Goal: Contribute content: Add original content to the website for others to see

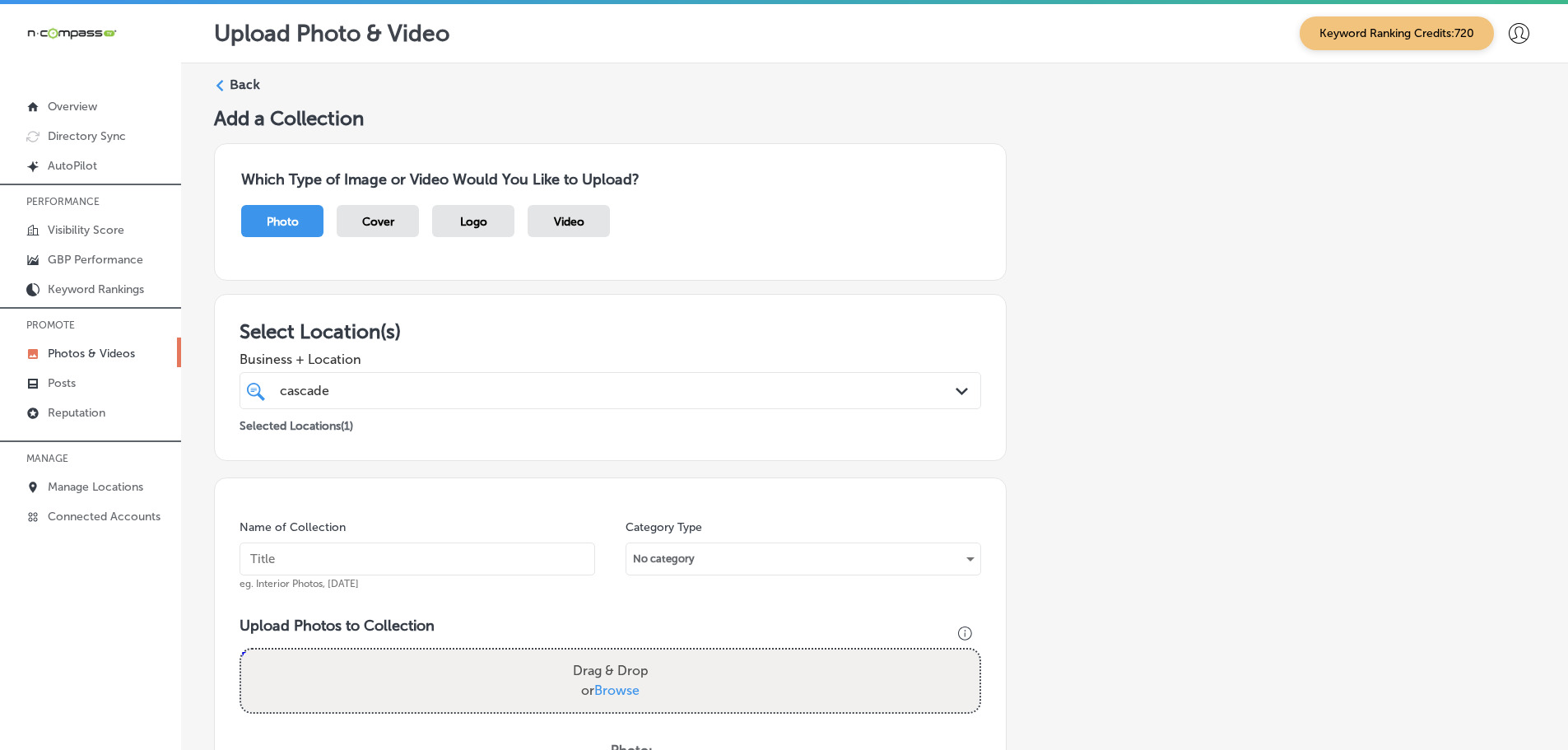
scroll to position [498, 0]
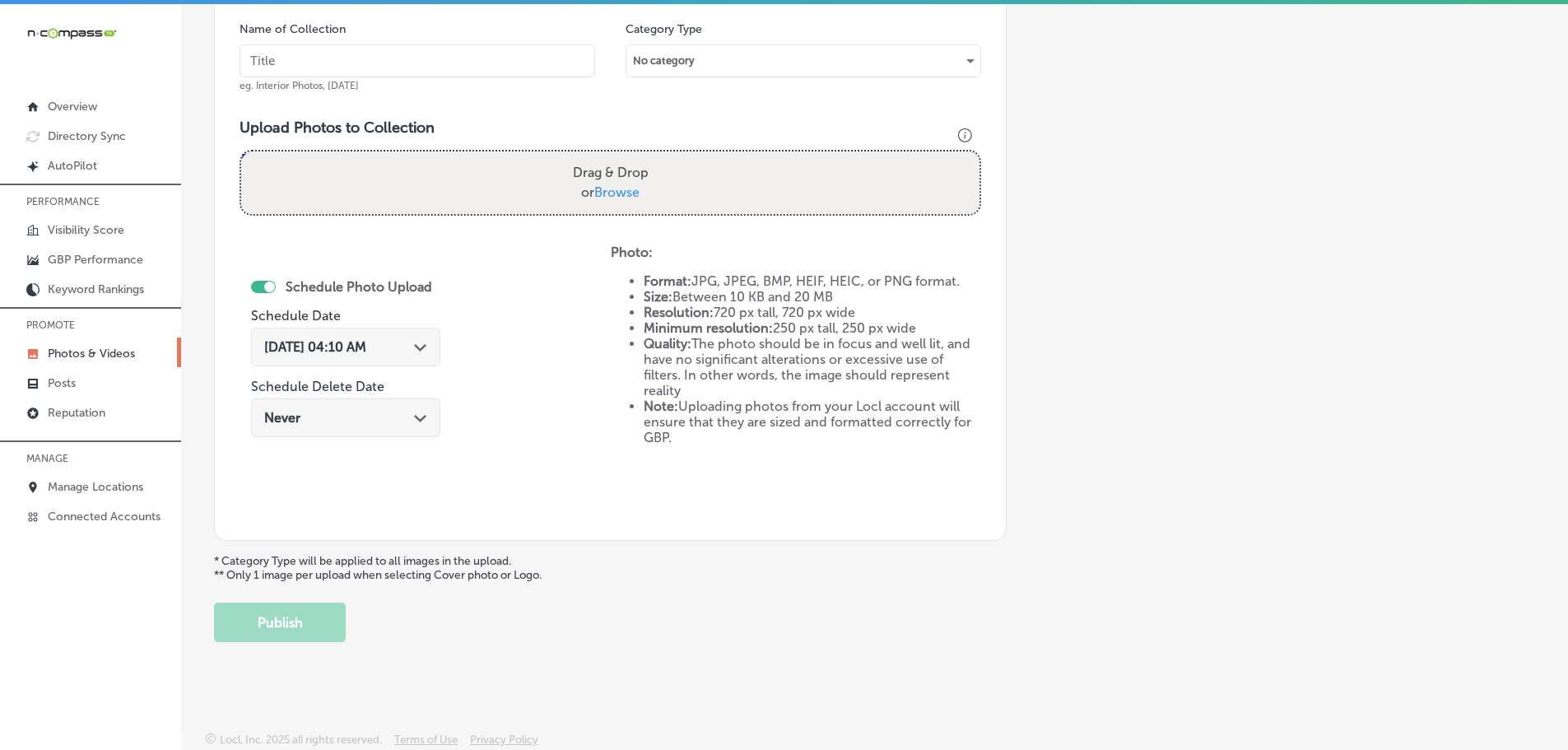
click at [617, 191] on span "Browse" at bounding box center [617, 192] width 45 height 16
click at [617, 156] on input "Drag & Drop or Browse" at bounding box center [610, 154] width 739 height 5
type input "C:\fakepath\Cascade Creative Media-21 (6).png"
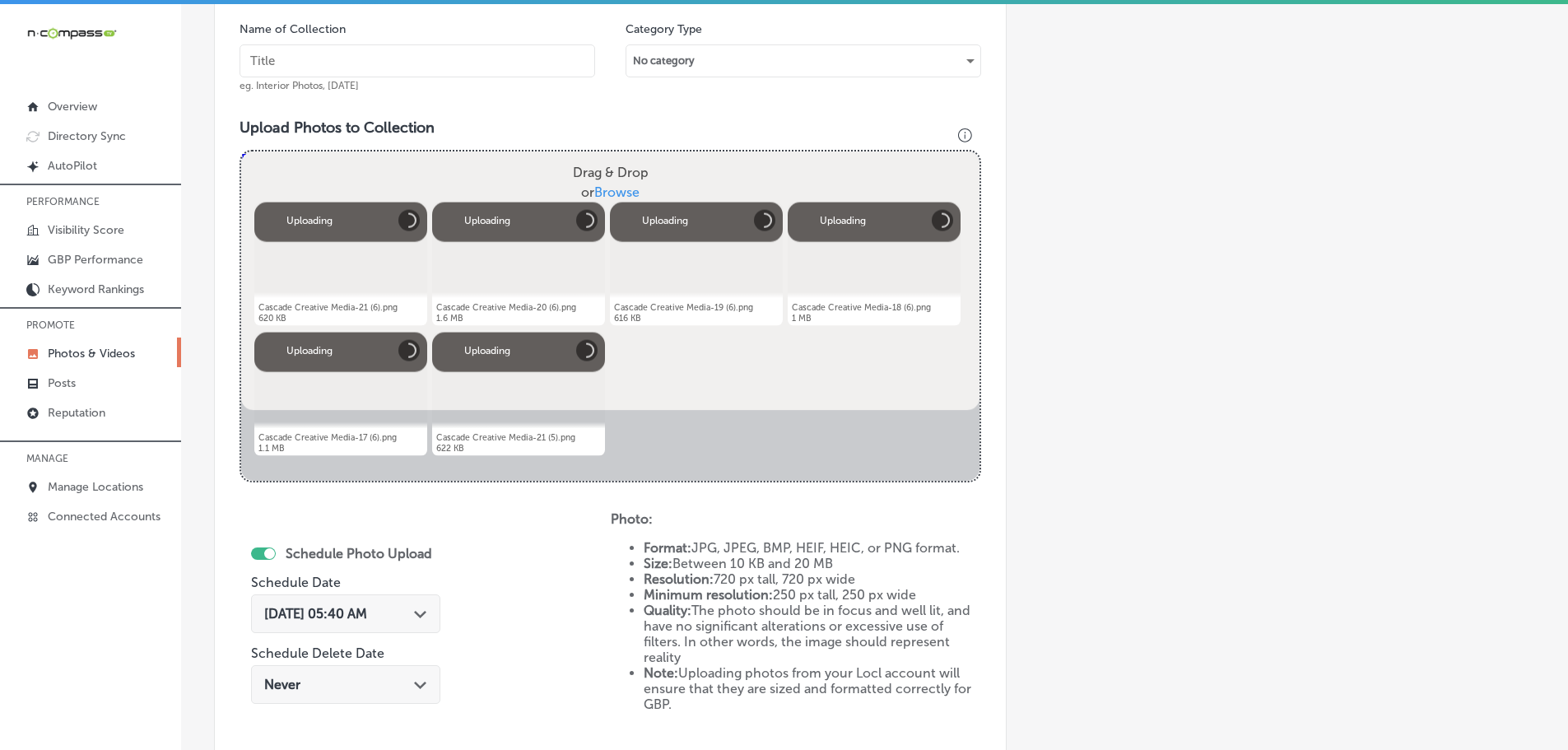
click at [433, 66] on input "text" at bounding box center [418, 60] width 356 height 33
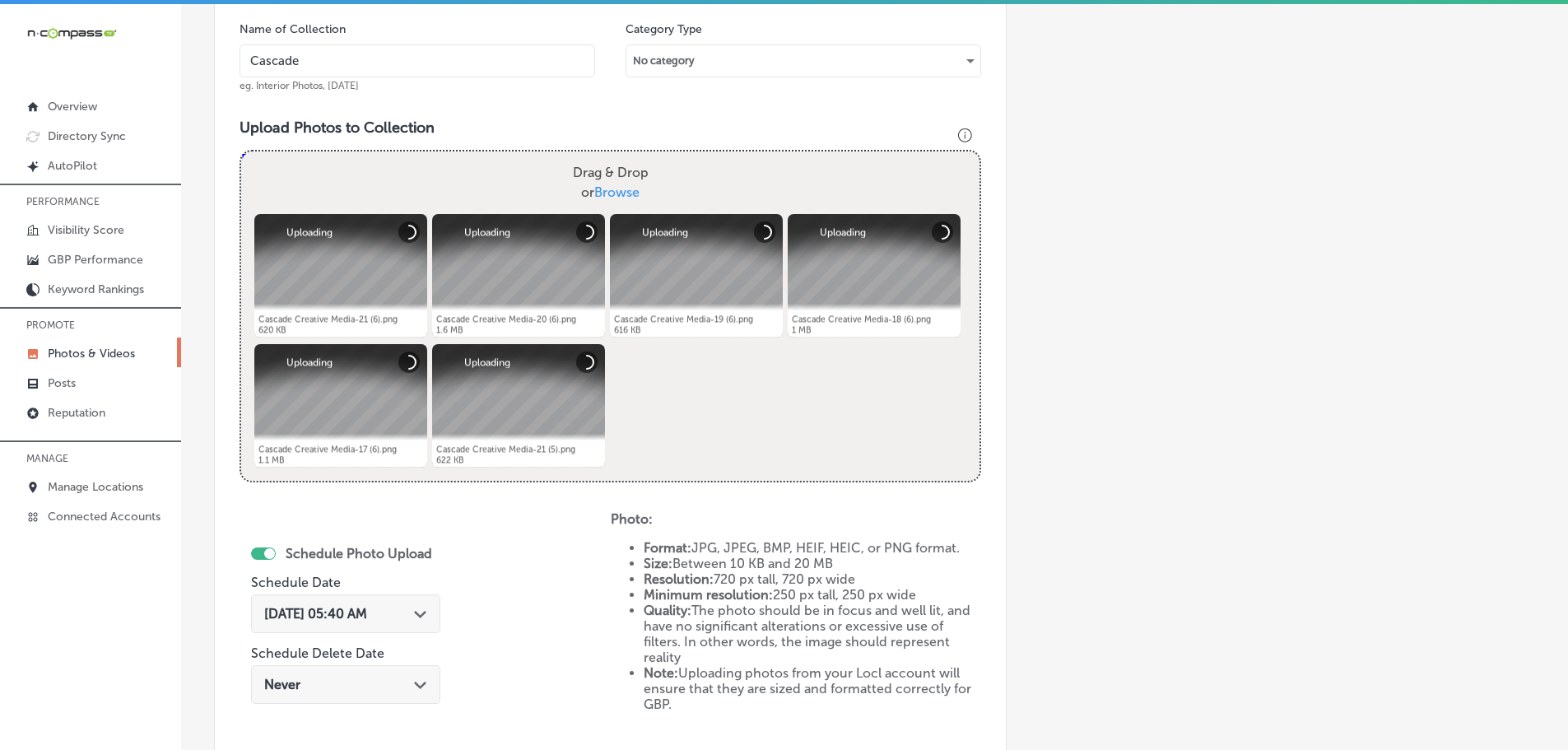
type input "Cascade Creative Media"
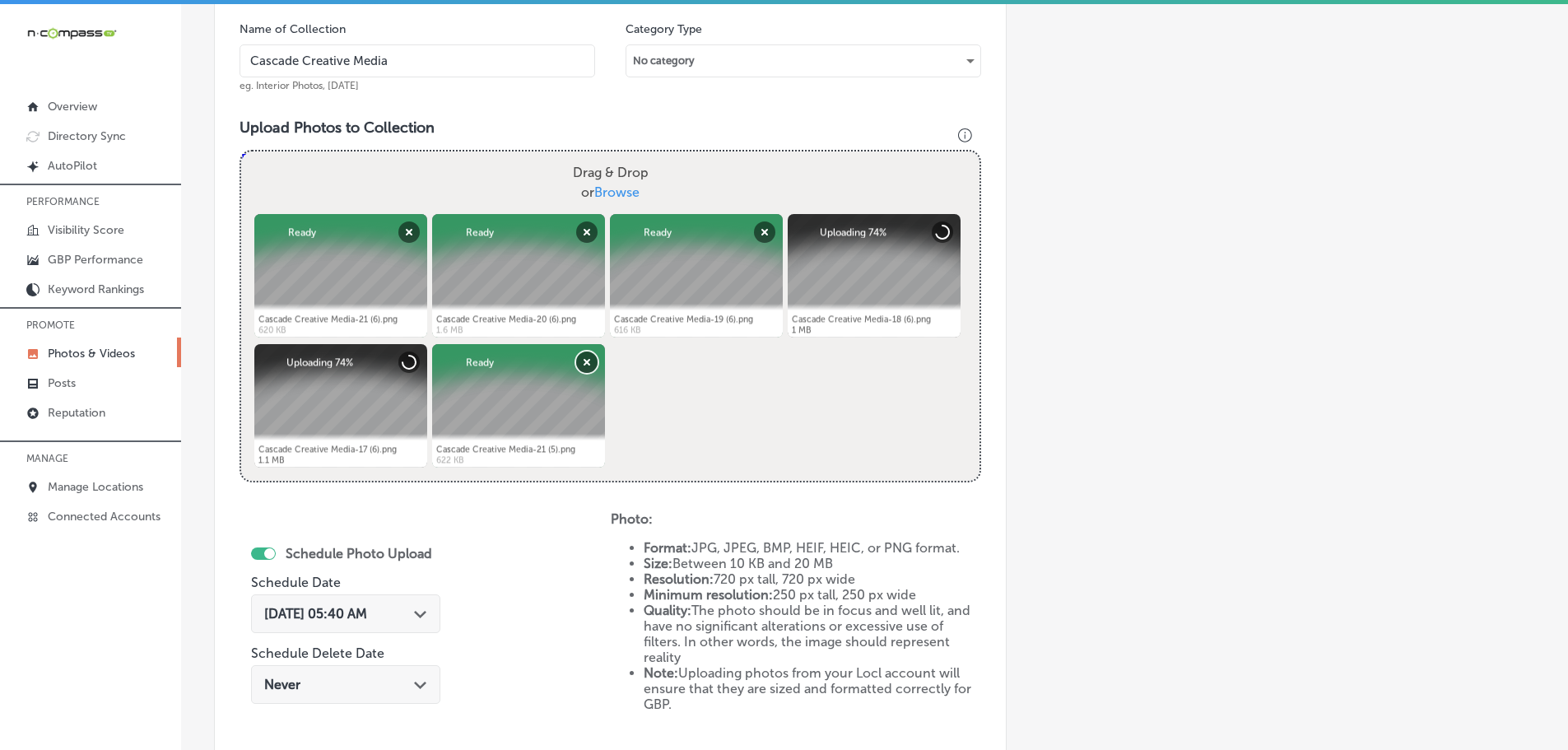
click at [588, 358] on button "Remove" at bounding box center [586, 361] width 22 height 22
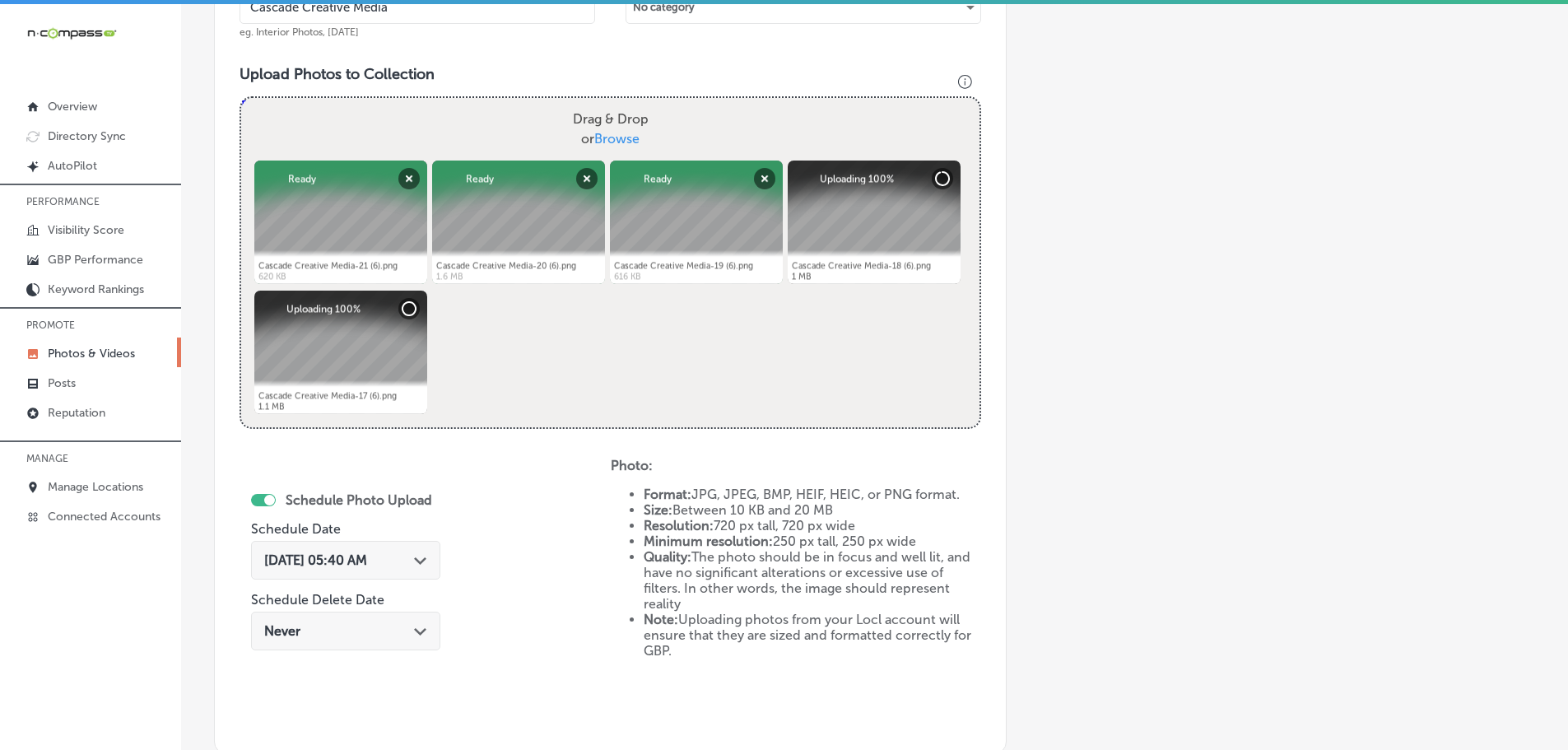
scroll to position [581, 0]
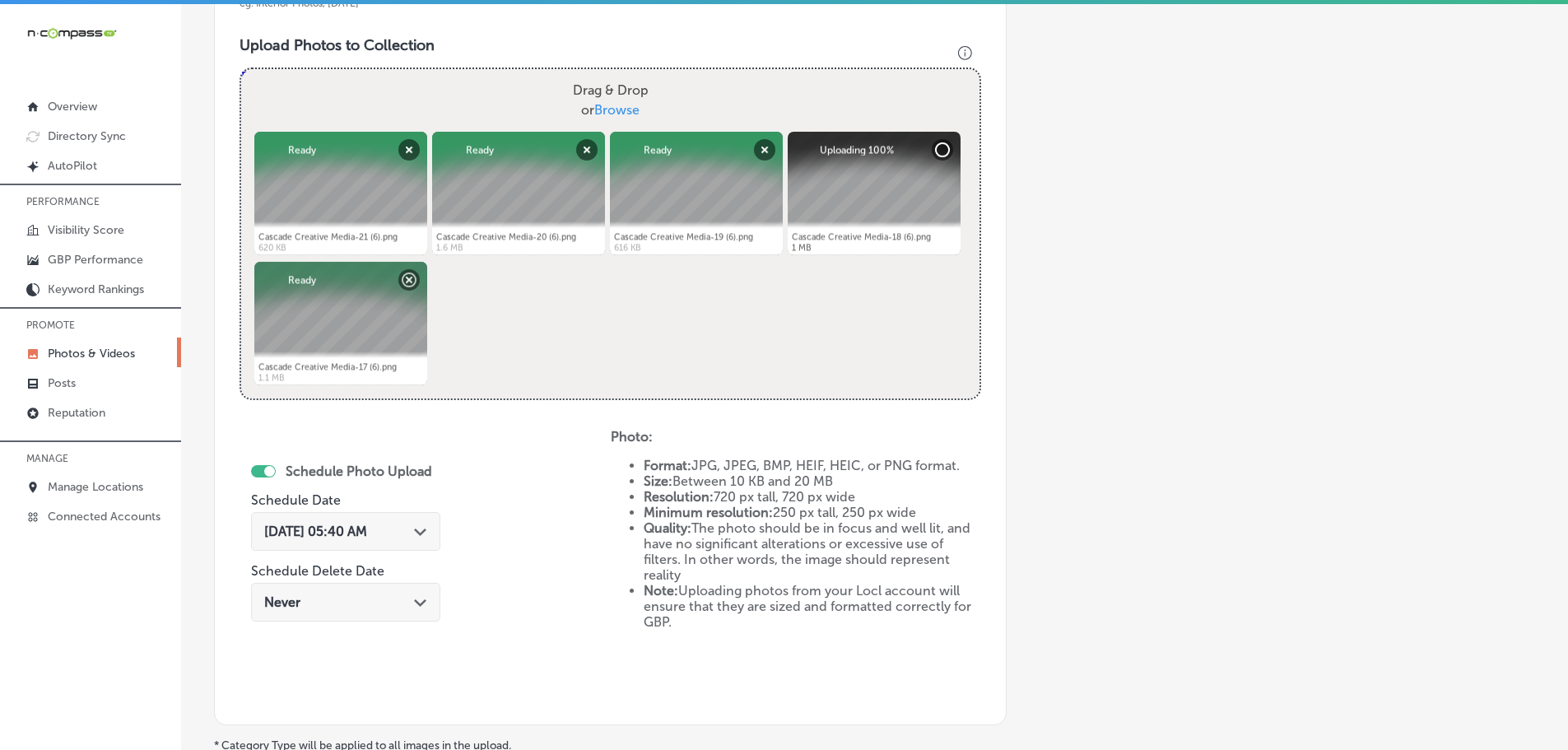
click at [419, 525] on div "Path Created with Sketch." at bounding box center [420, 530] width 13 height 13
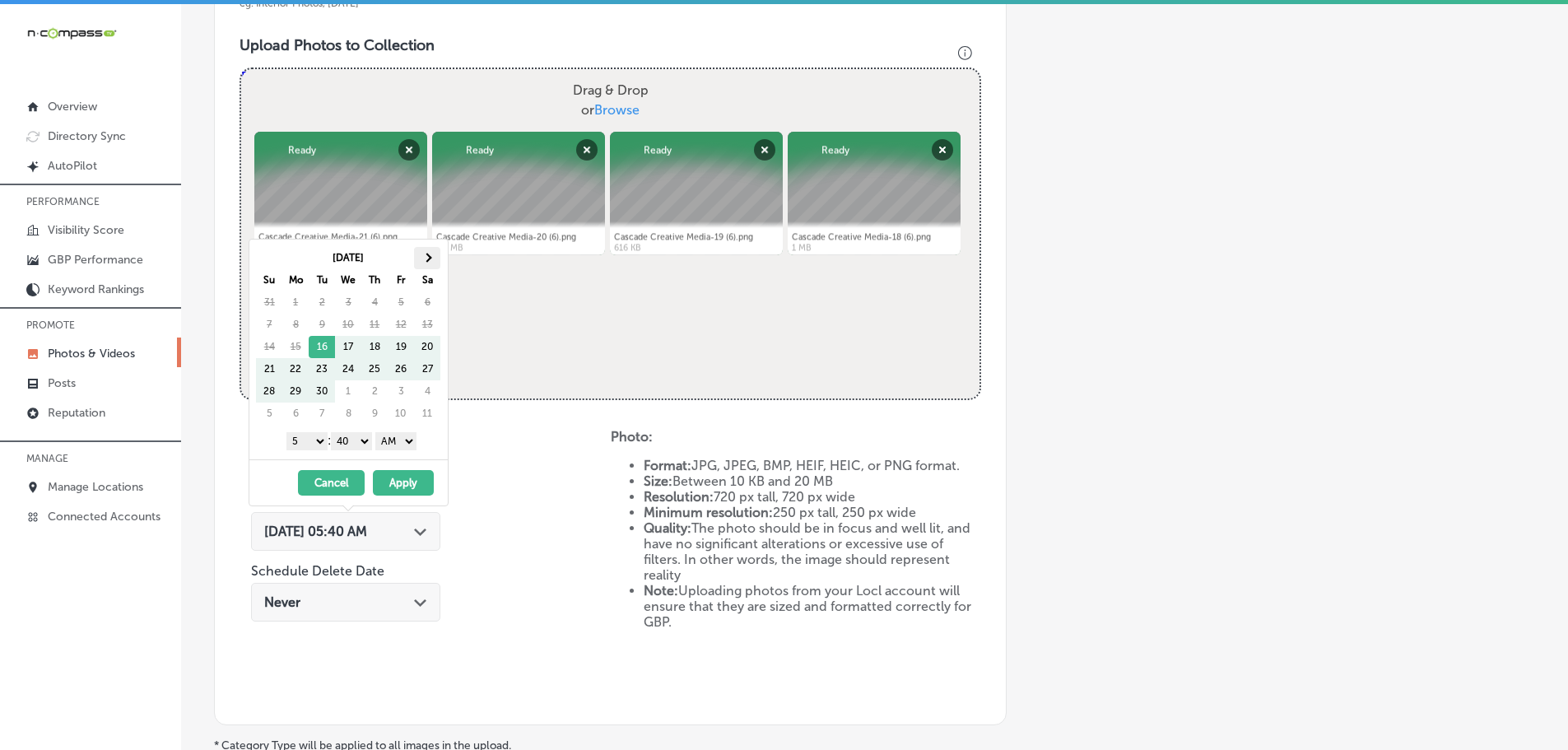
click at [426, 258] on span at bounding box center [428, 257] width 9 height 9
click at [308, 442] on select "1 2 3 4 5 6 7 8 9 10 11 12" at bounding box center [307, 441] width 41 height 18
click at [350, 439] on select "00 10 20 30 40 50" at bounding box center [351, 441] width 41 height 18
drag, startPoint x: 404, startPoint y: 439, endPoint x: 403, endPoint y: 449, distance: 10.0
click at [404, 439] on select "AM PM" at bounding box center [396, 441] width 41 height 18
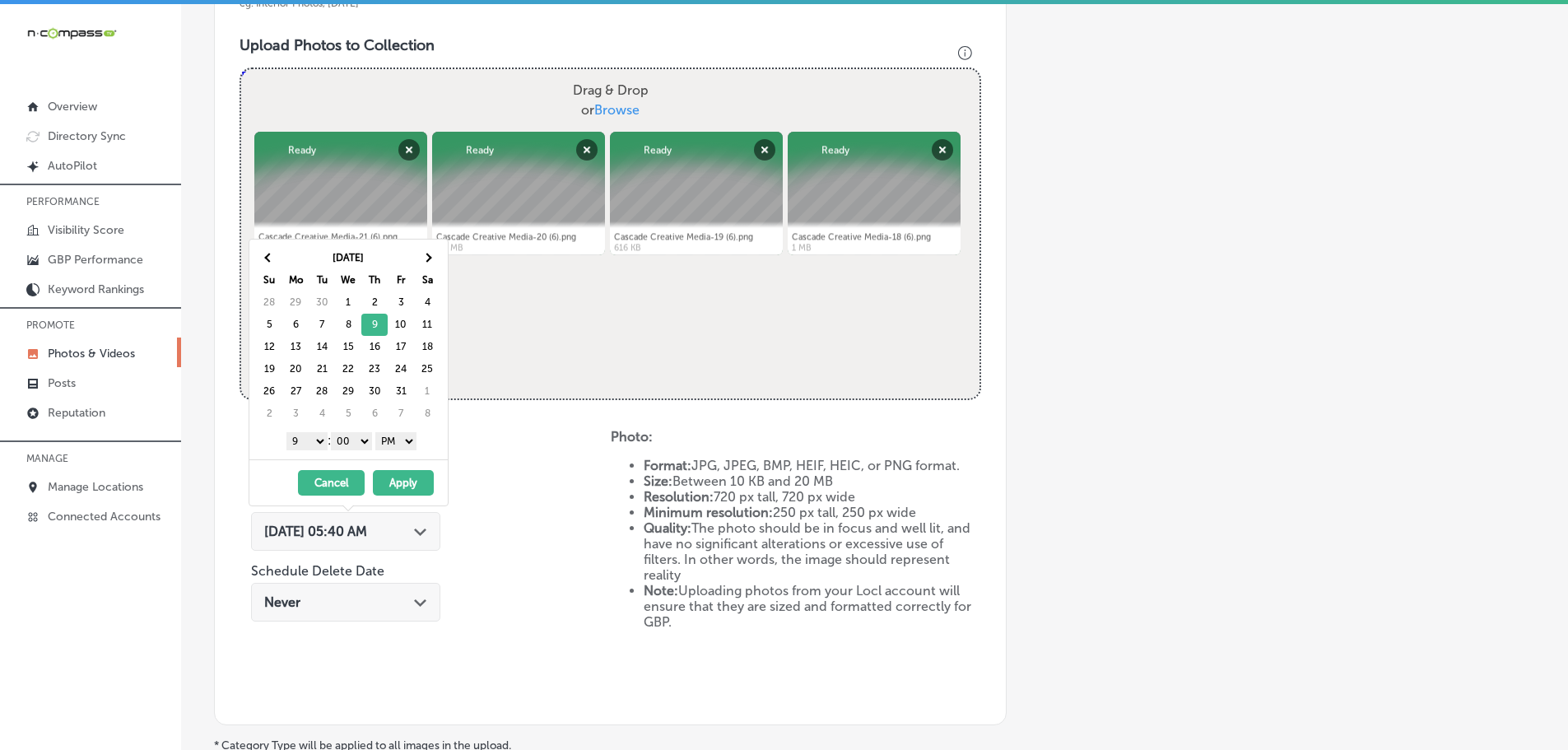
click at [410, 478] on button "Apply" at bounding box center [403, 482] width 61 height 25
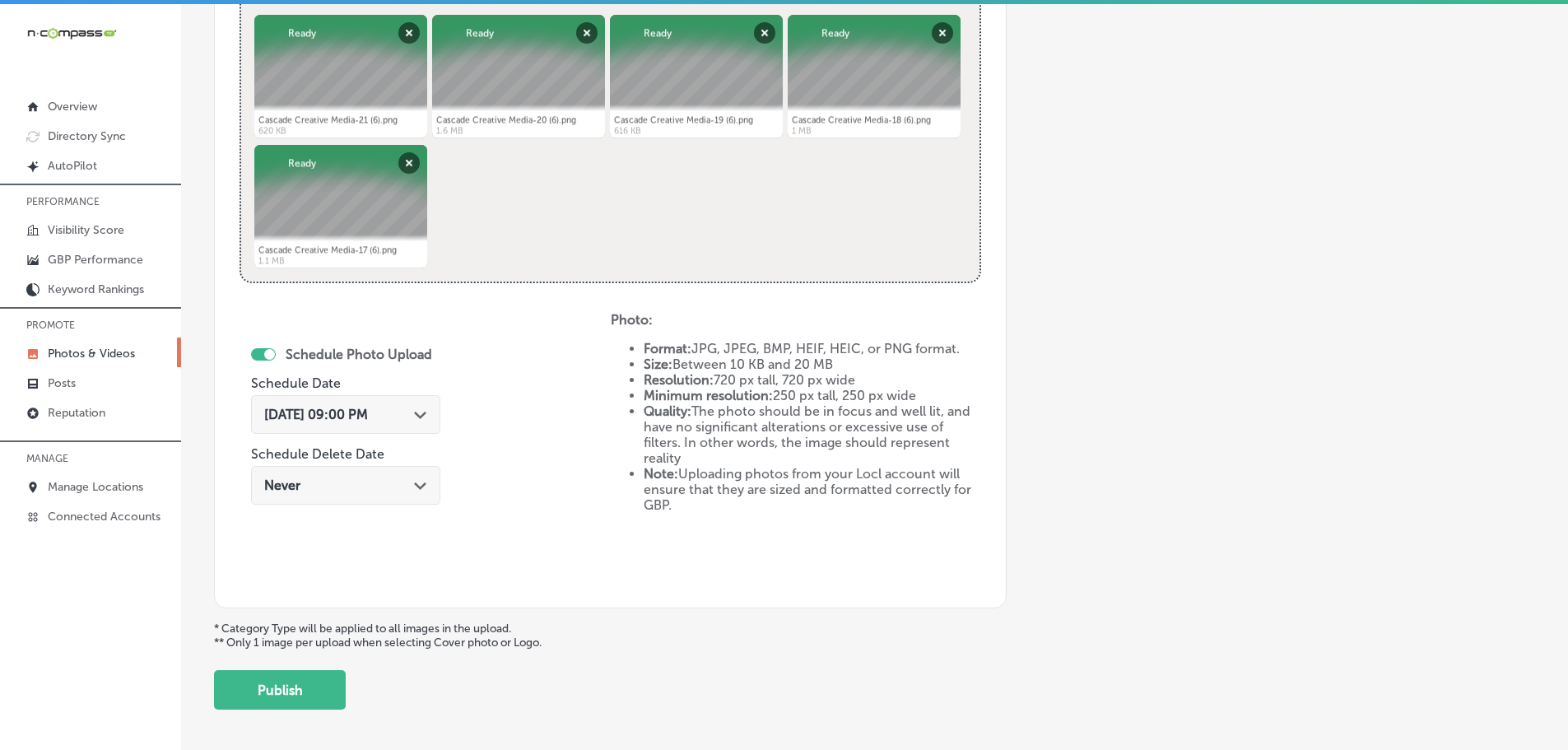
scroll to position [745, 0]
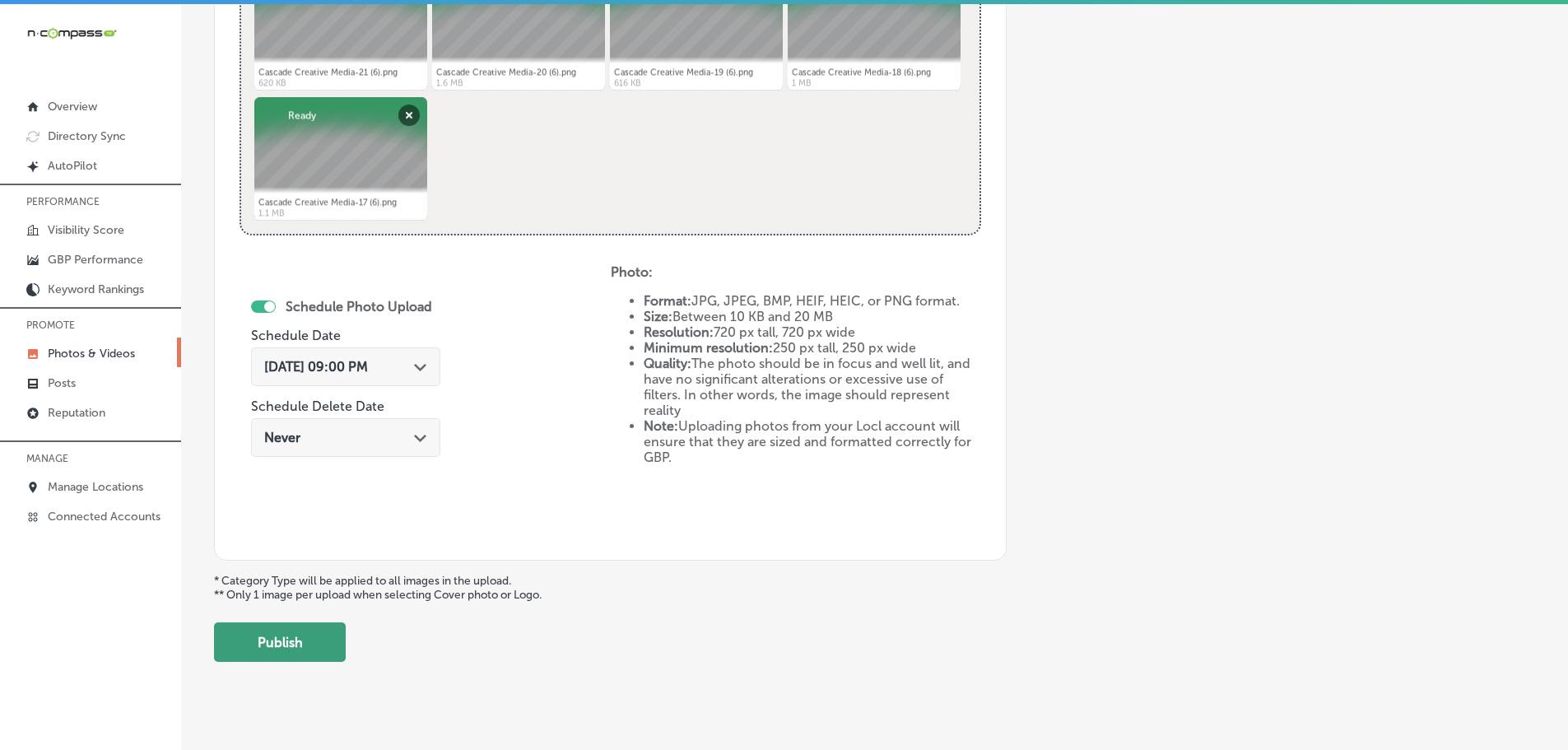
click at [315, 639] on button "Publish" at bounding box center [280, 642] width 132 height 39
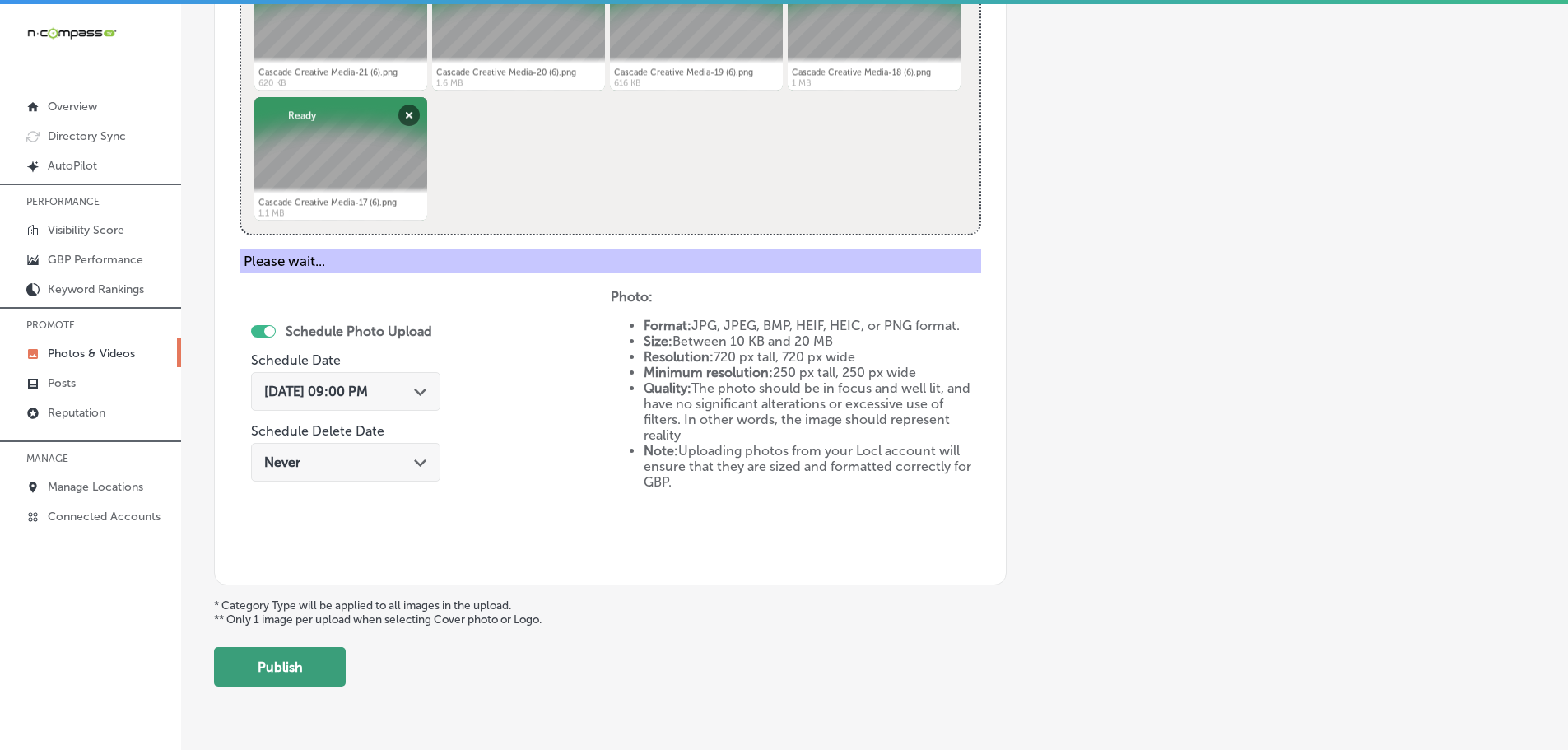
scroll to position [498, 0]
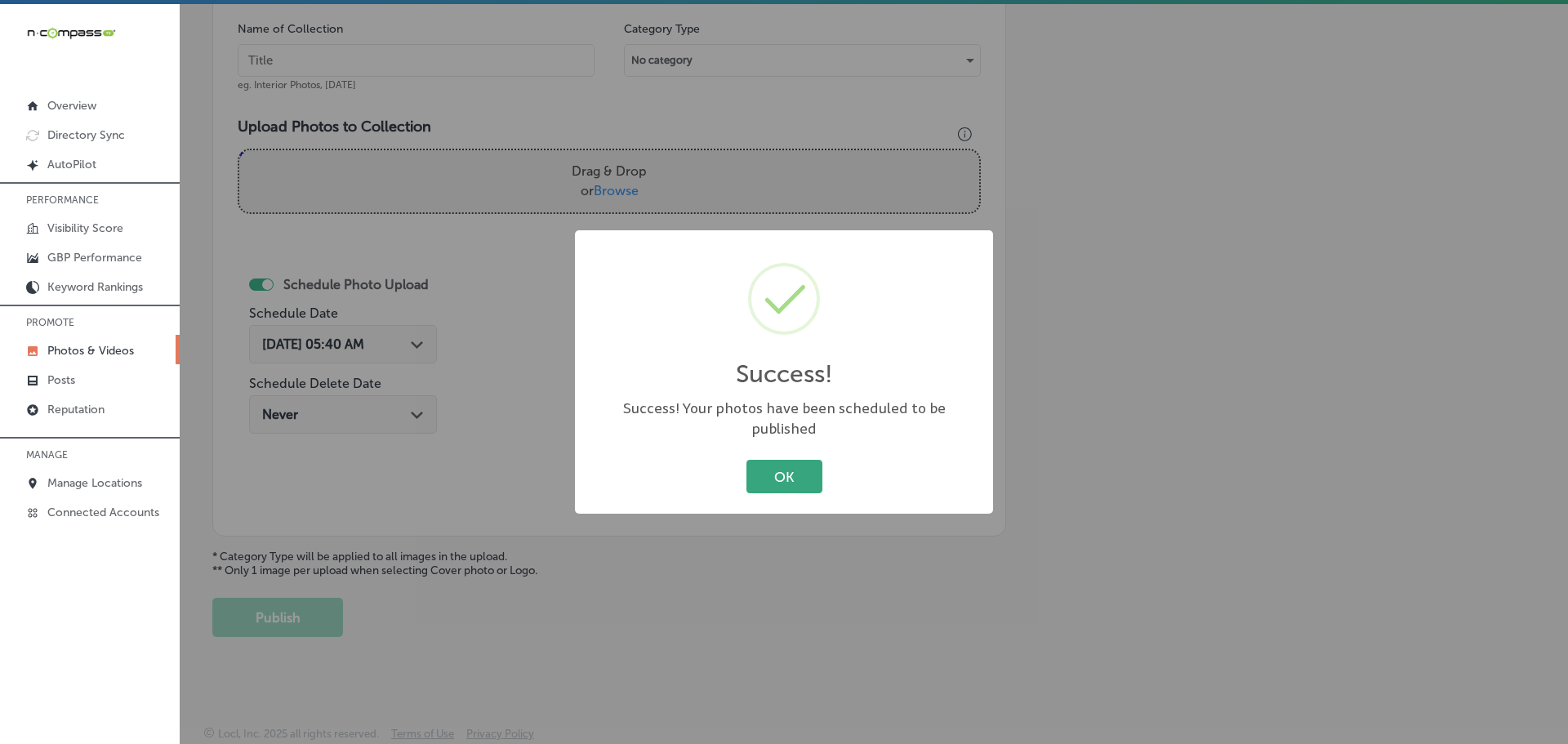
drag, startPoint x: 791, startPoint y: 472, endPoint x: 951, endPoint y: 619, distance: 217.3
click at [792, 472] on button "OK" at bounding box center [785, 476] width 76 height 33
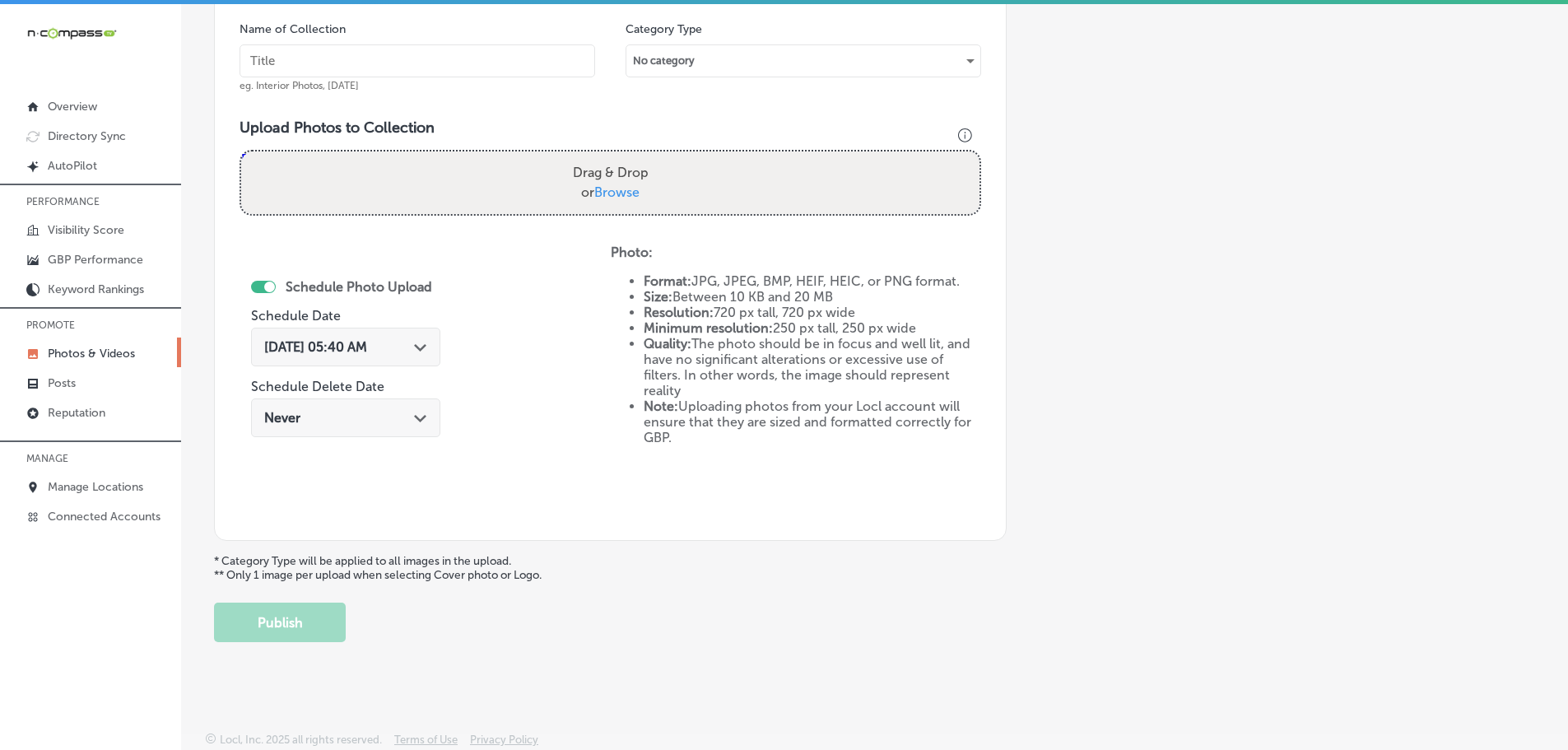
click at [636, 193] on span "Browse" at bounding box center [617, 192] width 45 height 16
click at [636, 156] on input "Drag & Drop or Browse" at bounding box center [610, 154] width 739 height 5
type input "C:\fakepath\Cascade Creative Media-21 (7).png"
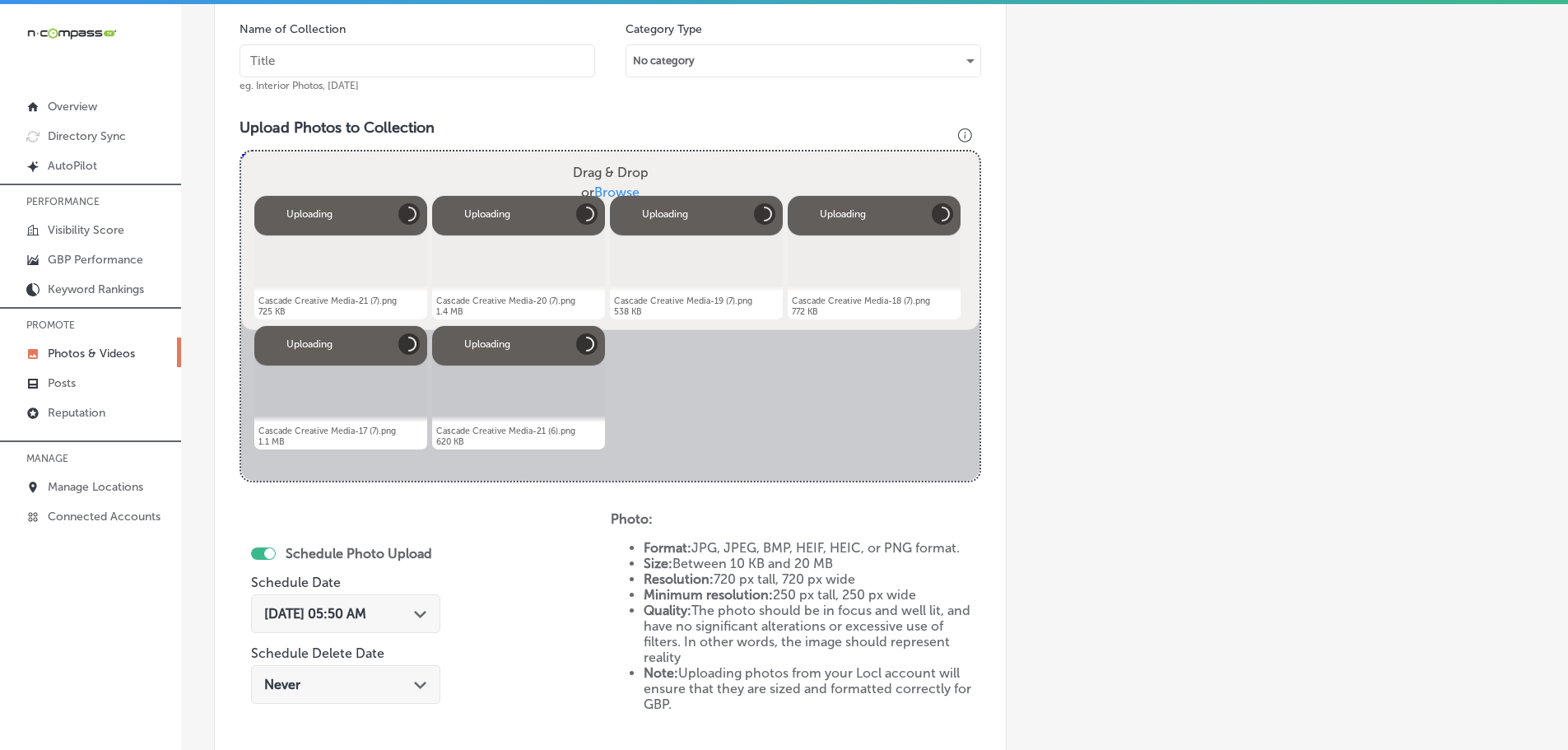
click at [319, 70] on input "text" at bounding box center [418, 60] width 356 height 33
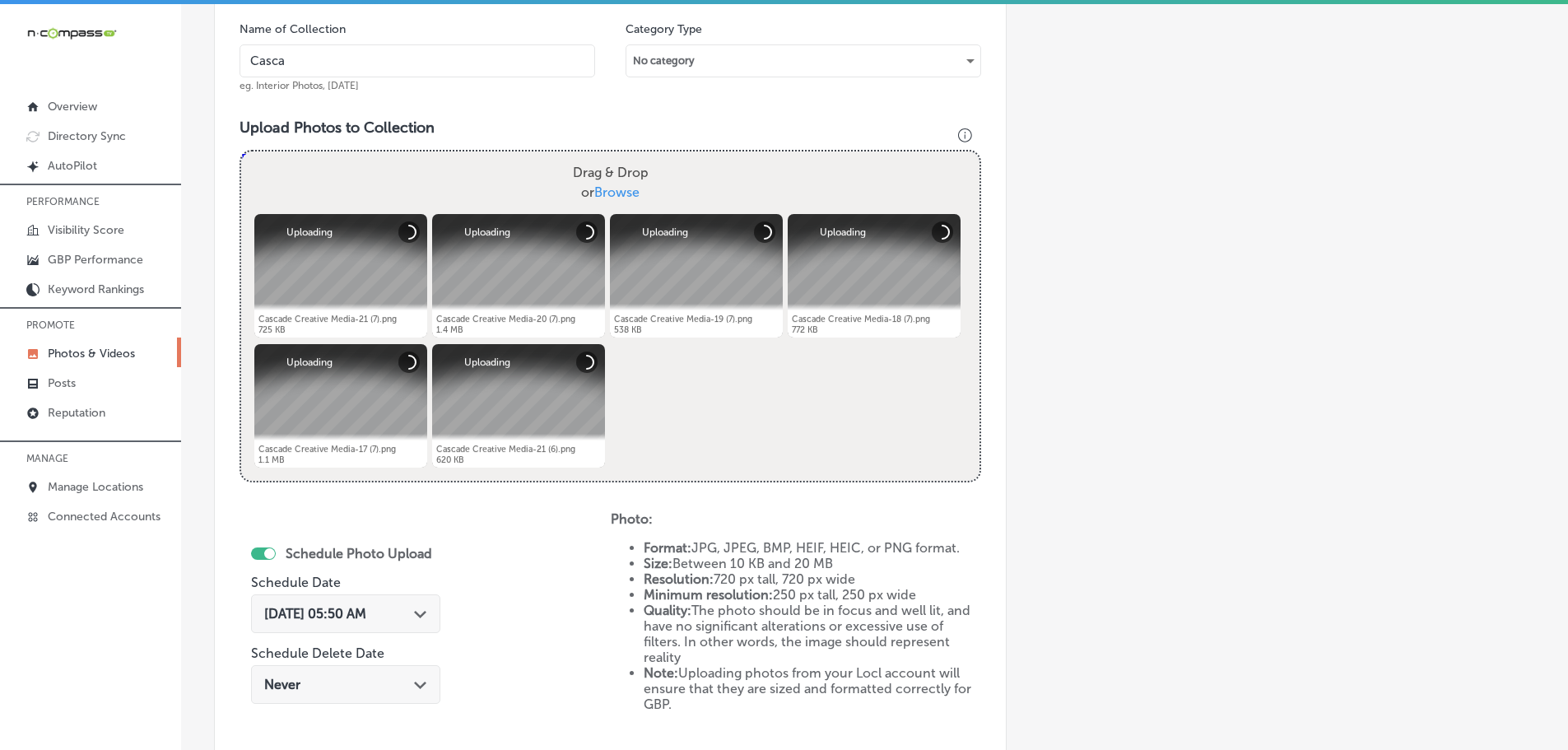
type input "Cascade Creative Media"
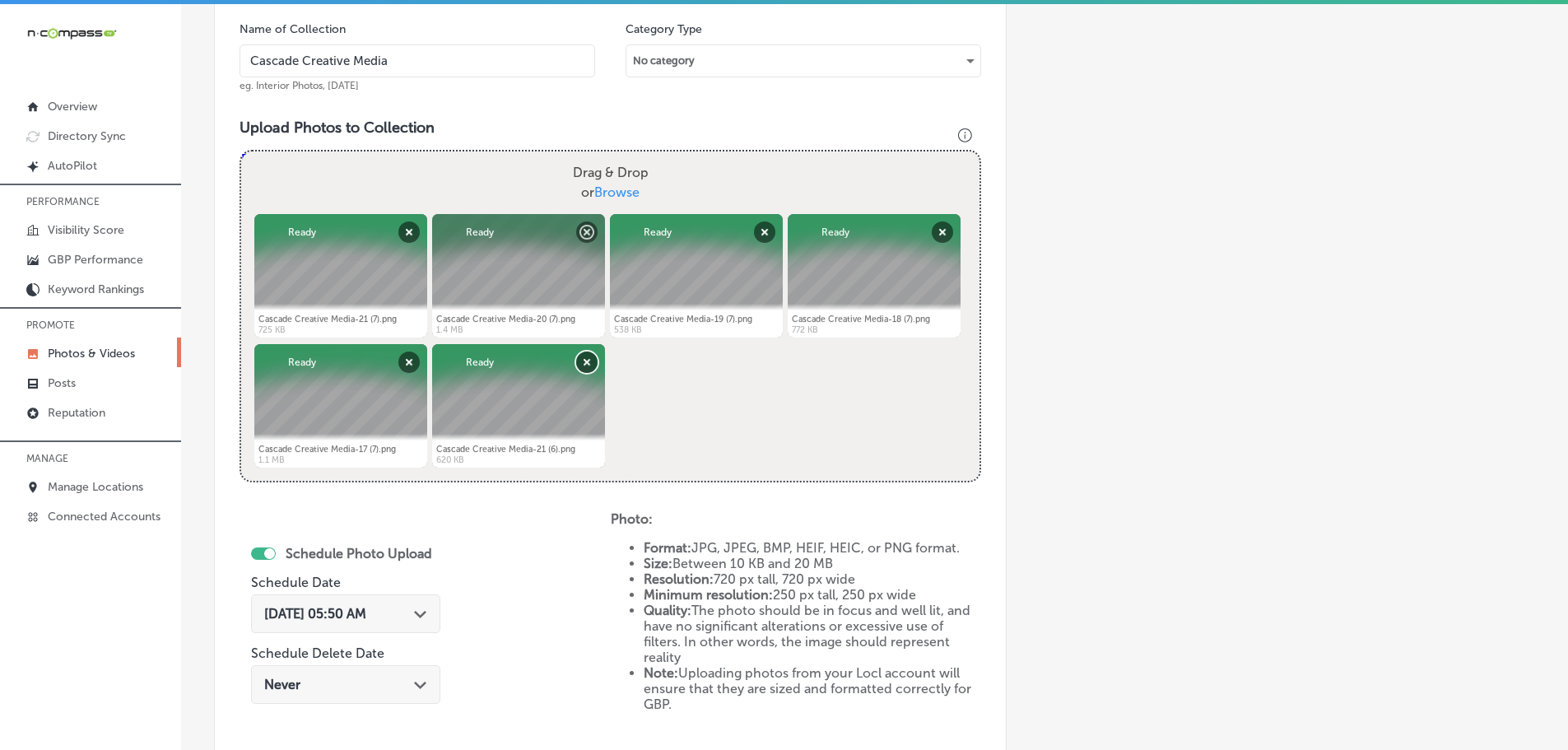
click at [585, 358] on button "Remove" at bounding box center [586, 361] width 22 height 22
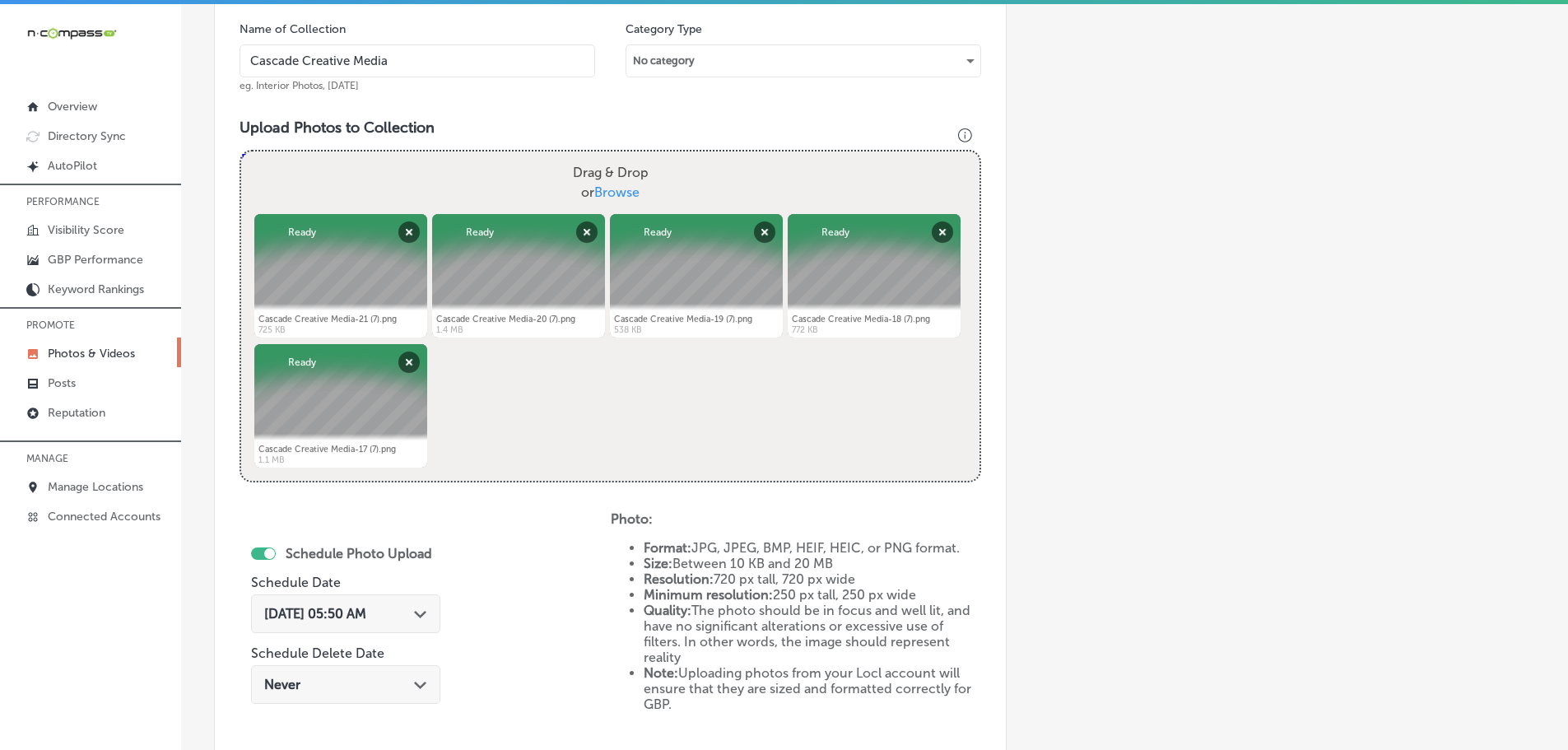
click at [427, 608] on div "Path Created with Sketch." at bounding box center [420, 612] width 13 height 13
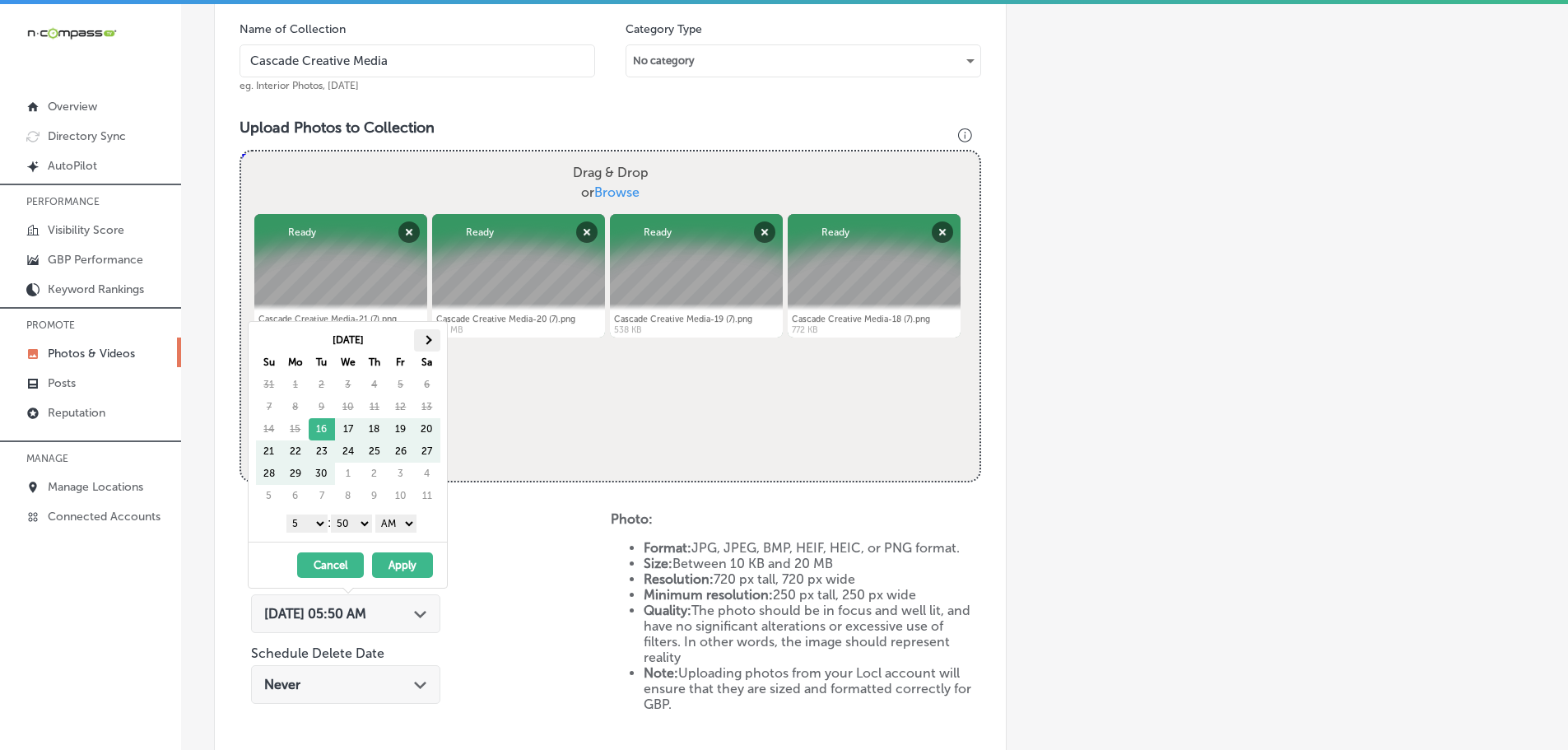
click at [432, 340] on th at bounding box center [427, 341] width 26 height 22
click at [309, 526] on select "1 2 3 4 5 6 7 8 9 10 11 12" at bounding box center [307, 522] width 41 height 18
click at [359, 519] on select "00 10 20 30 40 50" at bounding box center [351, 522] width 41 height 18
click at [388, 528] on select "AM PM" at bounding box center [396, 522] width 41 height 18
click at [378, 514] on select "AM PM" at bounding box center [396, 522] width 41 height 18
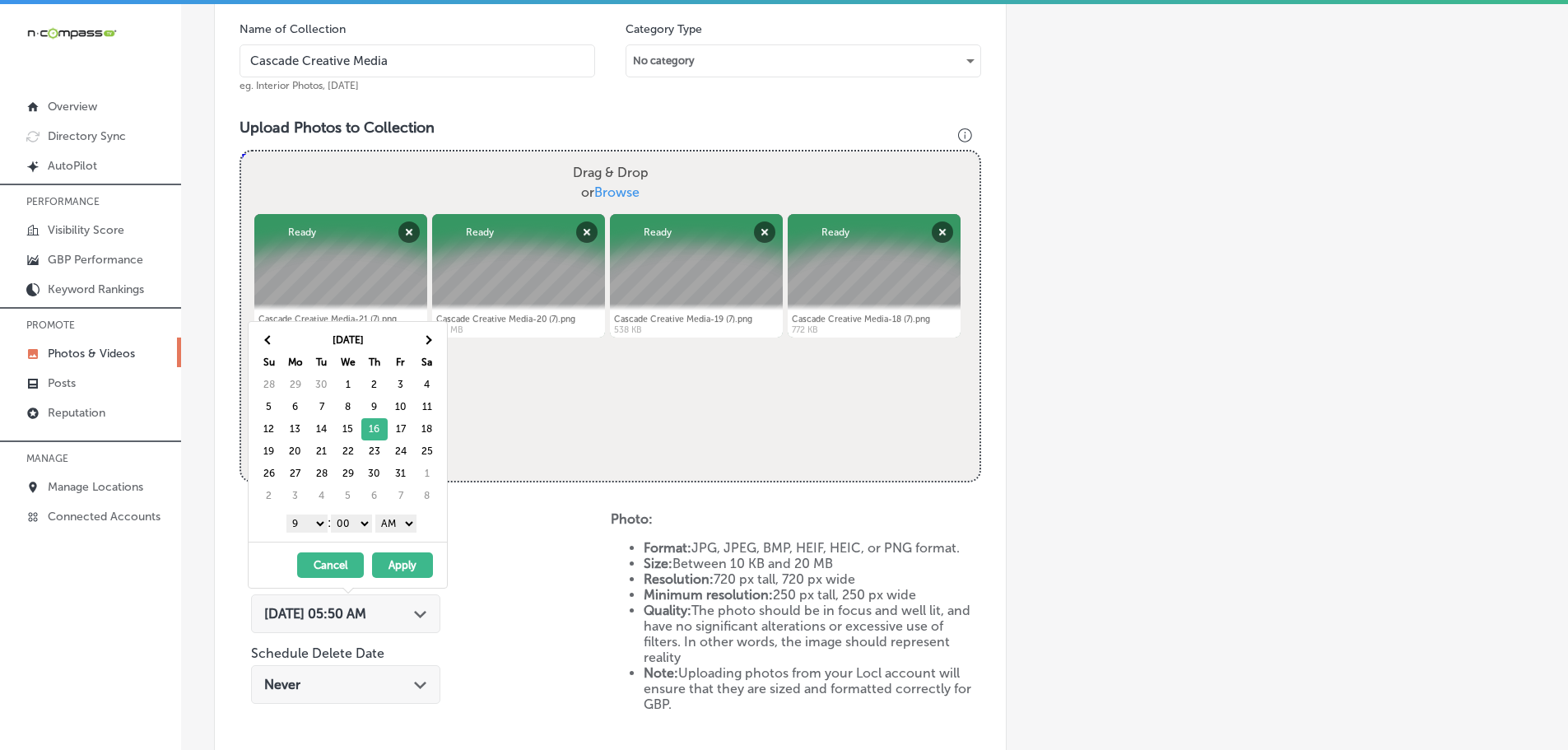
click at [398, 532] on select "AM PM" at bounding box center [396, 522] width 41 height 18
click at [401, 562] on button "Apply" at bounding box center [402, 565] width 61 height 25
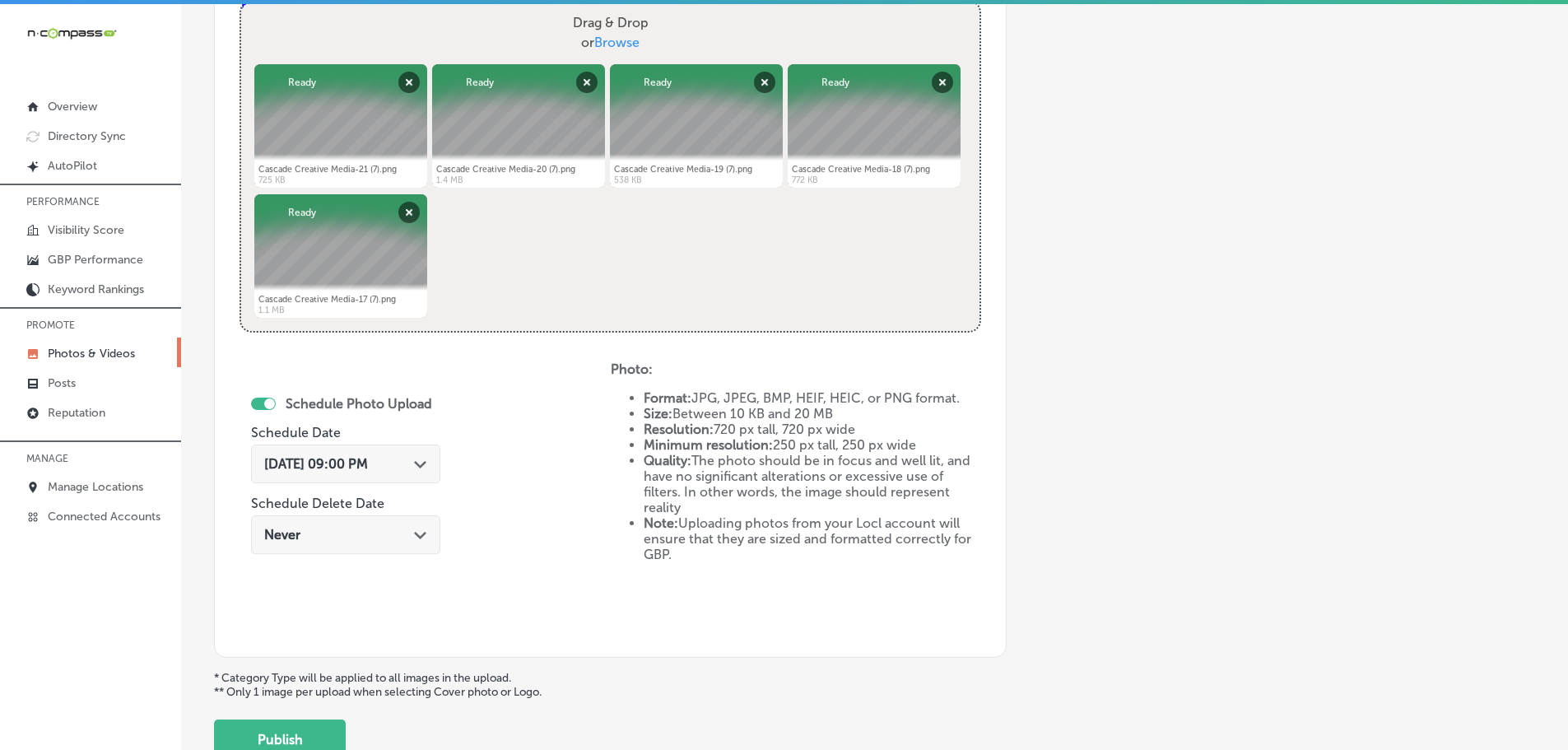
scroll to position [663, 0]
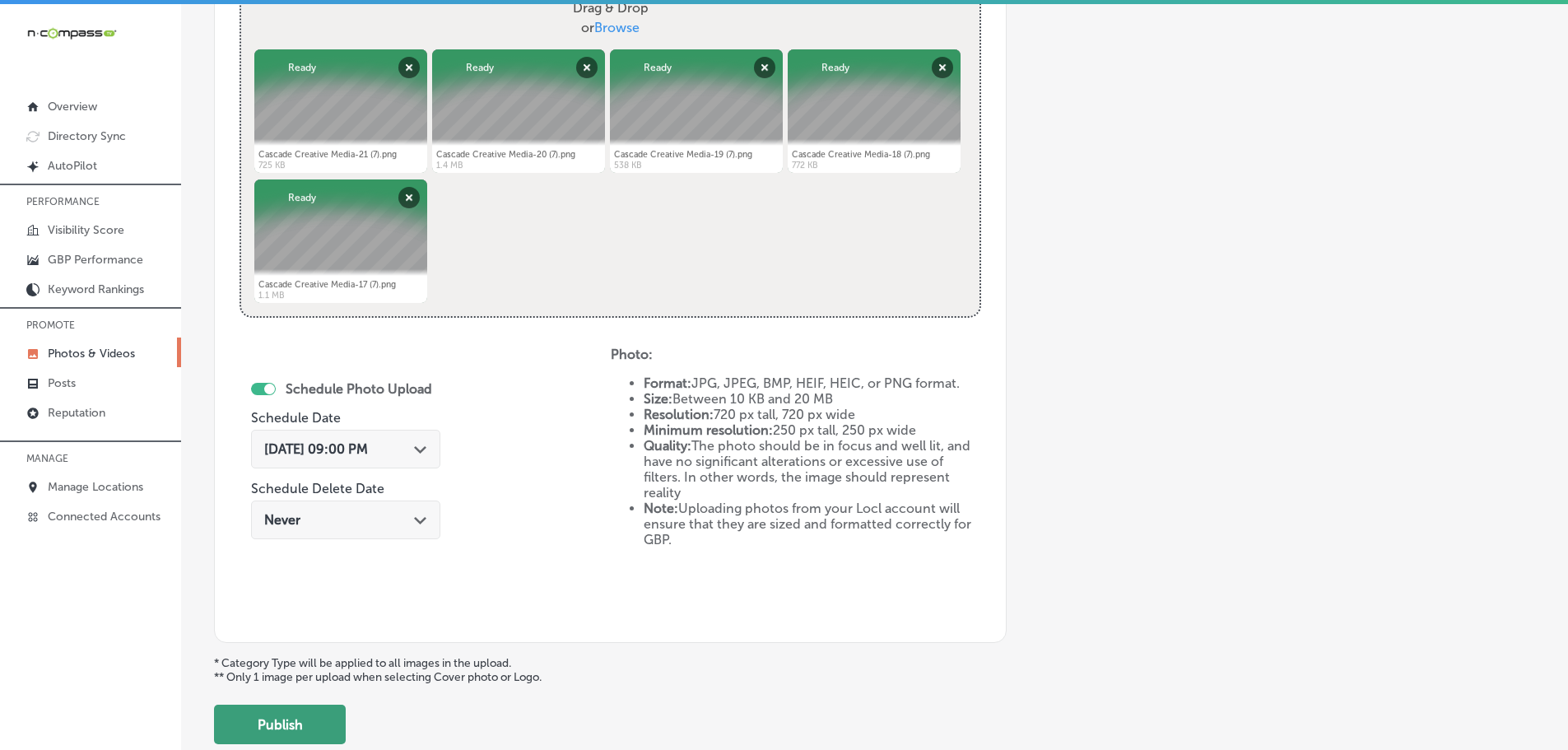
click at [311, 712] on button "Publish" at bounding box center [280, 725] width 132 height 39
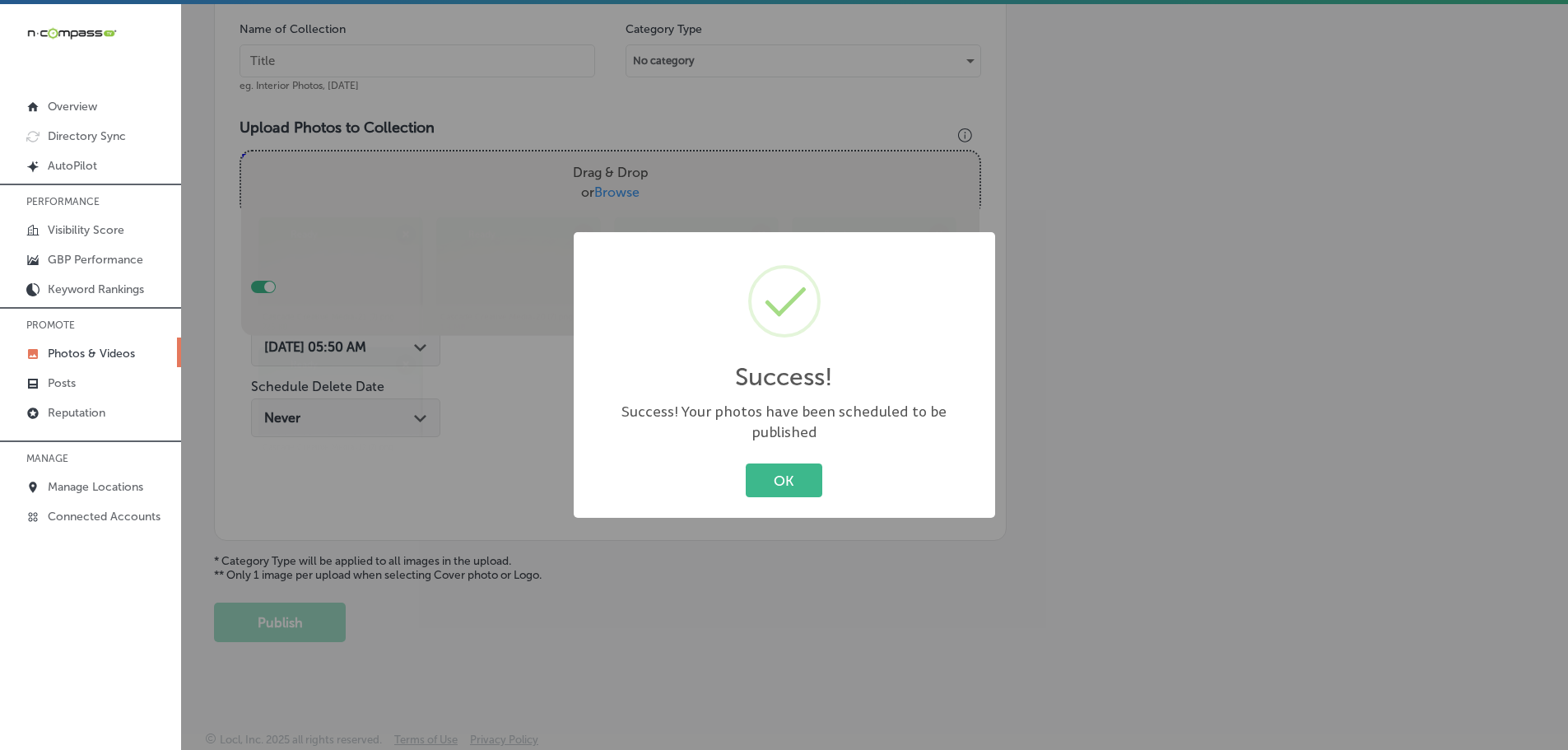
scroll to position [498, 0]
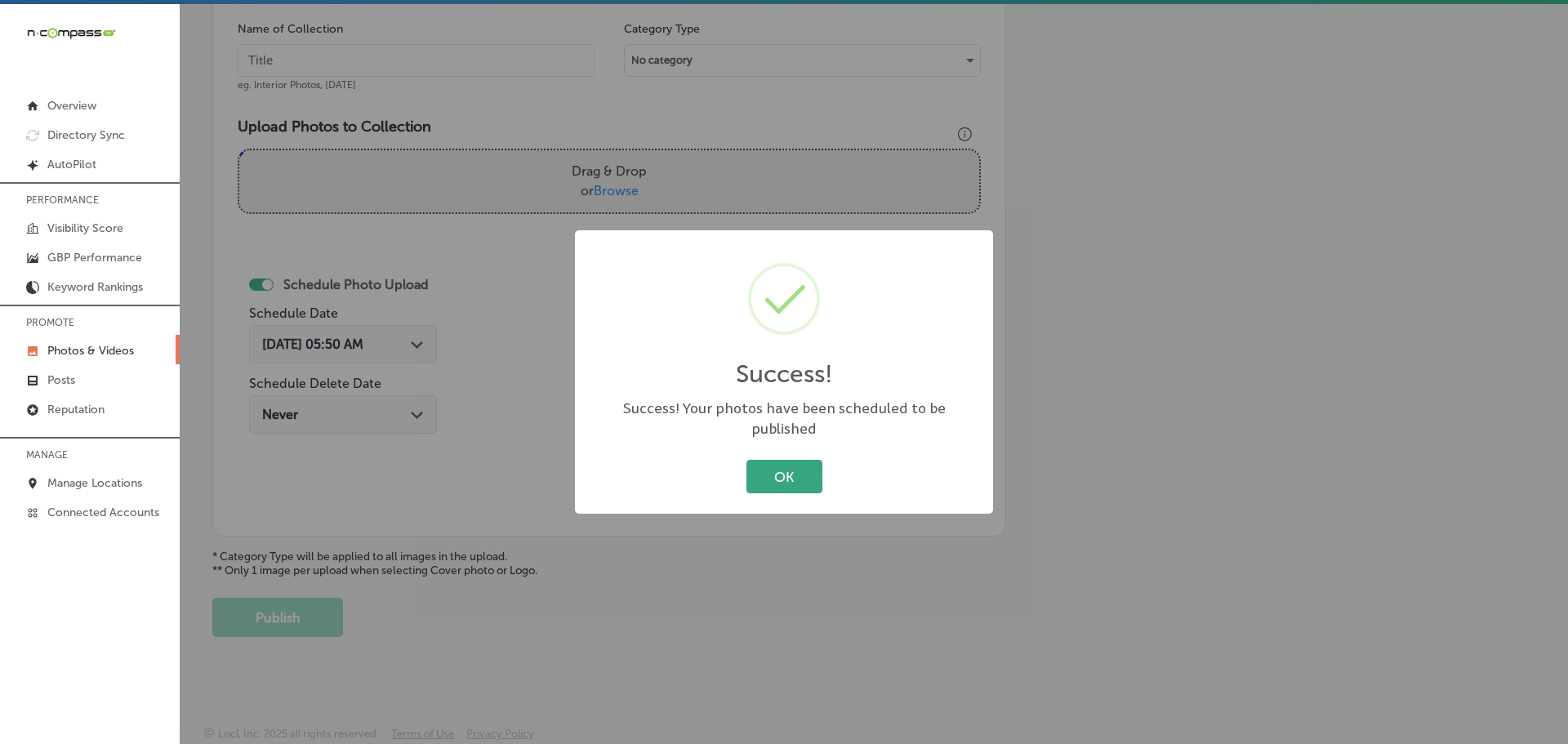
click at [787, 461] on button "OK" at bounding box center [785, 476] width 76 height 33
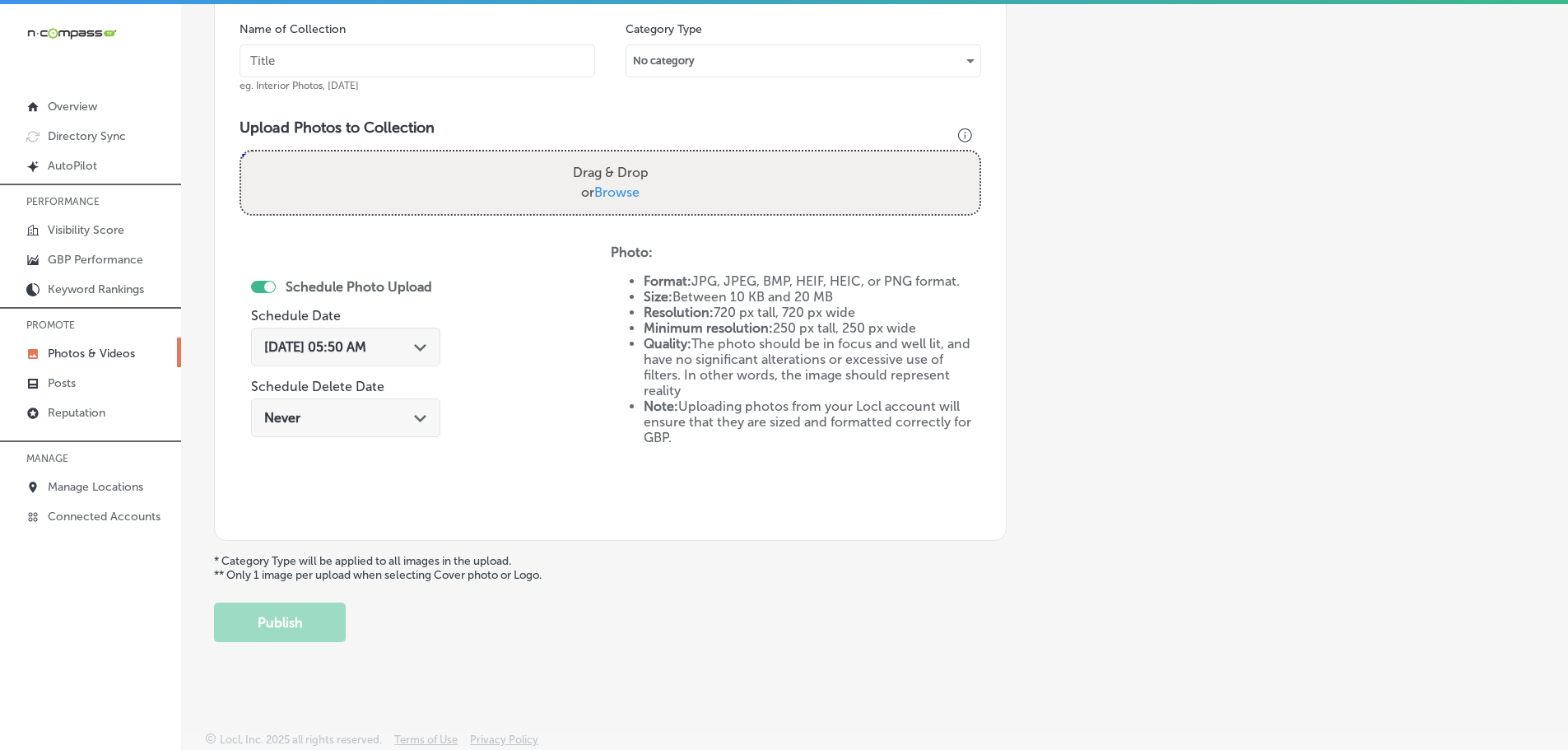
click at [619, 188] on span "Browse" at bounding box center [617, 192] width 45 height 16
click at [619, 156] on input "Drag & Drop or Browse" at bounding box center [610, 154] width 739 height 5
type input "C:\fakepath\Cascade Creative Media-20 (9).png"
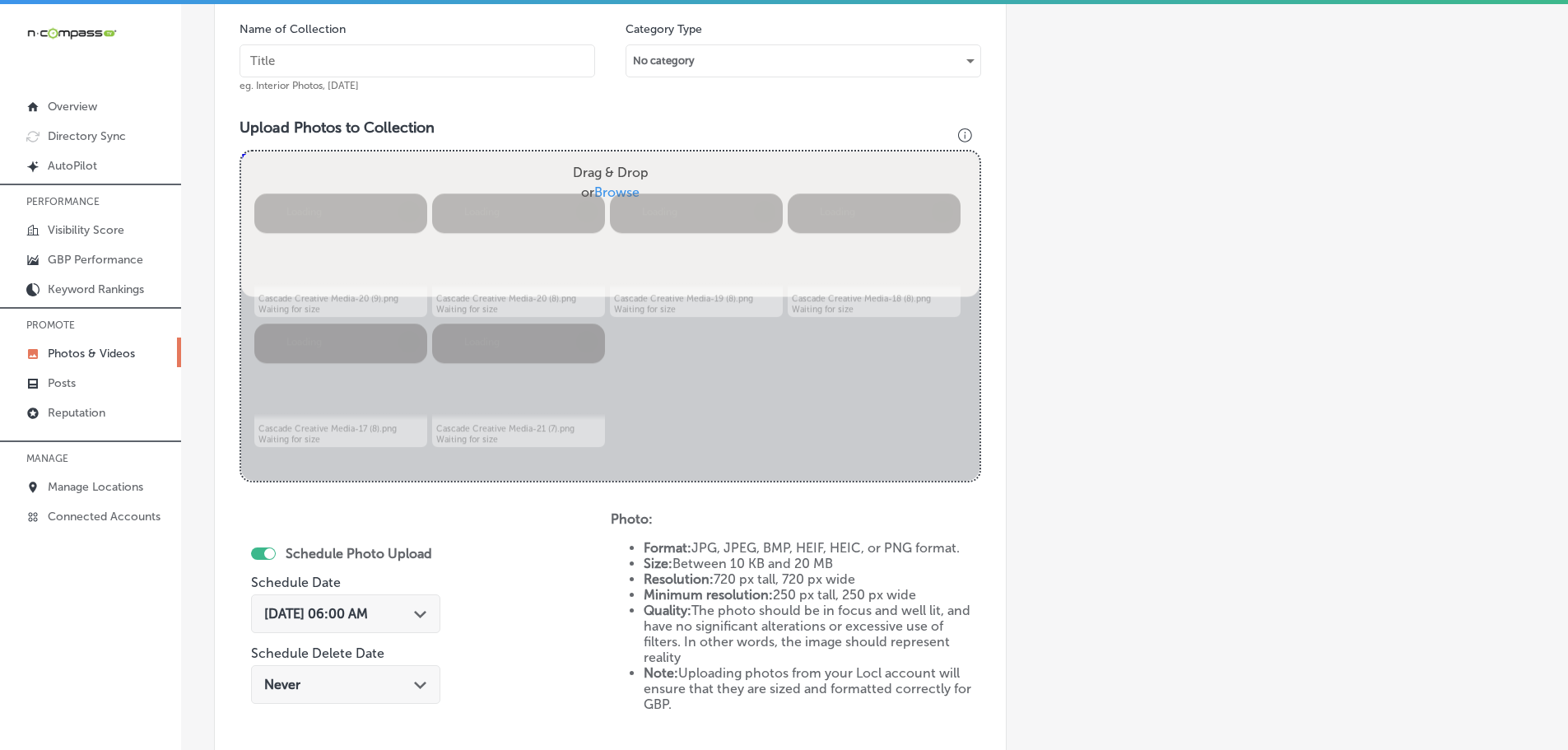
click at [436, 64] on input "text" at bounding box center [418, 60] width 356 height 33
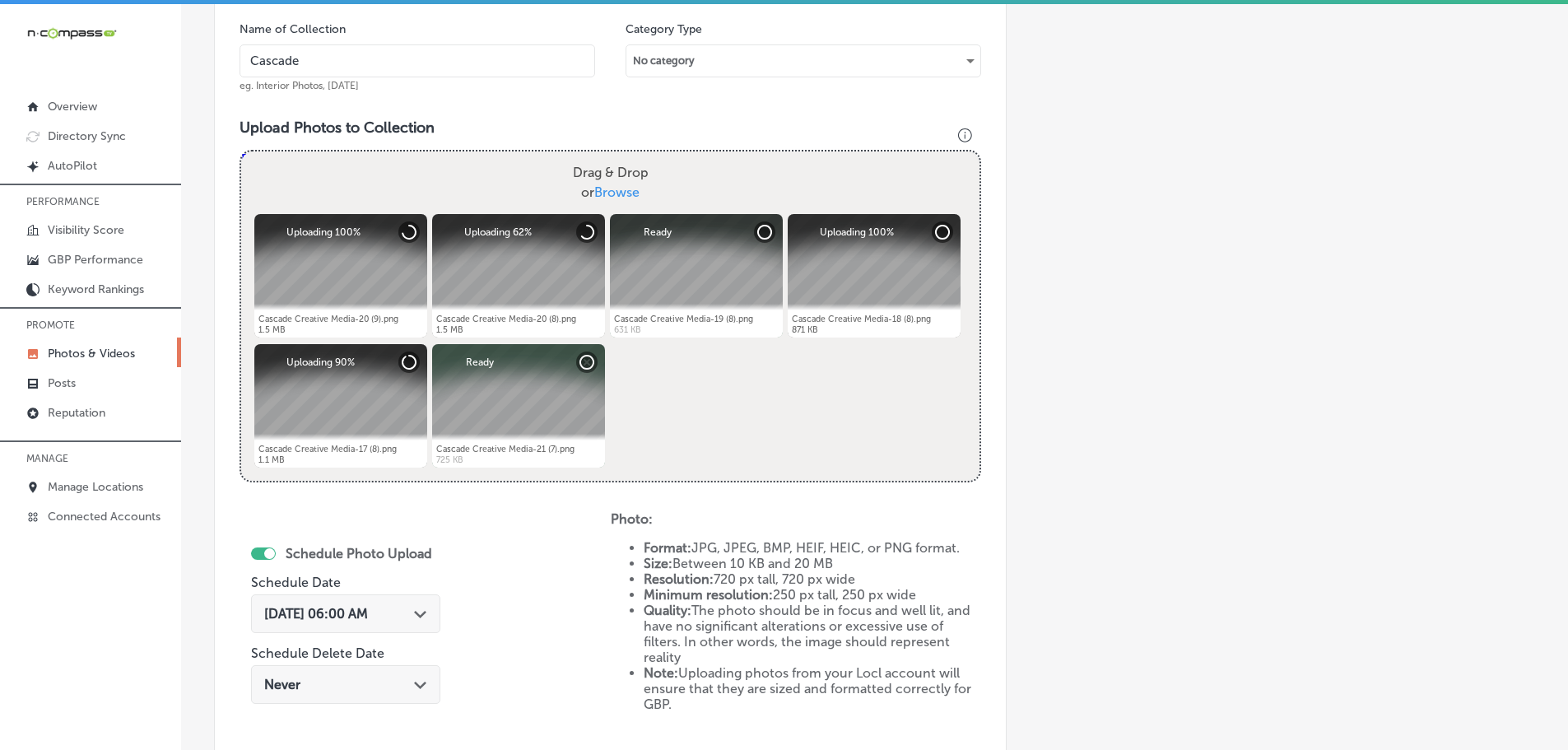
type input "Cascade Creative Media"
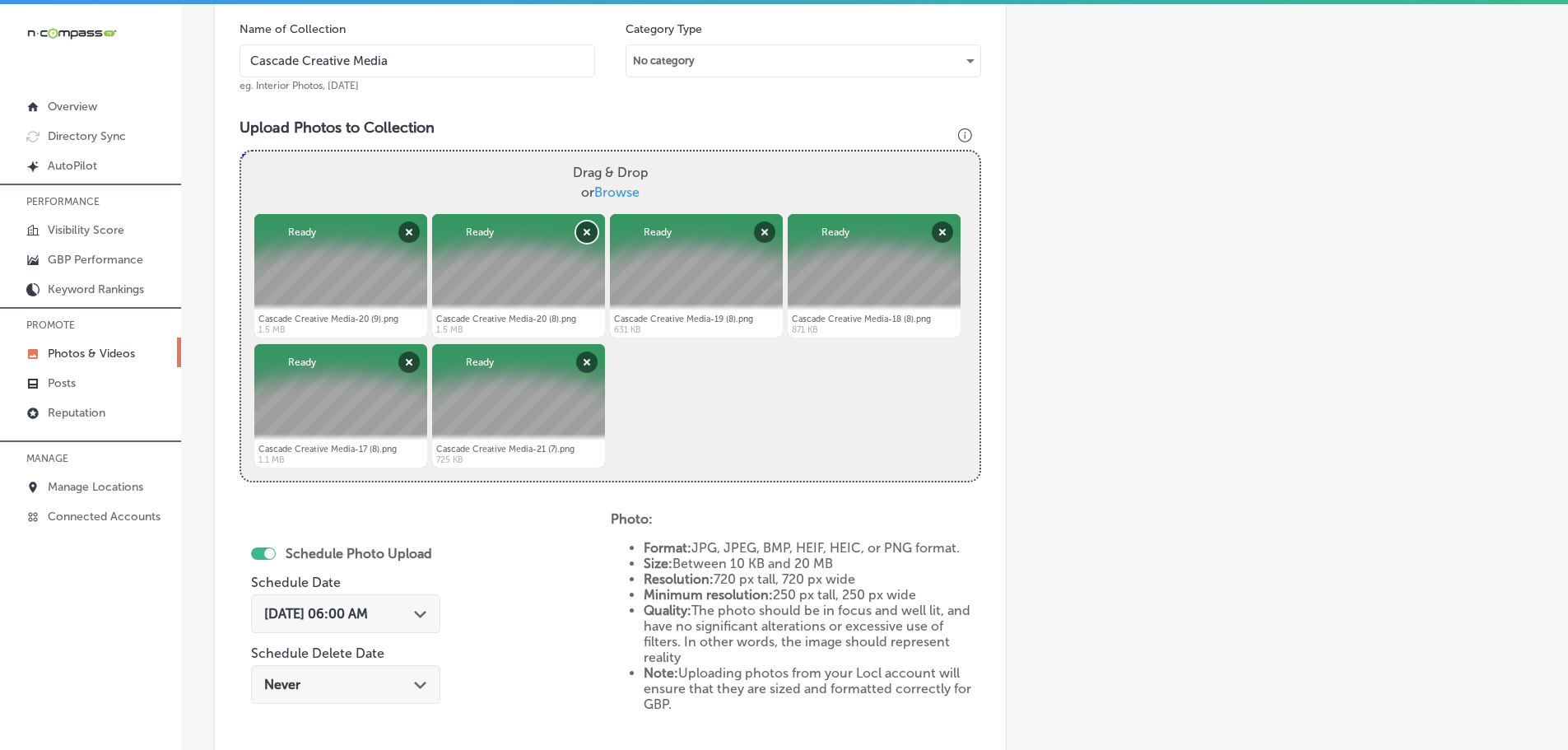
click at [580, 230] on button "Remove" at bounding box center [586, 231] width 22 height 22
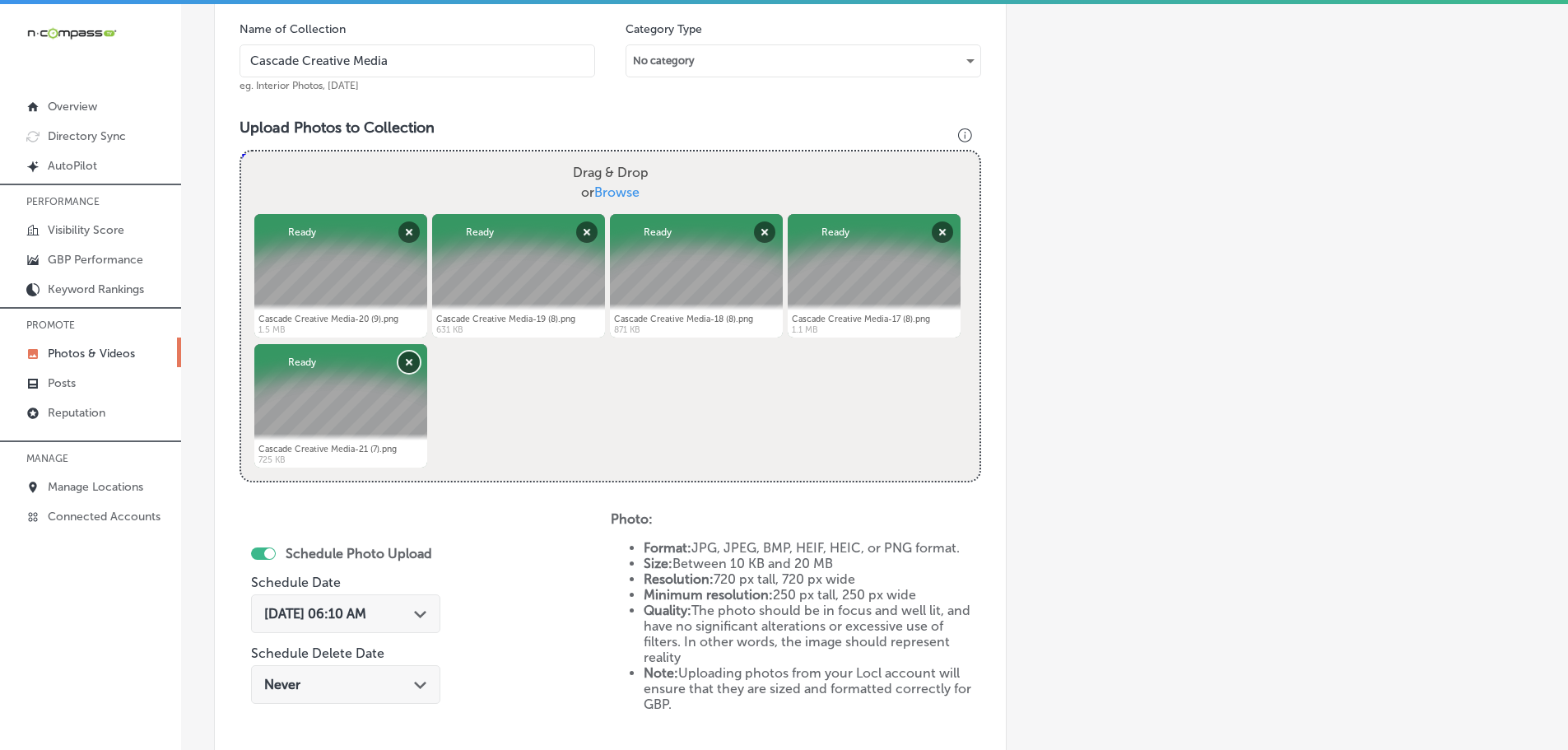
click at [404, 363] on button "Remove" at bounding box center [408, 361] width 22 height 22
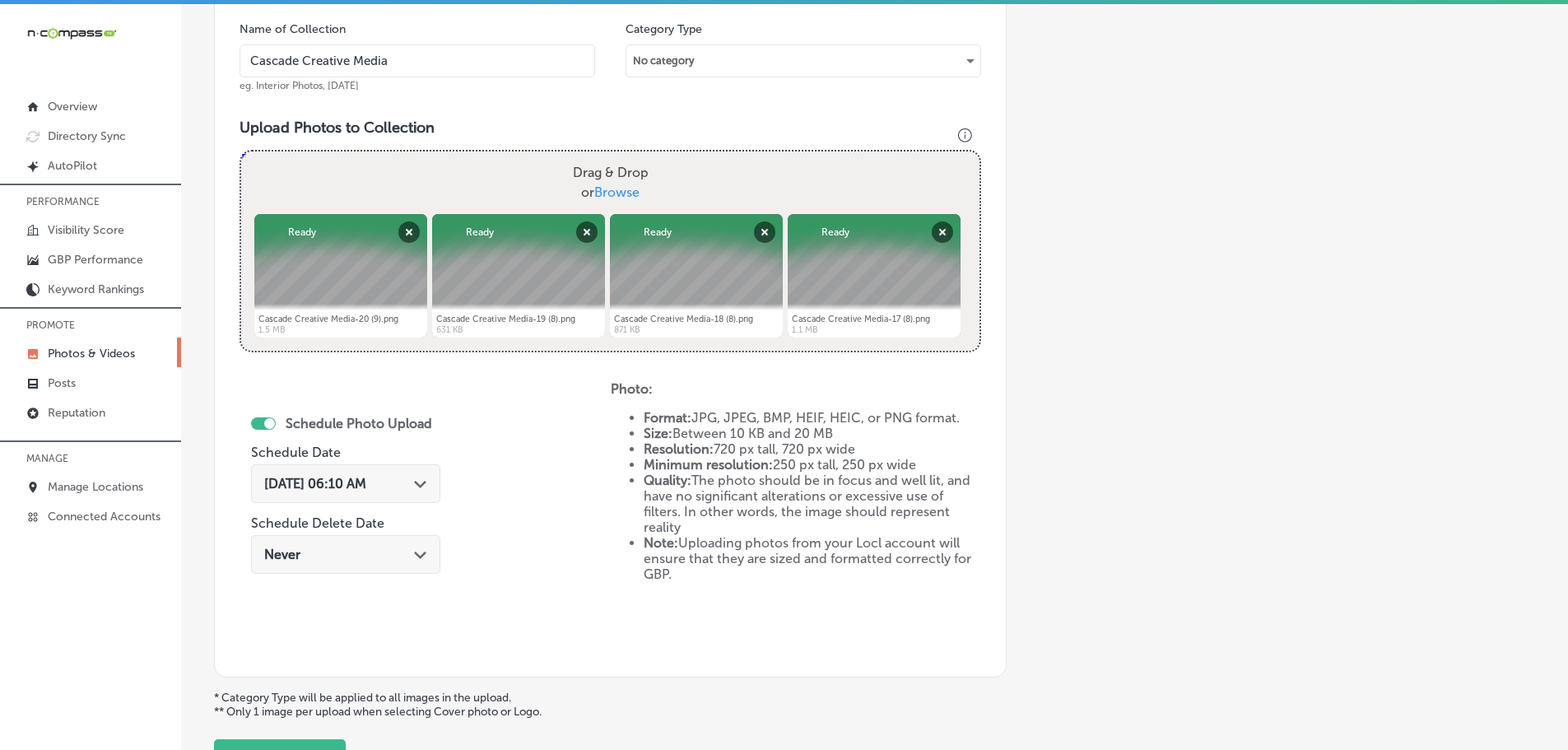
click at [626, 189] on span "Browse" at bounding box center [617, 192] width 45 height 16
click at [626, 156] on input "Drag & Drop or Browse" at bounding box center [610, 154] width 739 height 5
type input "C:\fakepath\Cascade Creative Media-21 (8).png"
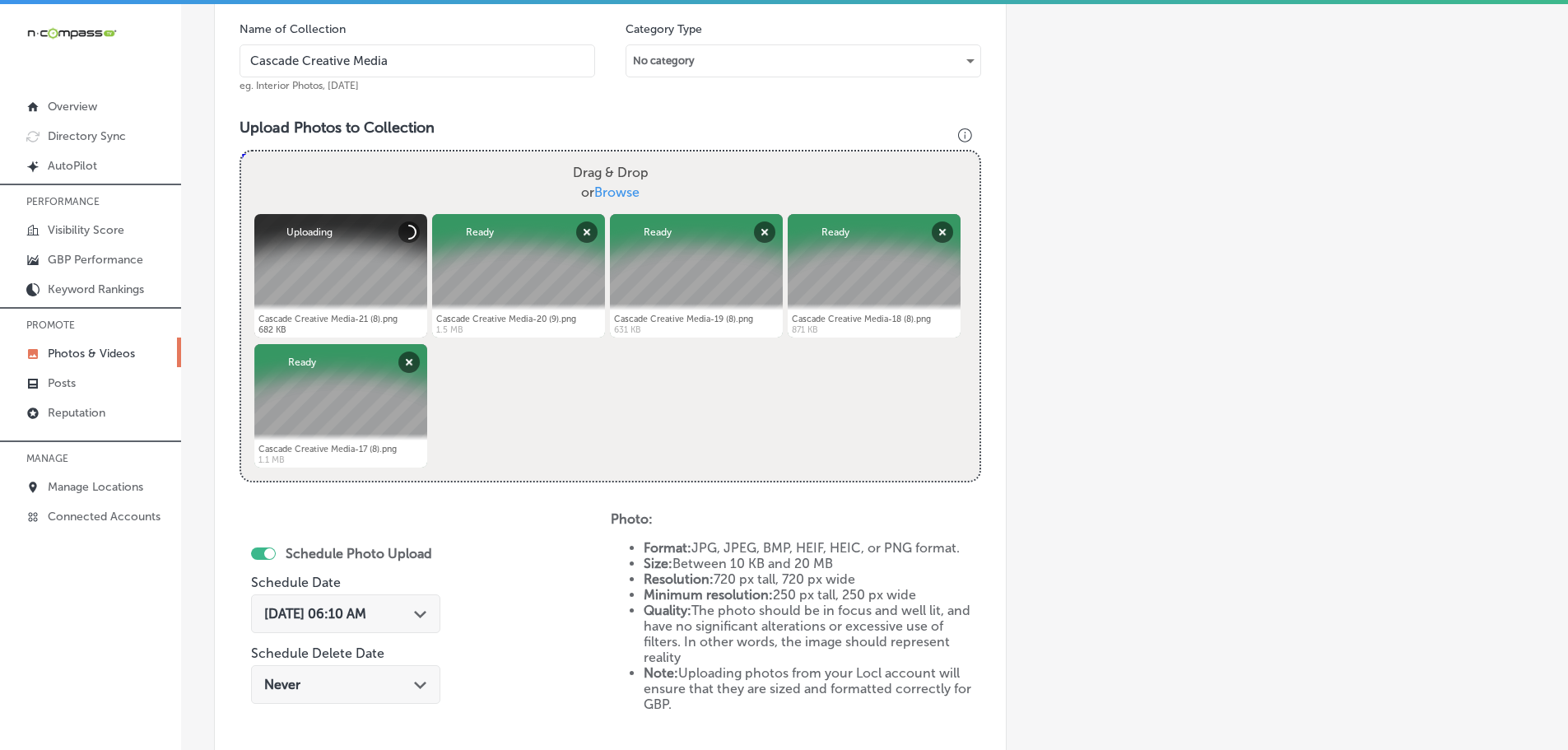
scroll to position [663, 0]
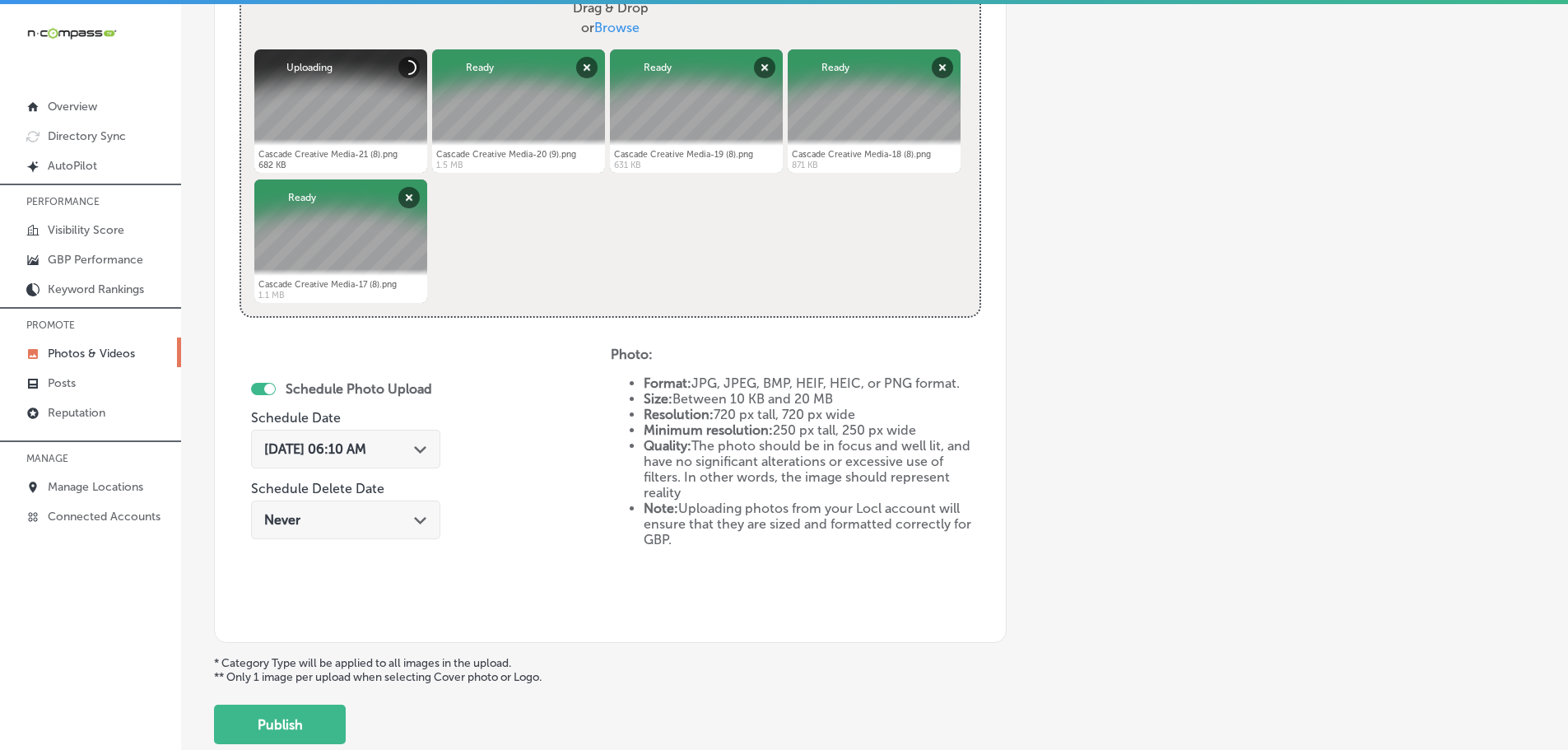
click at [422, 446] on div "Path Created with Sketch." at bounding box center [420, 448] width 13 height 13
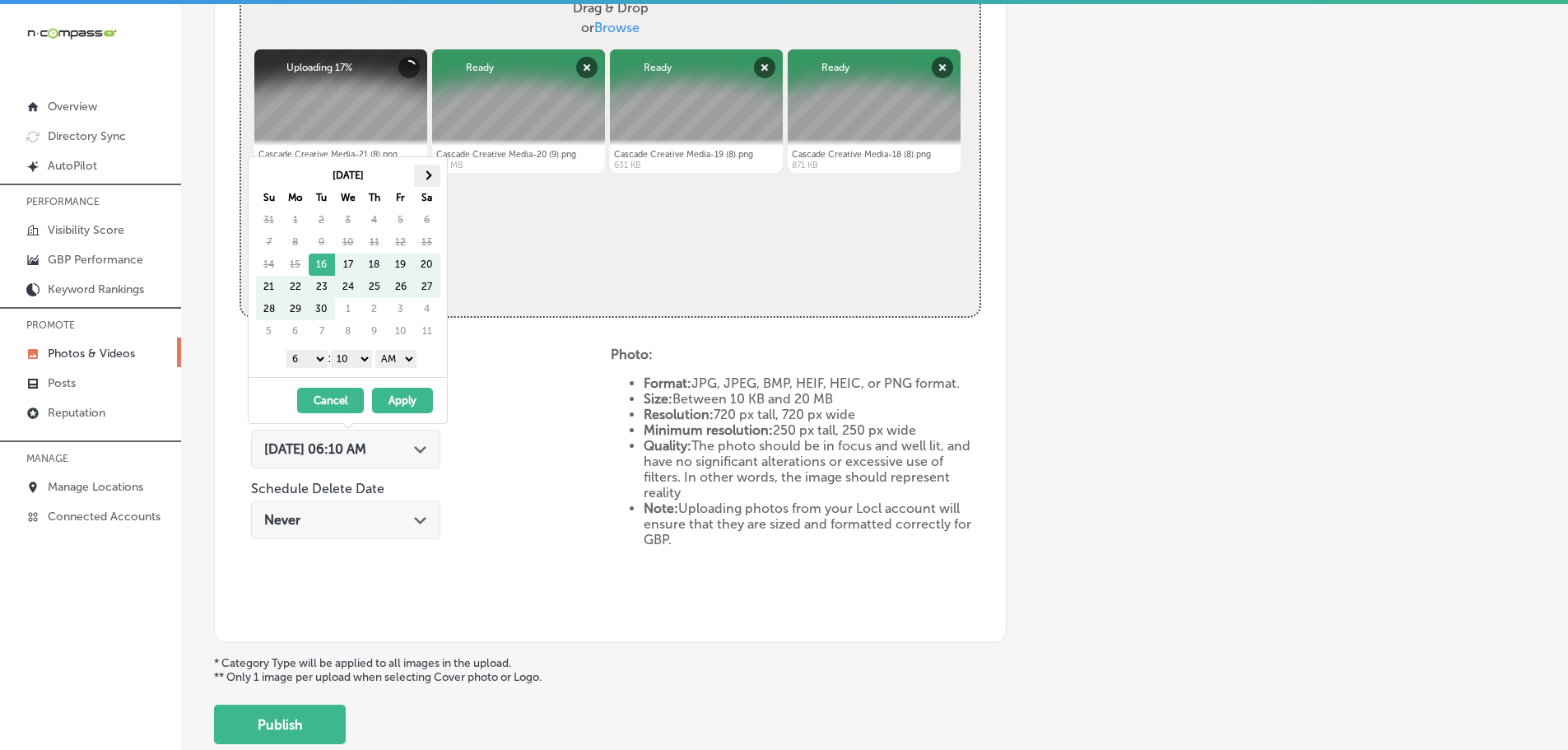
click at [434, 174] on th at bounding box center [427, 176] width 26 height 22
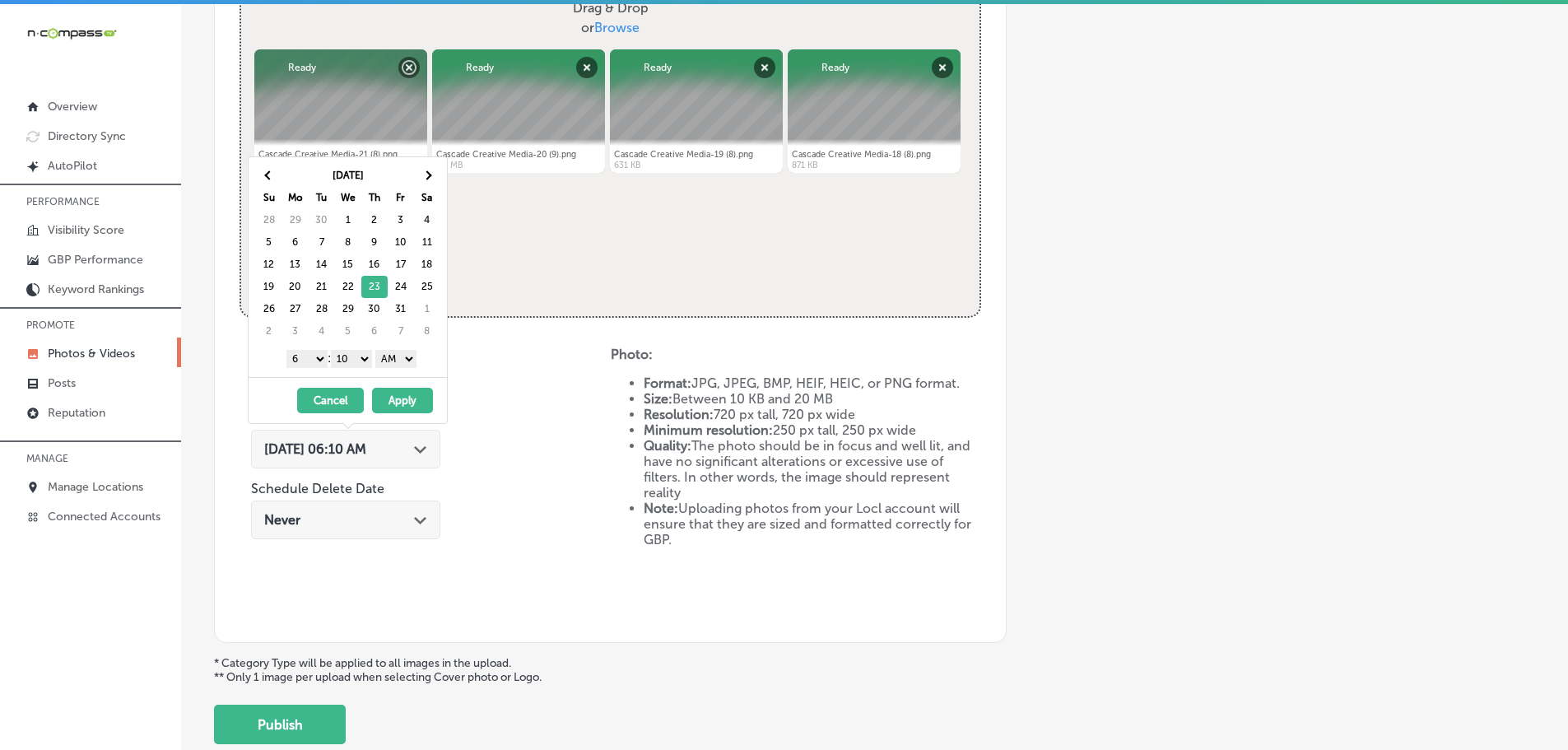
click at [310, 358] on select "1 2 3 4 5 6 7 8 9 10 11 12" at bounding box center [307, 359] width 41 height 18
click at [348, 354] on select "00 10 20 30 40 50" at bounding box center [351, 359] width 41 height 18
click at [391, 364] on select "AM PM" at bounding box center [396, 359] width 41 height 18
click at [409, 403] on button "Apply" at bounding box center [402, 400] width 61 height 25
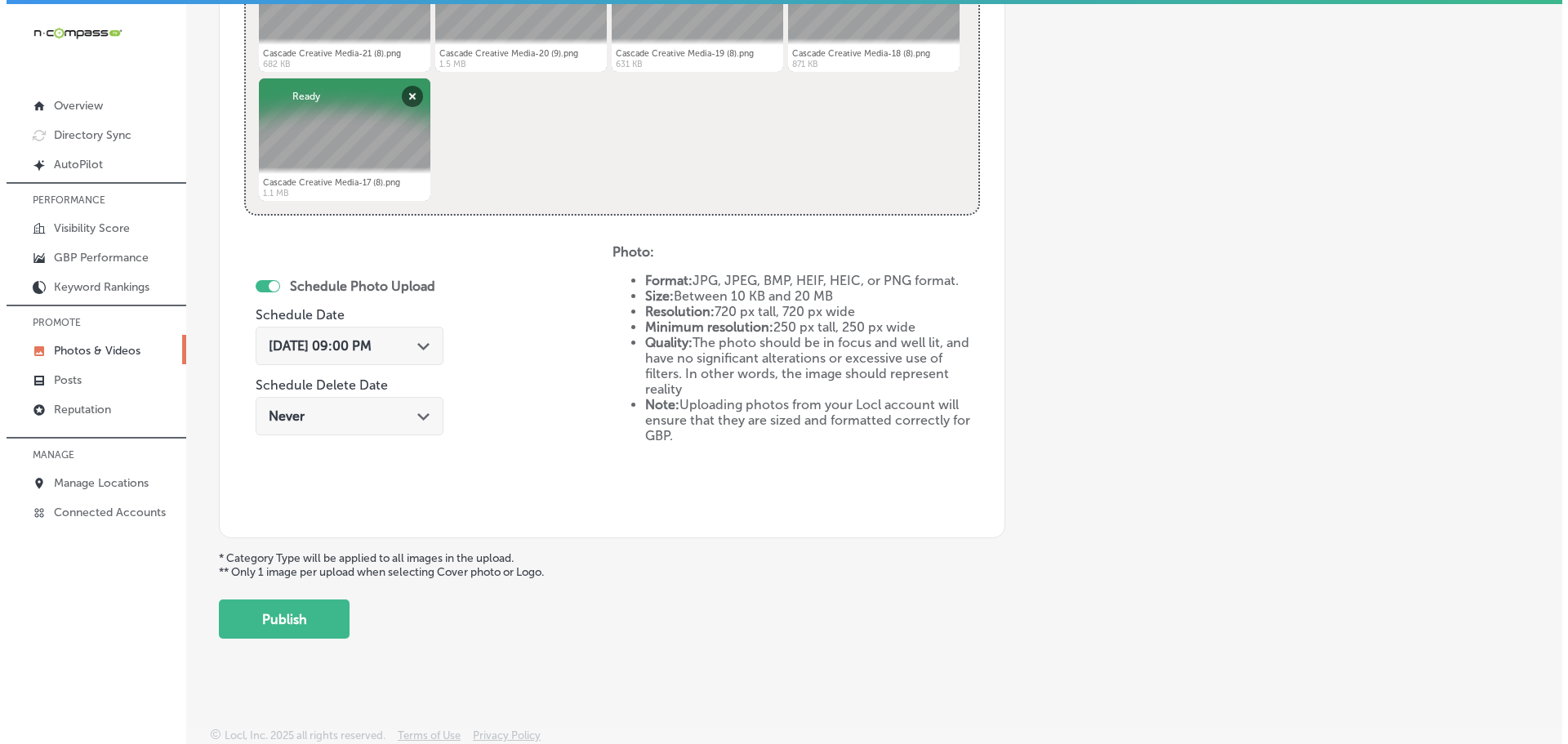
scroll to position [759, 0]
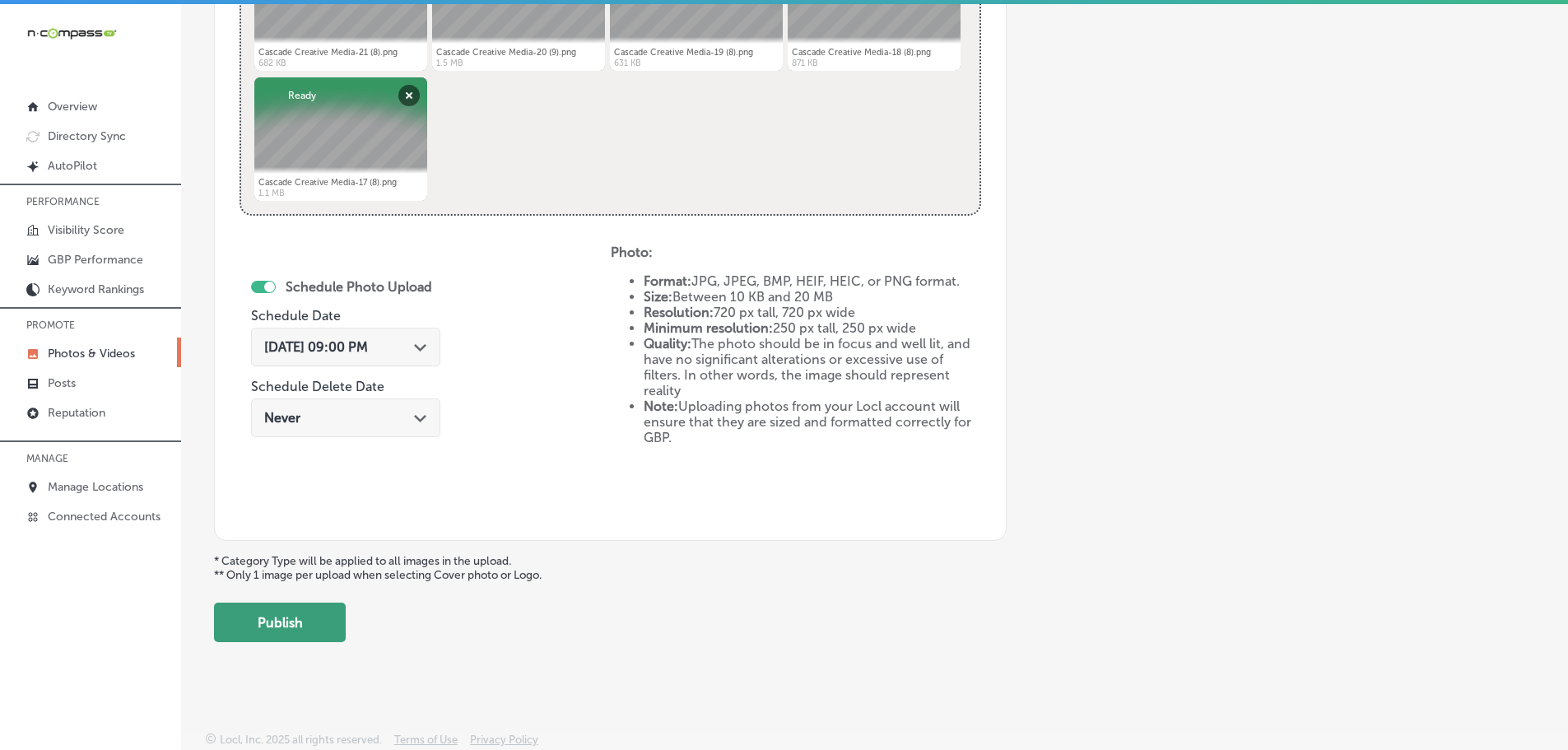
click at [325, 613] on button "Publish" at bounding box center [280, 623] width 132 height 39
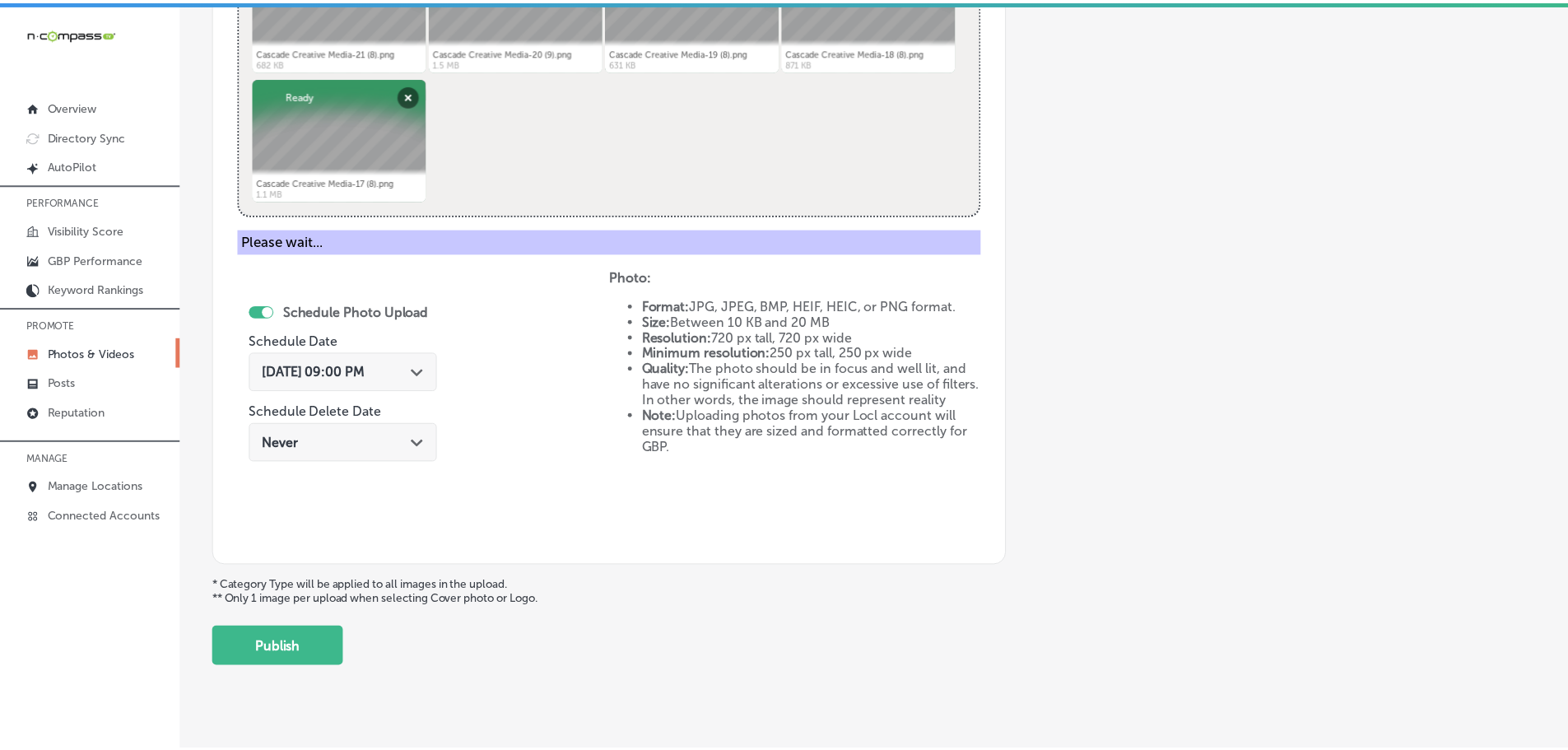
scroll to position [498, 0]
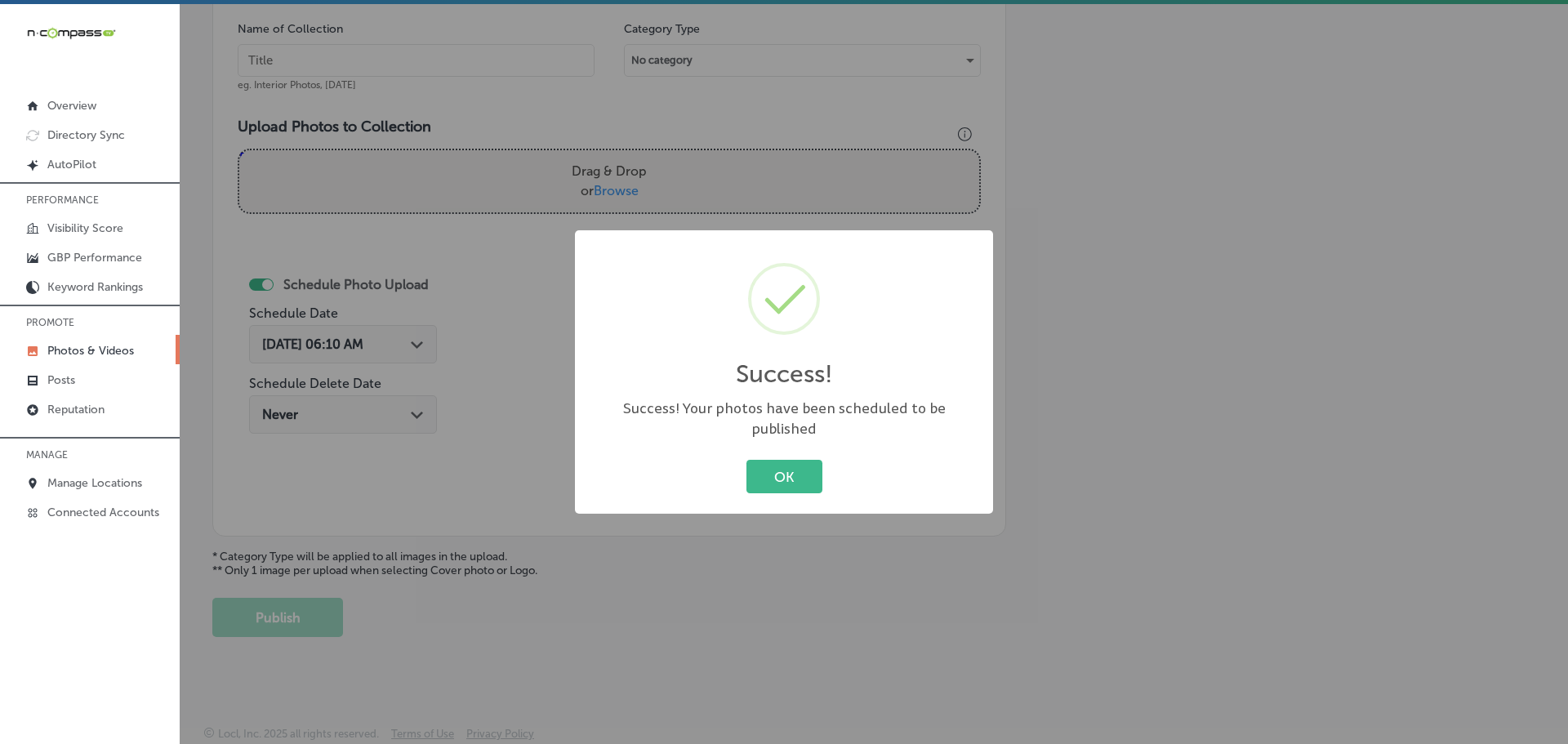
drag, startPoint x: 780, startPoint y: 474, endPoint x: 801, endPoint y: 491, distance: 27.0
click at [780, 473] on button "OK" at bounding box center [785, 476] width 76 height 33
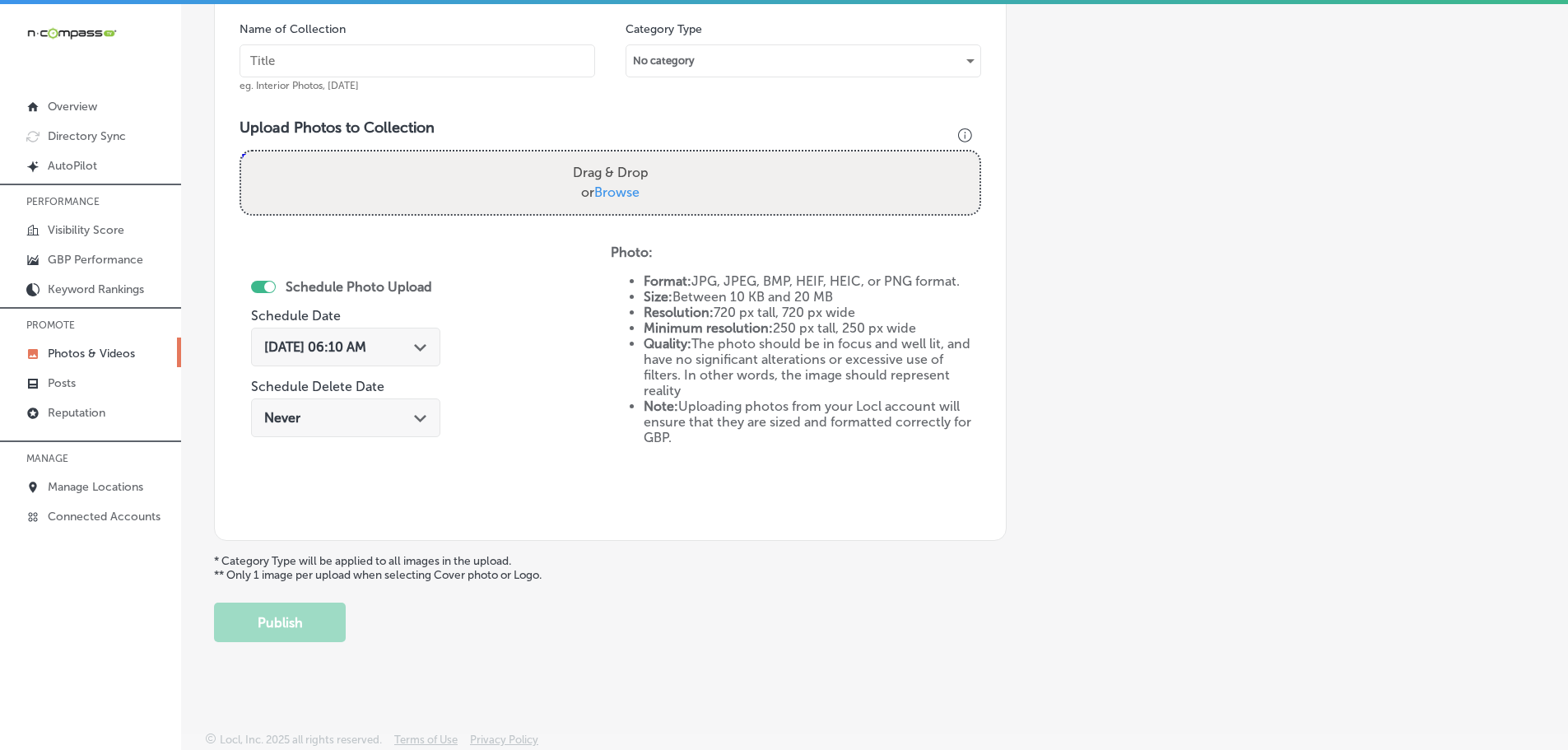
click at [628, 196] on span "Browse" at bounding box center [617, 192] width 45 height 16
click at [628, 156] on input "Drag & Drop or Browse" at bounding box center [610, 154] width 739 height 5
type input "C:\fakepath\Cascade Creative Media-20 (10).png"
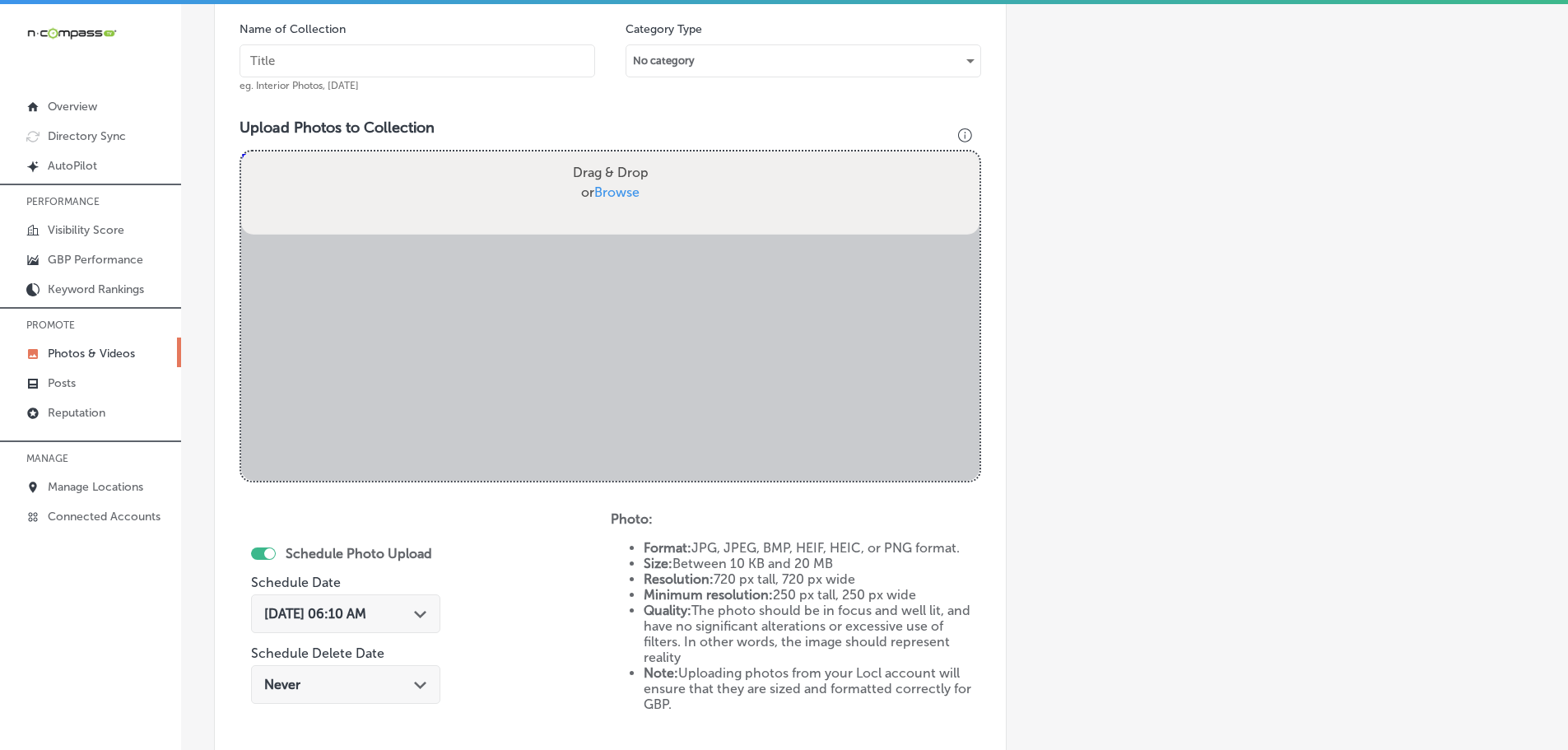
click at [388, 57] on input "text" at bounding box center [418, 60] width 356 height 33
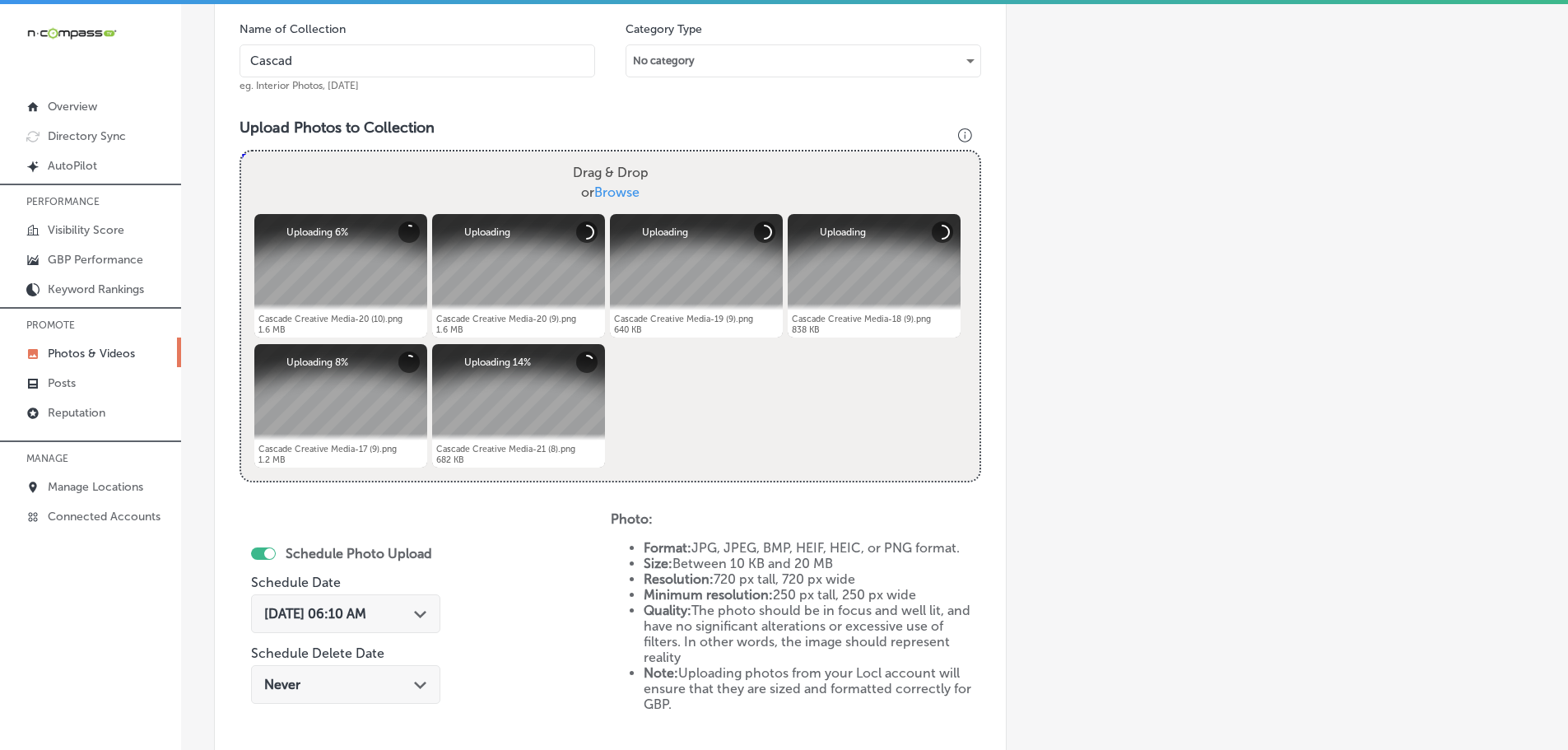
type input "Cascade Creative Media"
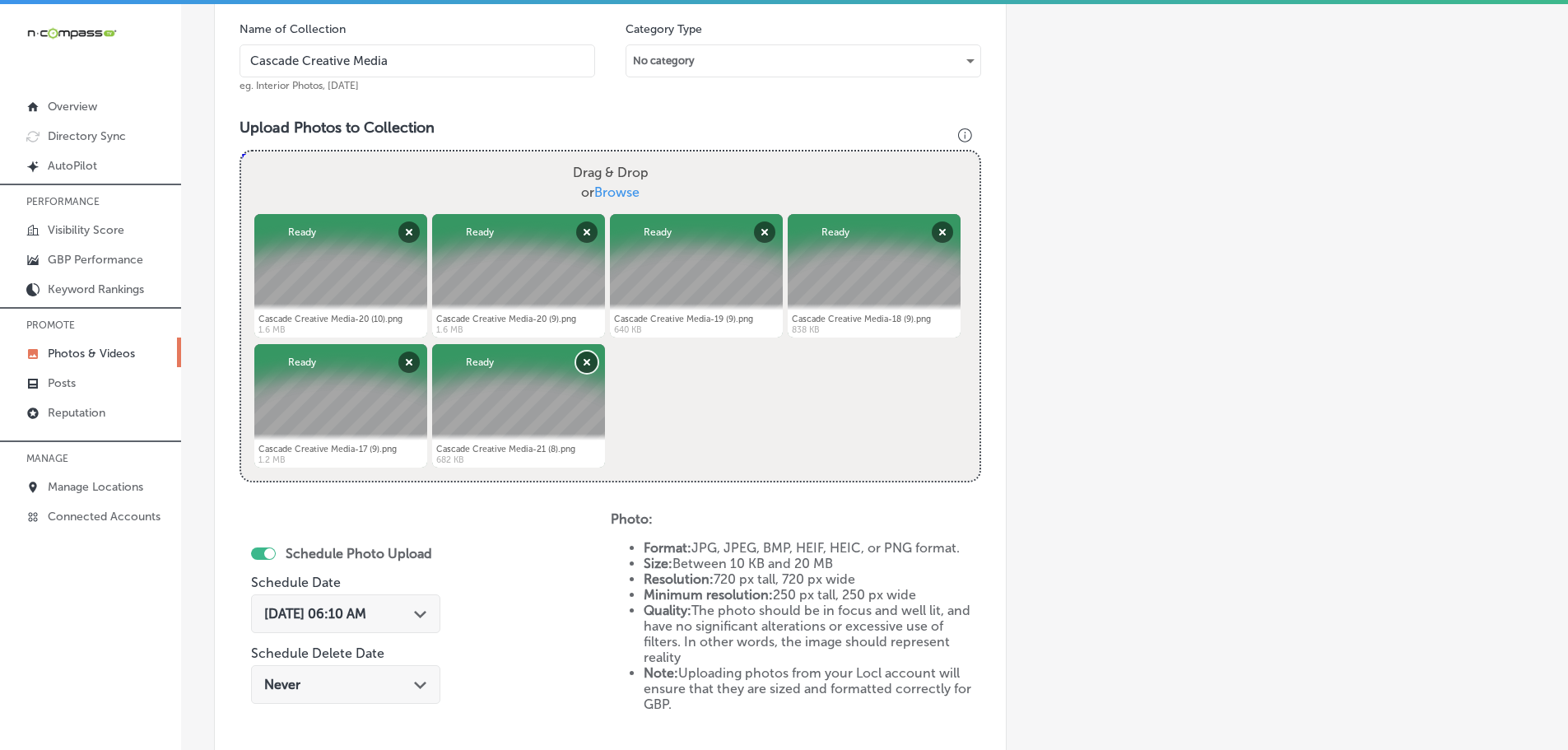
click at [583, 358] on button "Remove" at bounding box center [586, 361] width 22 height 22
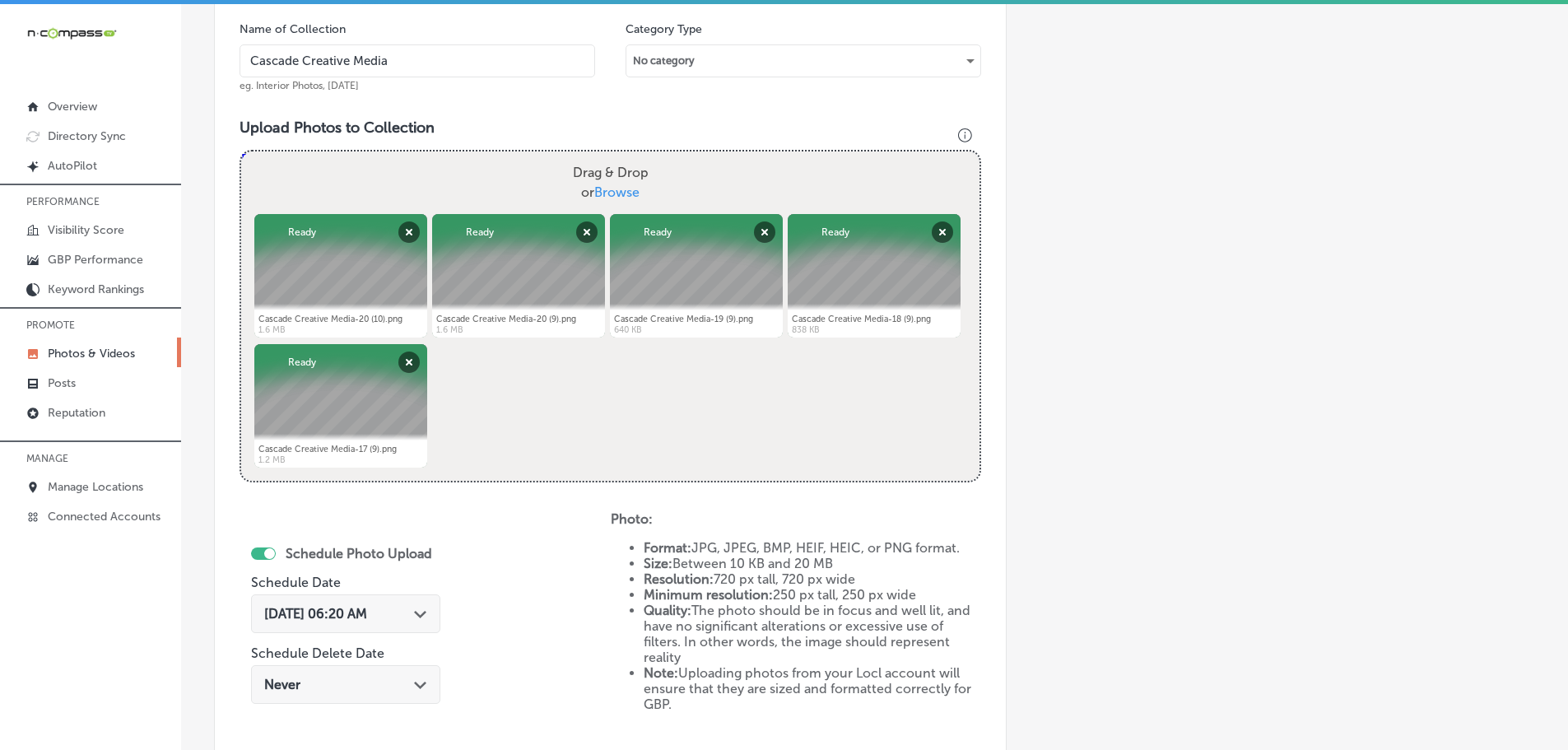
click at [427, 610] on div "Path Created with Sketch." at bounding box center [420, 612] width 13 height 13
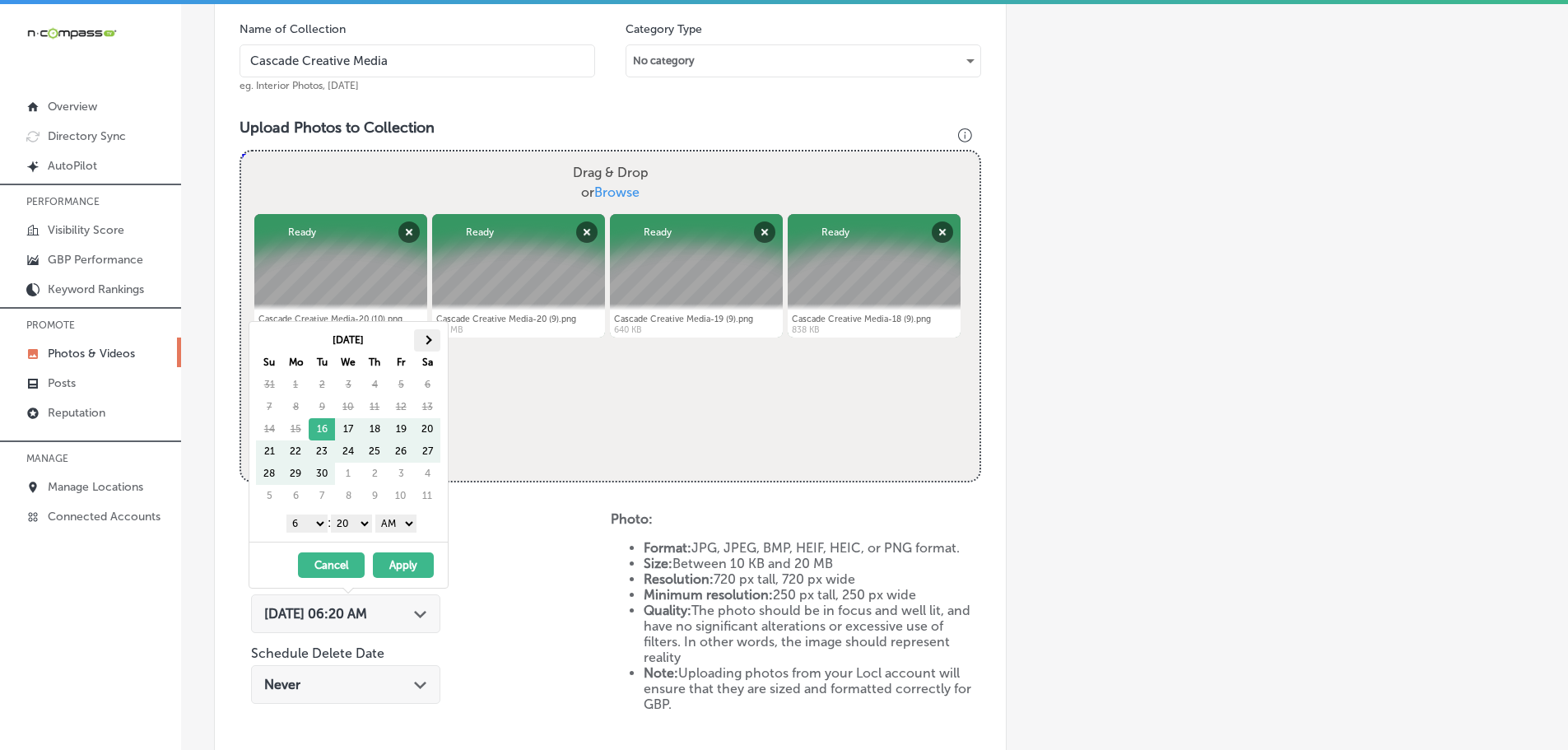
click at [427, 337] on span at bounding box center [428, 340] width 9 height 9
click at [303, 522] on select "1 2 3 4 5 6 7 8 9 10 11 12" at bounding box center [307, 522] width 41 height 18
click at [359, 525] on select "00 10 20 30 40 50" at bounding box center [351, 522] width 41 height 18
click at [391, 525] on select "AM PM" at bounding box center [396, 522] width 41 height 18
click at [378, 514] on select "AM PM" at bounding box center [396, 522] width 41 height 18
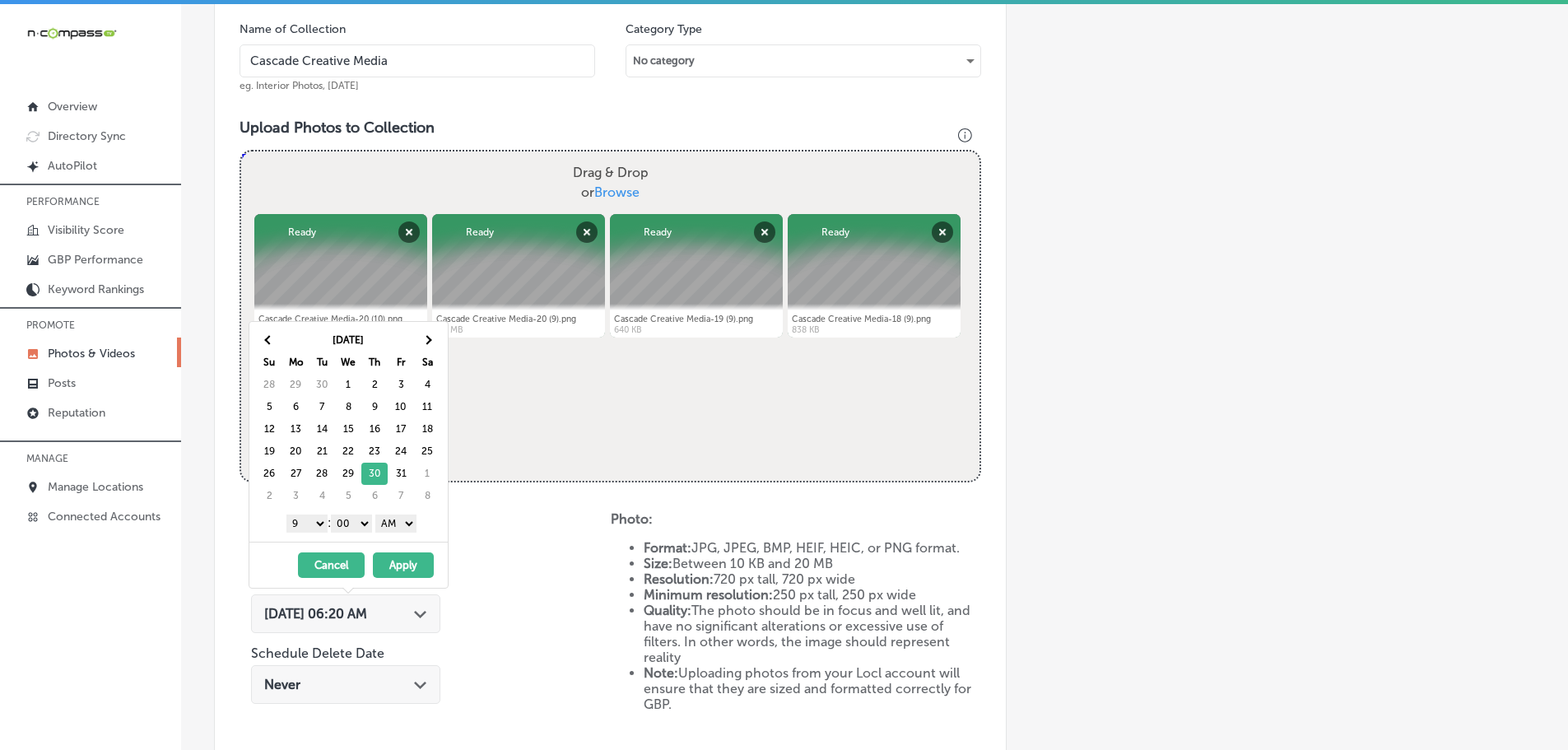
click at [408, 529] on select "AM PM" at bounding box center [396, 522] width 41 height 18
click at [403, 562] on button "Apply" at bounding box center [403, 565] width 61 height 25
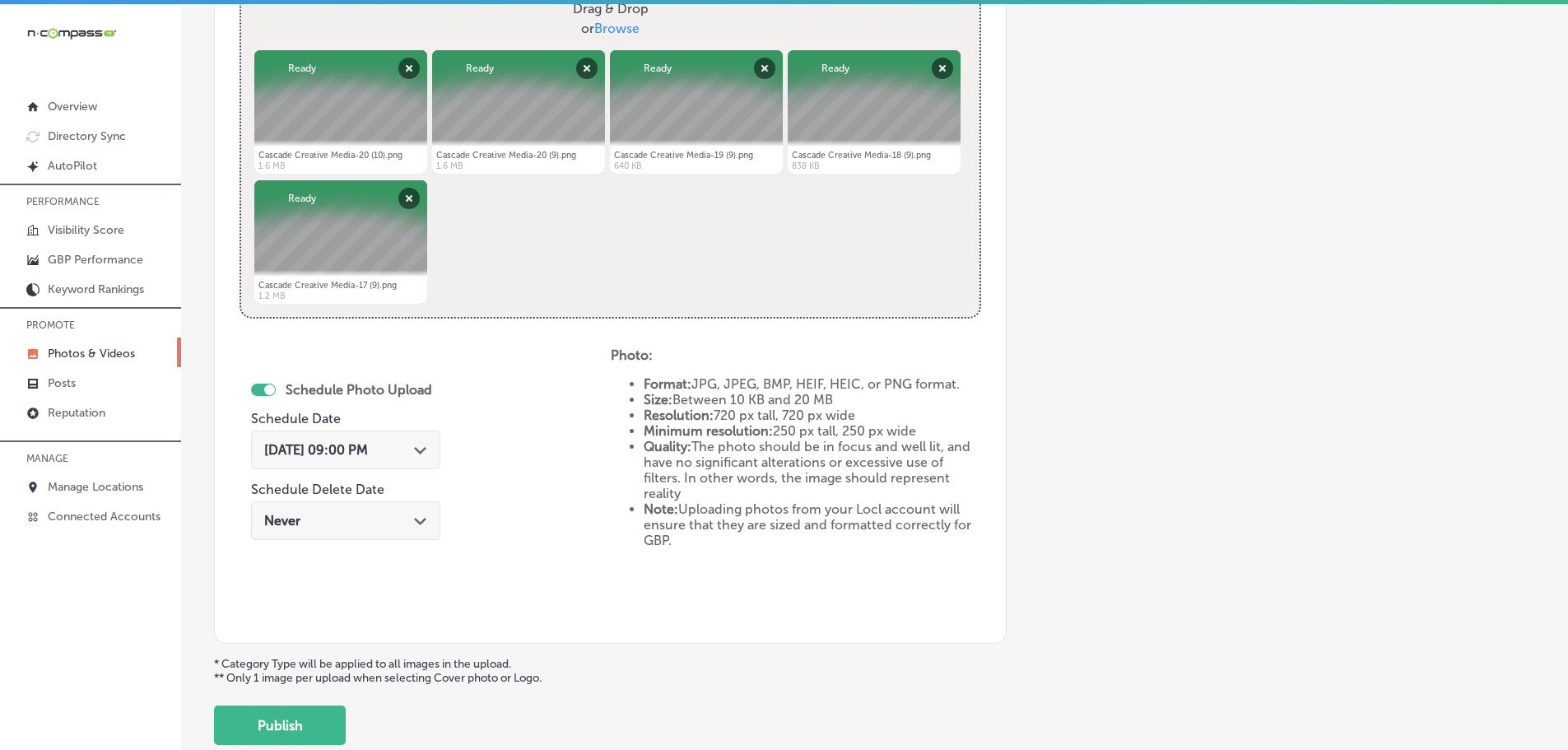
scroll to position [663, 0]
click at [289, 718] on button "Publish" at bounding box center [280, 725] width 132 height 39
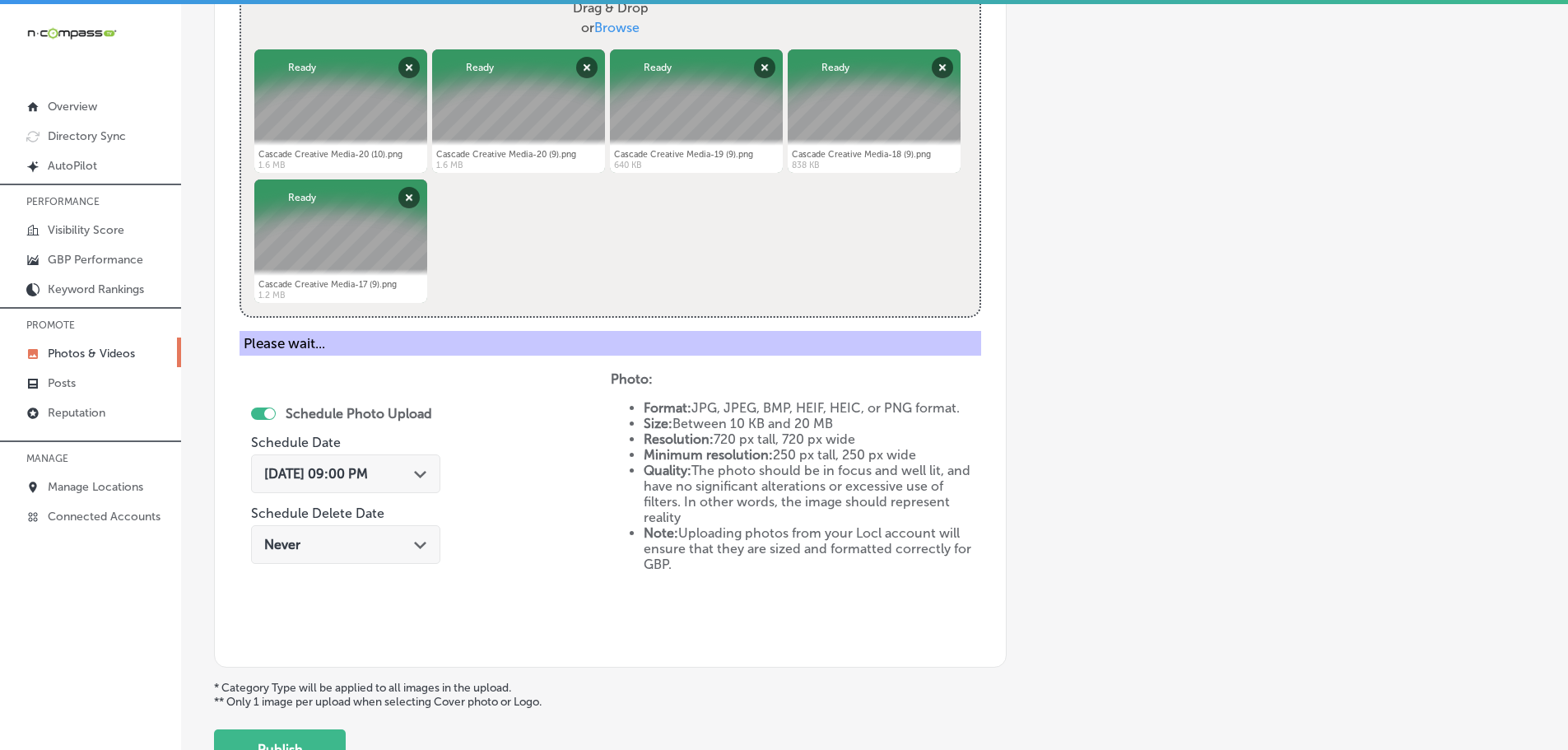
scroll to position [498, 0]
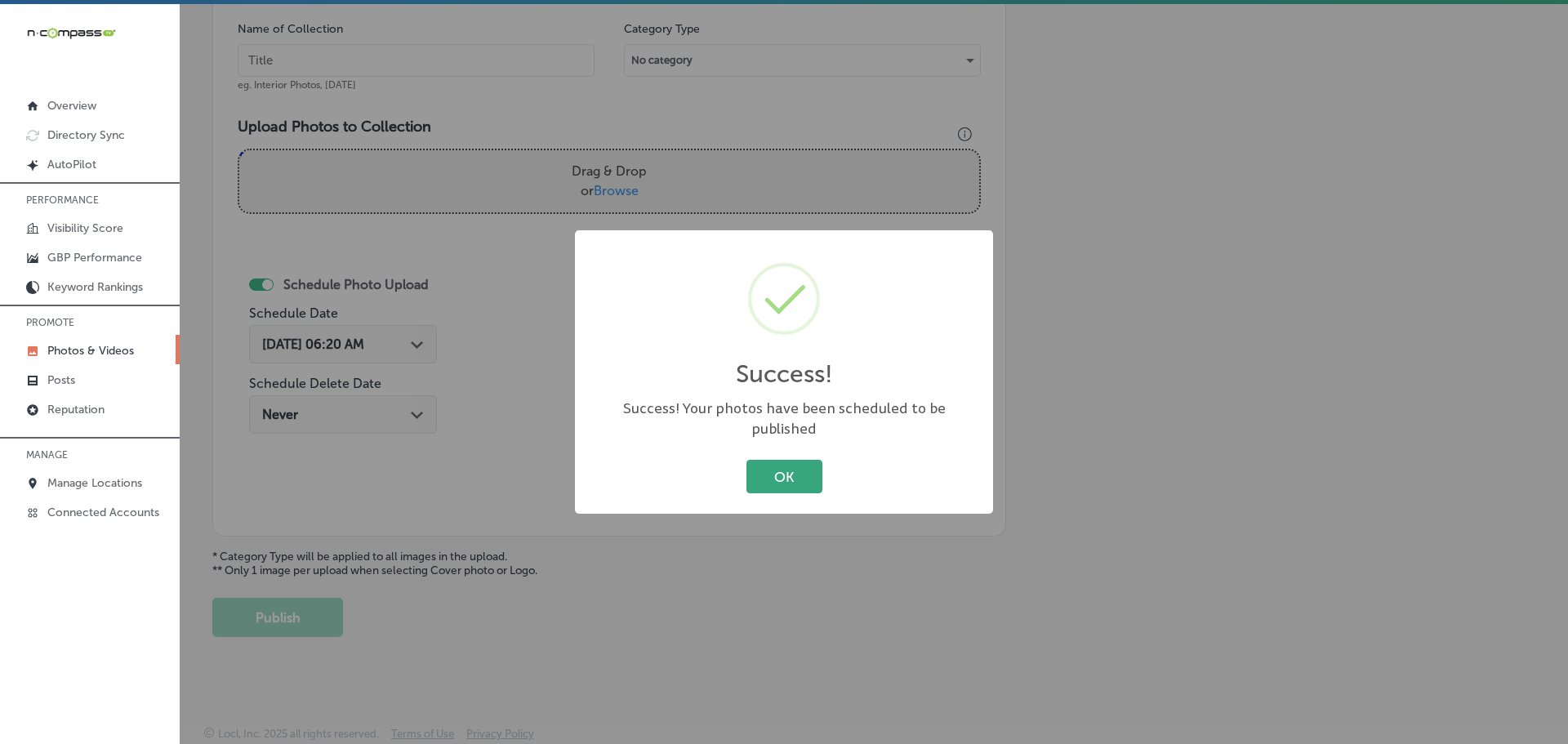
click at [803, 467] on button "OK" at bounding box center [785, 476] width 76 height 33
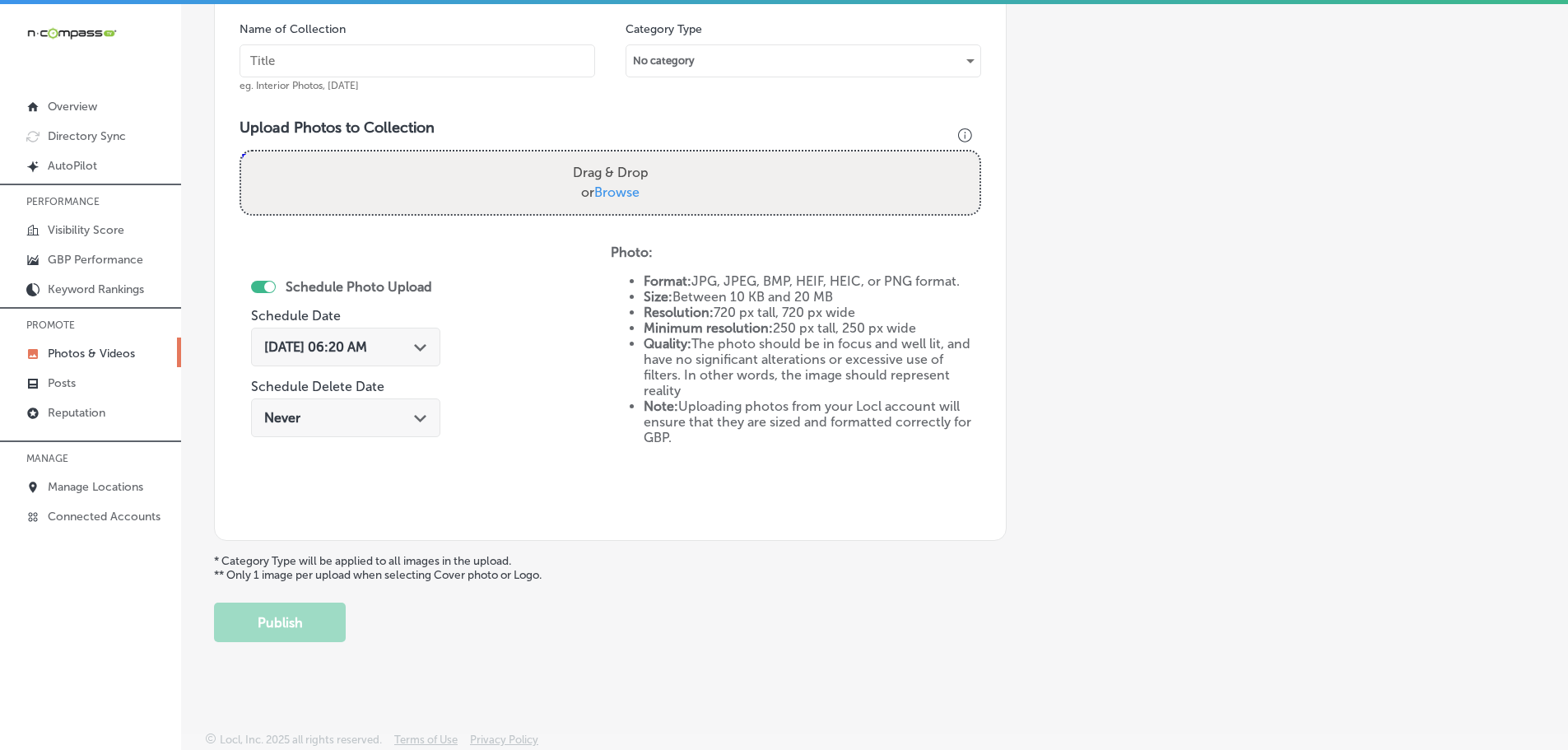
drag, startPoint x: 619, startPoint y: 189, endPoint x: 624, endPoint y: 181, distance: 9.4
click at [619, 188] on span "Browse" at bounding box center [617, 192] width 45 height 16
click at [619, 156] on input "Drag & Drop or Browse" at bounding box center [610, 154] width 739 height 5
type input "C:\fakepath\Cascade Creative Media-21 (9).png"
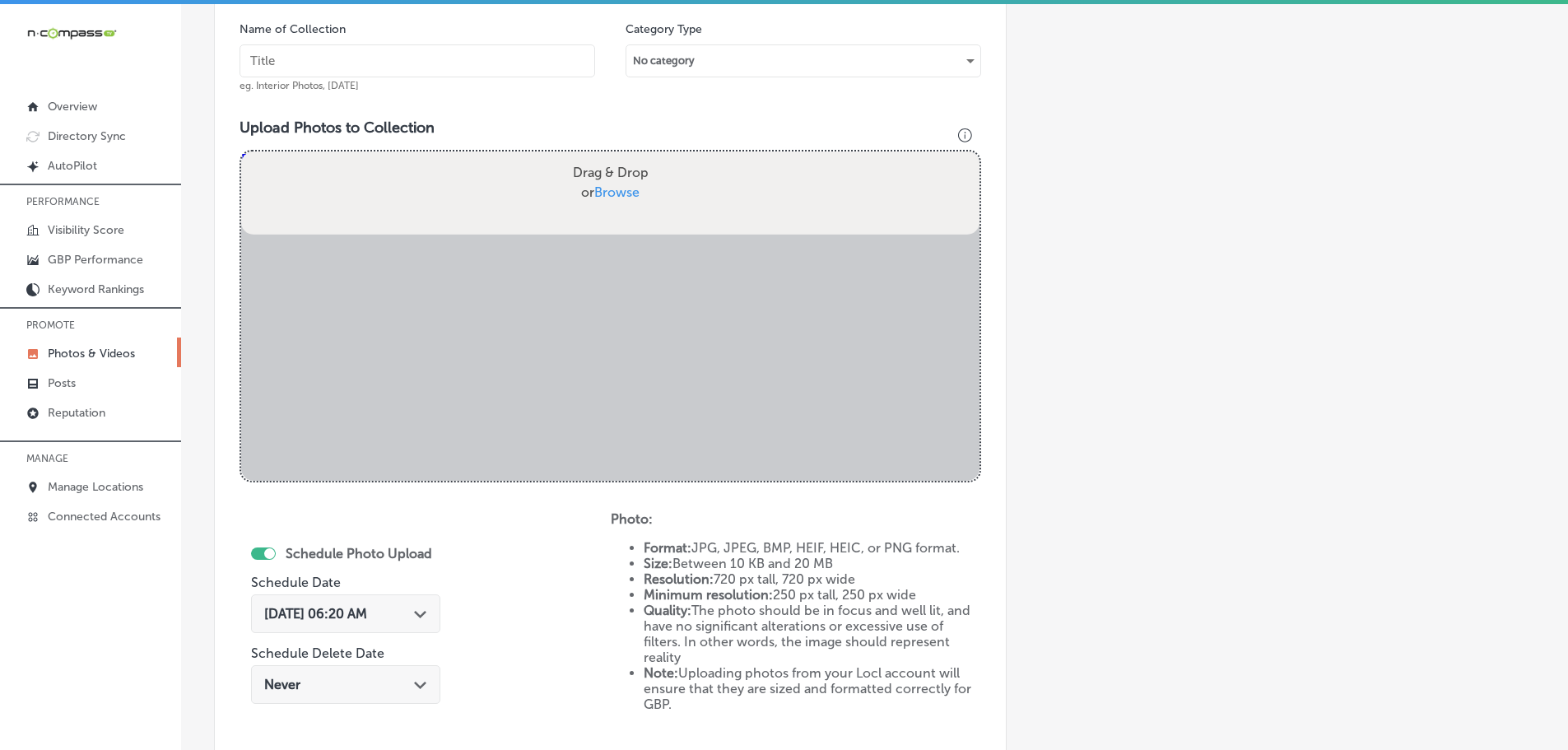
click at [403, 65] on input "text" at bounding box center [418, 60] width 356 height 33
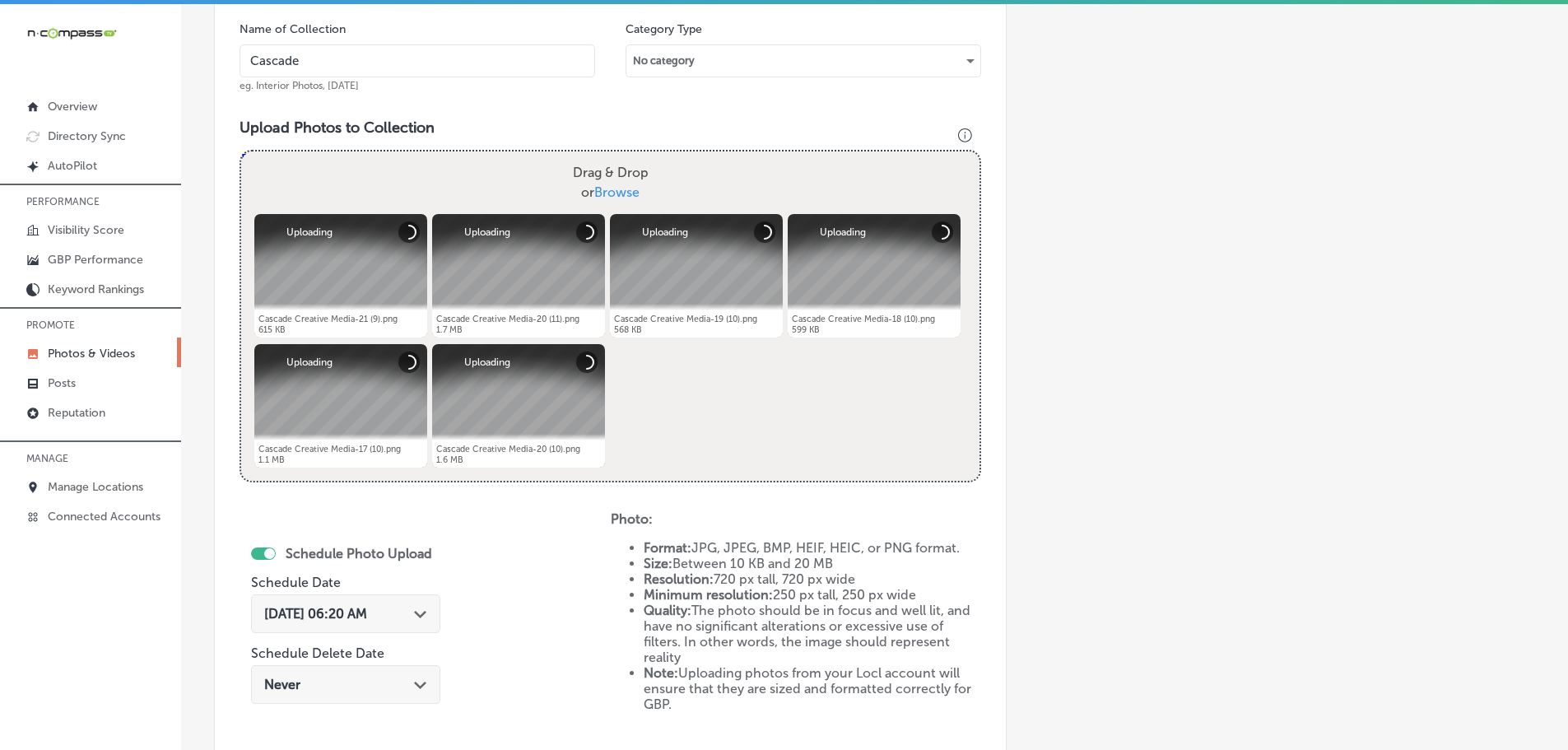
type input "Cascade Creative Media"
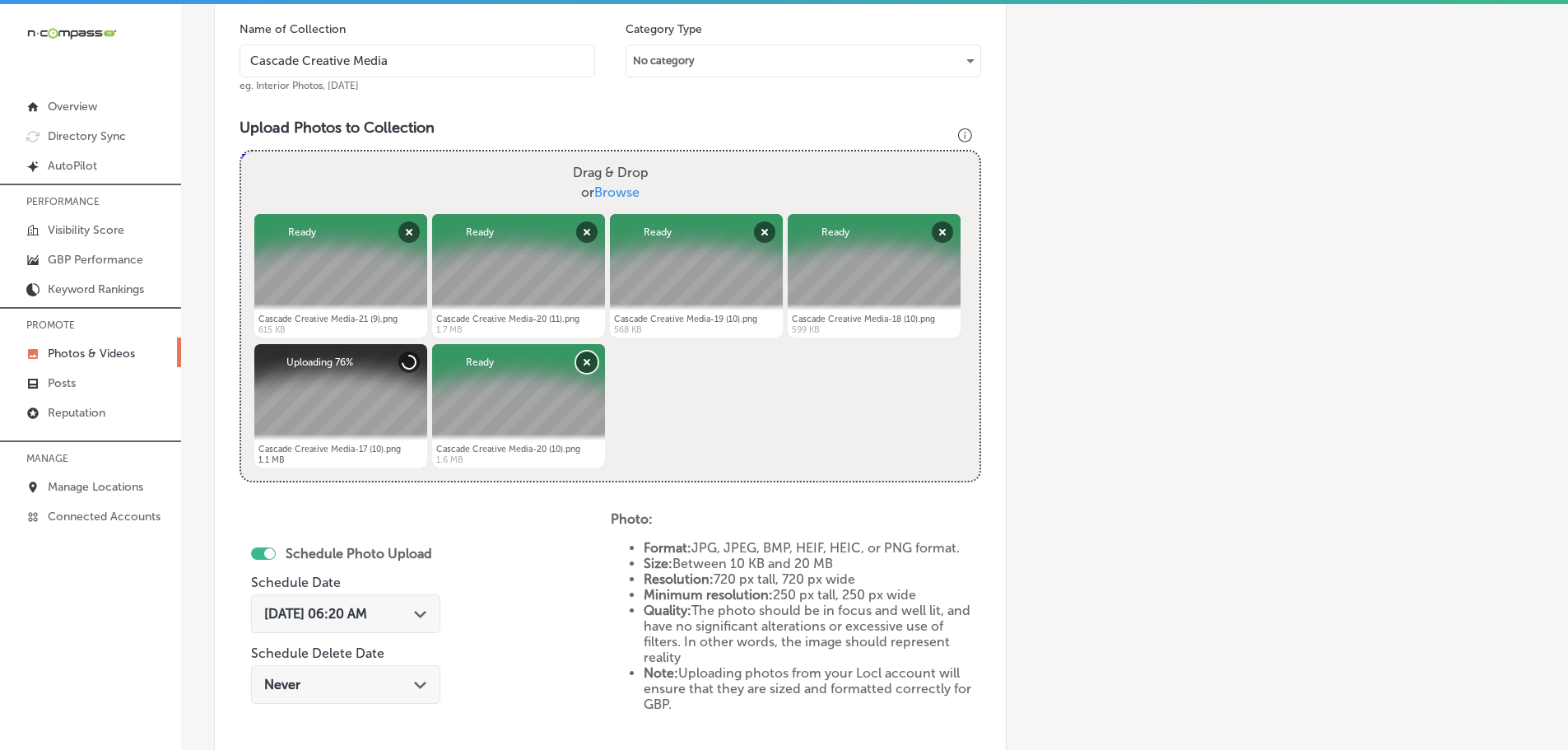
click at [582, 361] on button "Remove" at bounding box center [586, 361] width 22 height 22
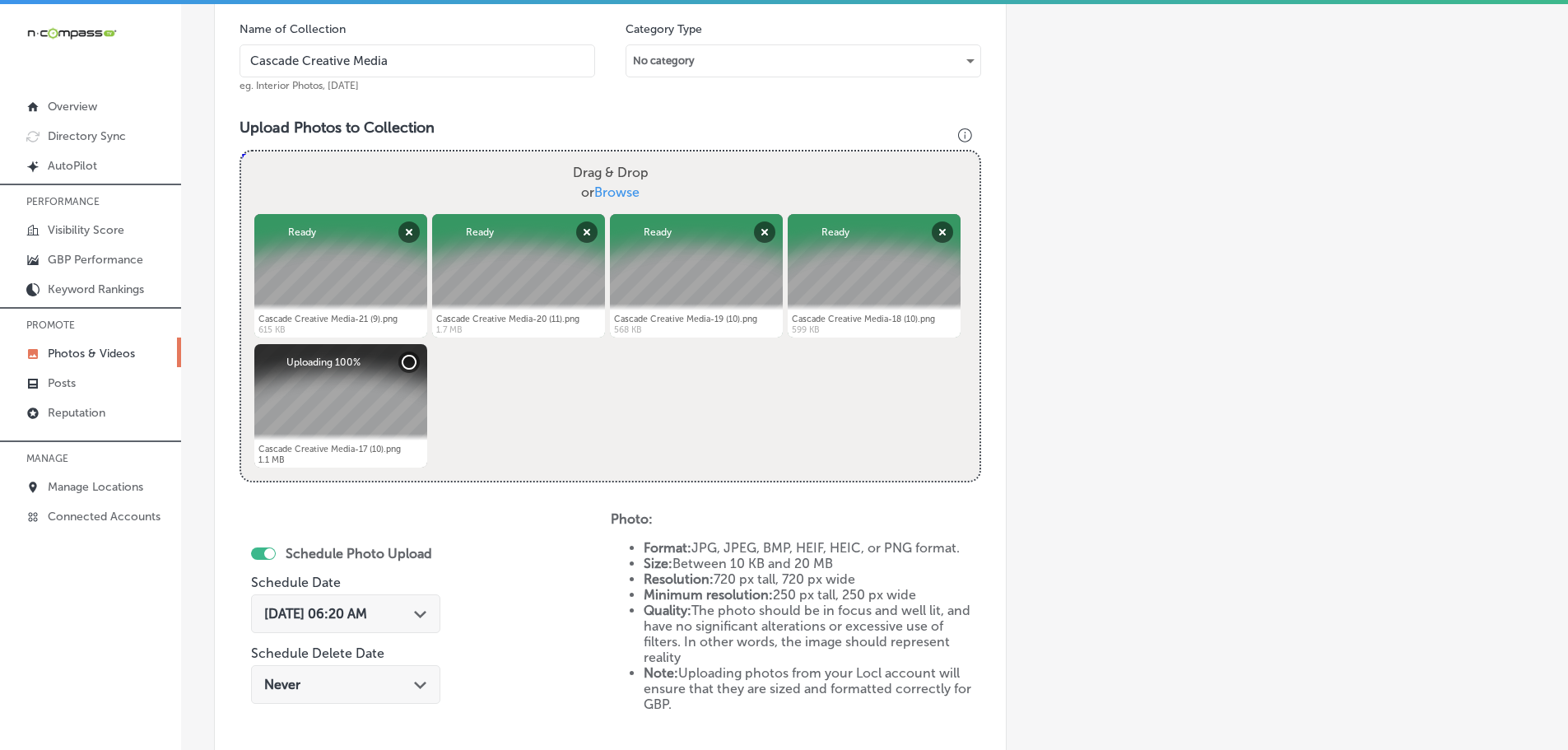
click at [423, 613] on polygon at bounding box center [419, 614] width 12 height 7
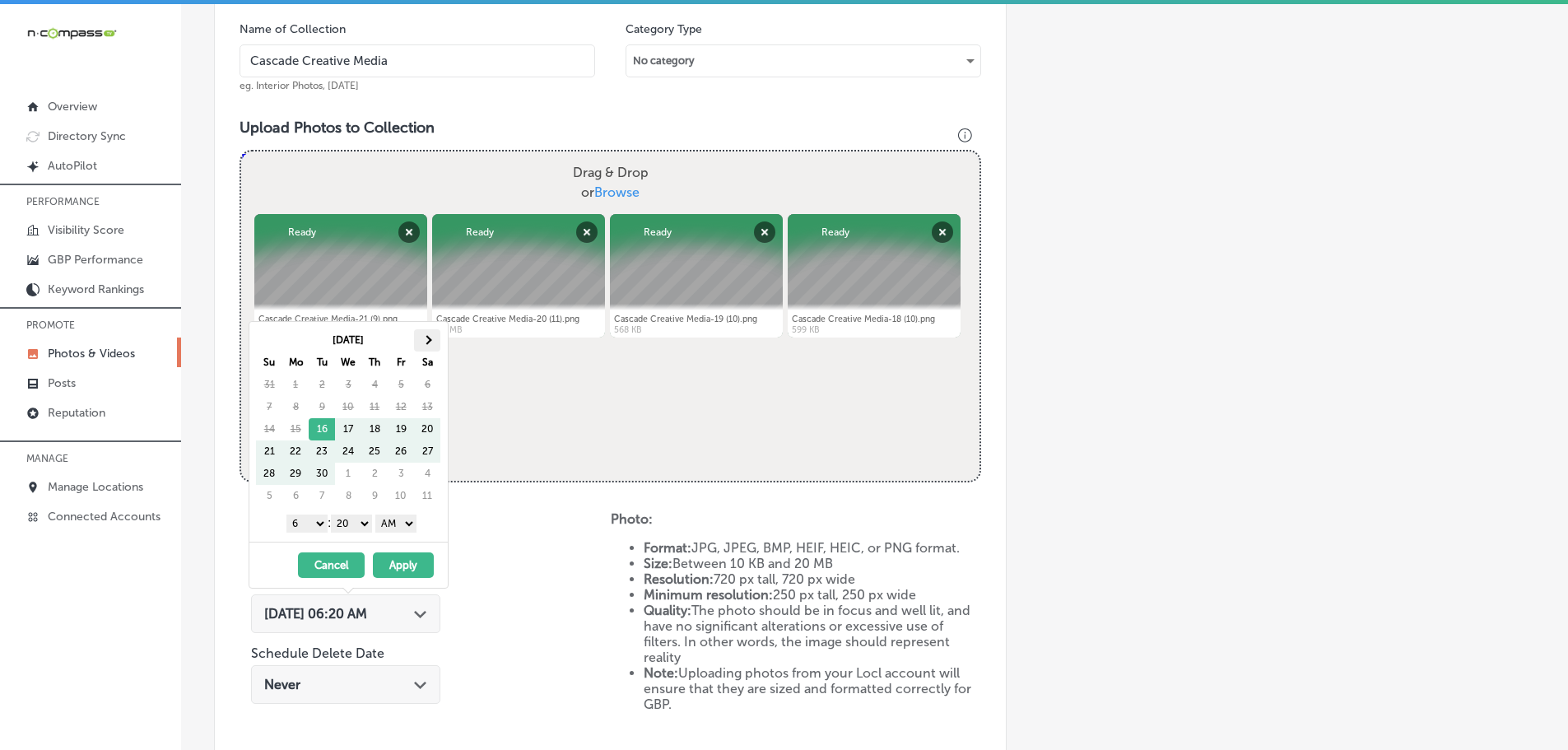
click at [428, 334] on th at bounding box center [427, 341] width 26 height 22
click at [311, 525] on select "1 2 3 4 5 6 7 8 9 10 11 12" at bounding box center [307, 522] width 41 height 18
click at [351, 521] on select "00 10 20 30 40 50" at bounding box center [351, 522] width 41 height 18
click at [397, 527] on select "AM PM" at bounding box center [396, 522] width 41 height 18
click at [405, 562] on button "Apply" at bounding box center [403, 565] width 61 height 25
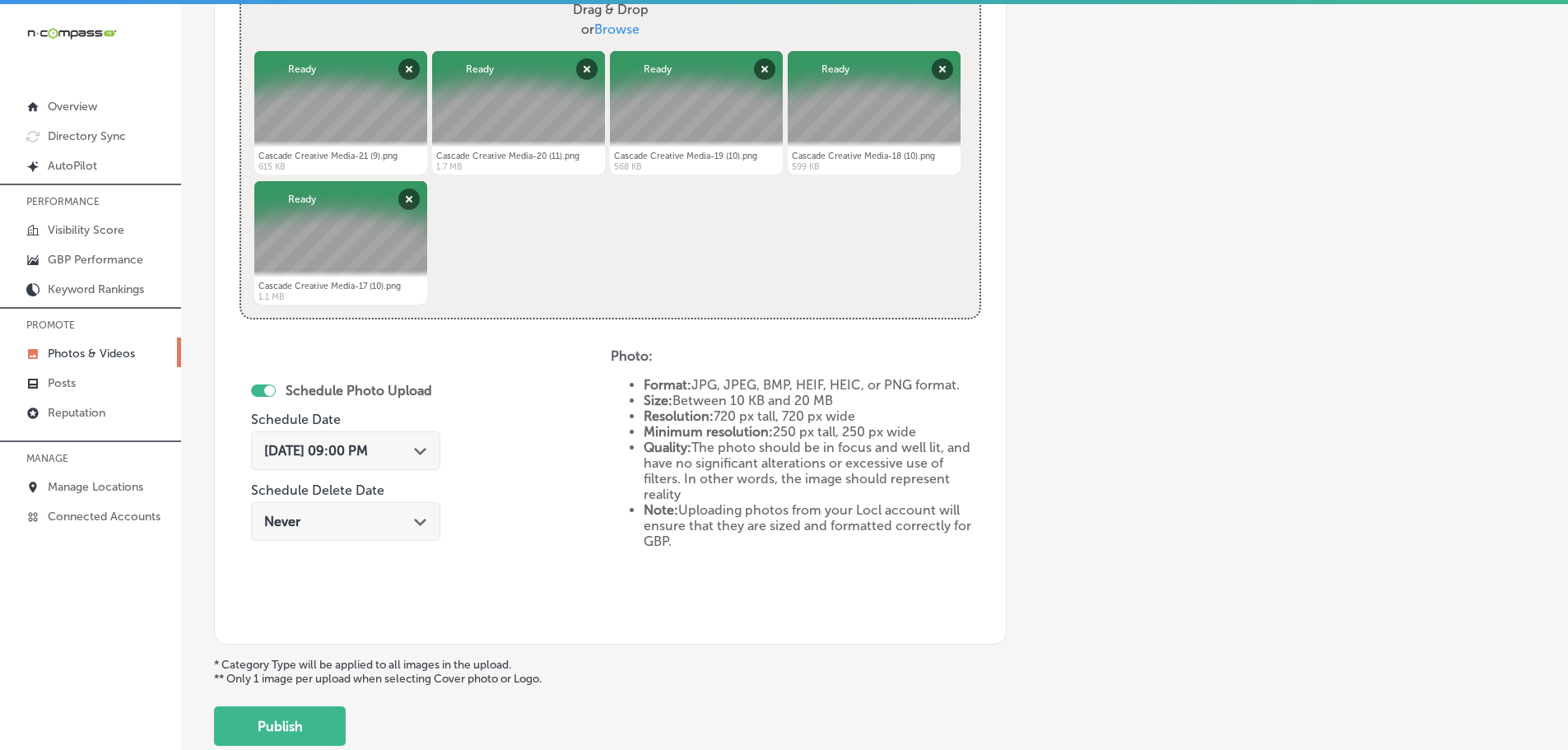
scroll to position [663, 0]
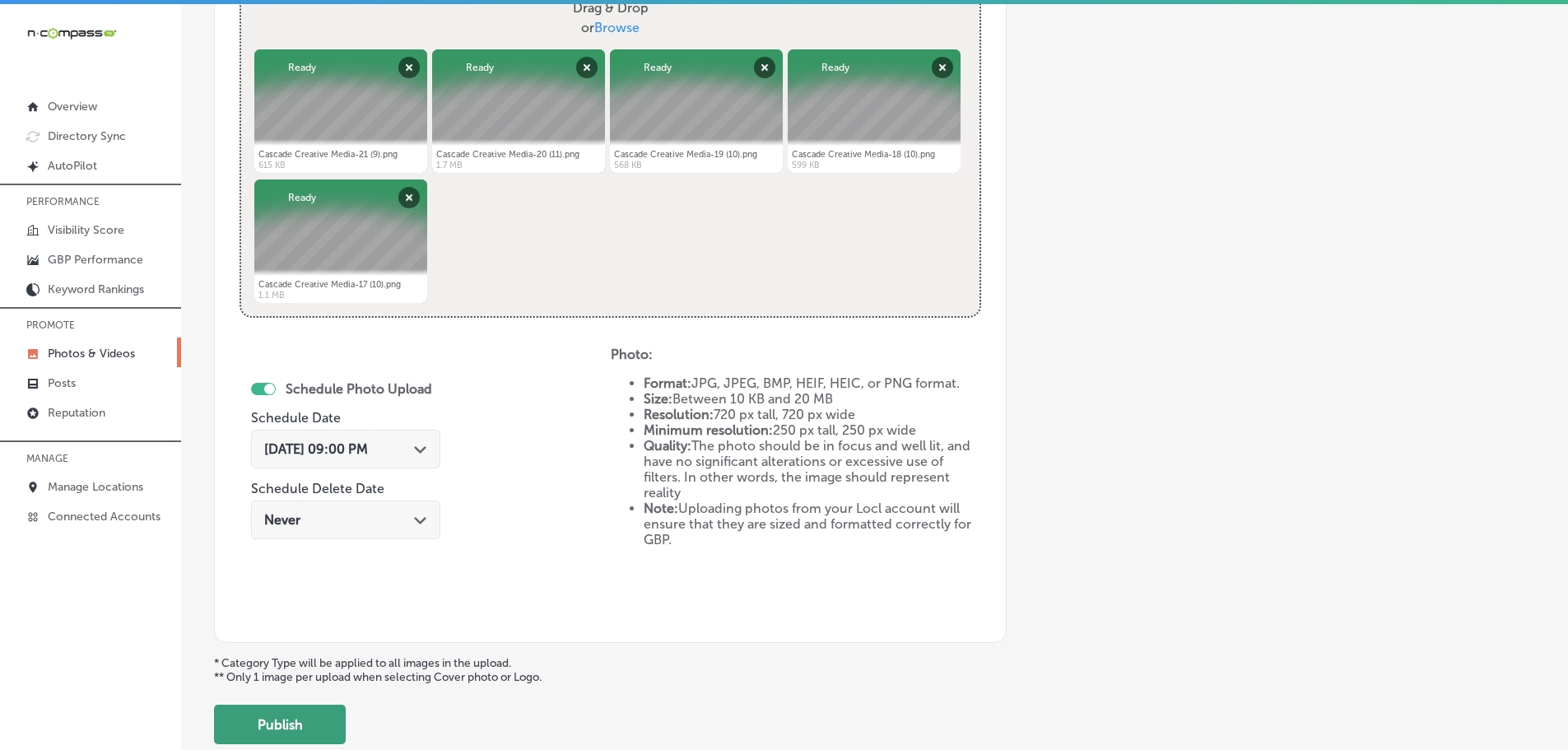
click at [295, 722] on button "Publish" at bounding box center [280, 725] width 132 height 39
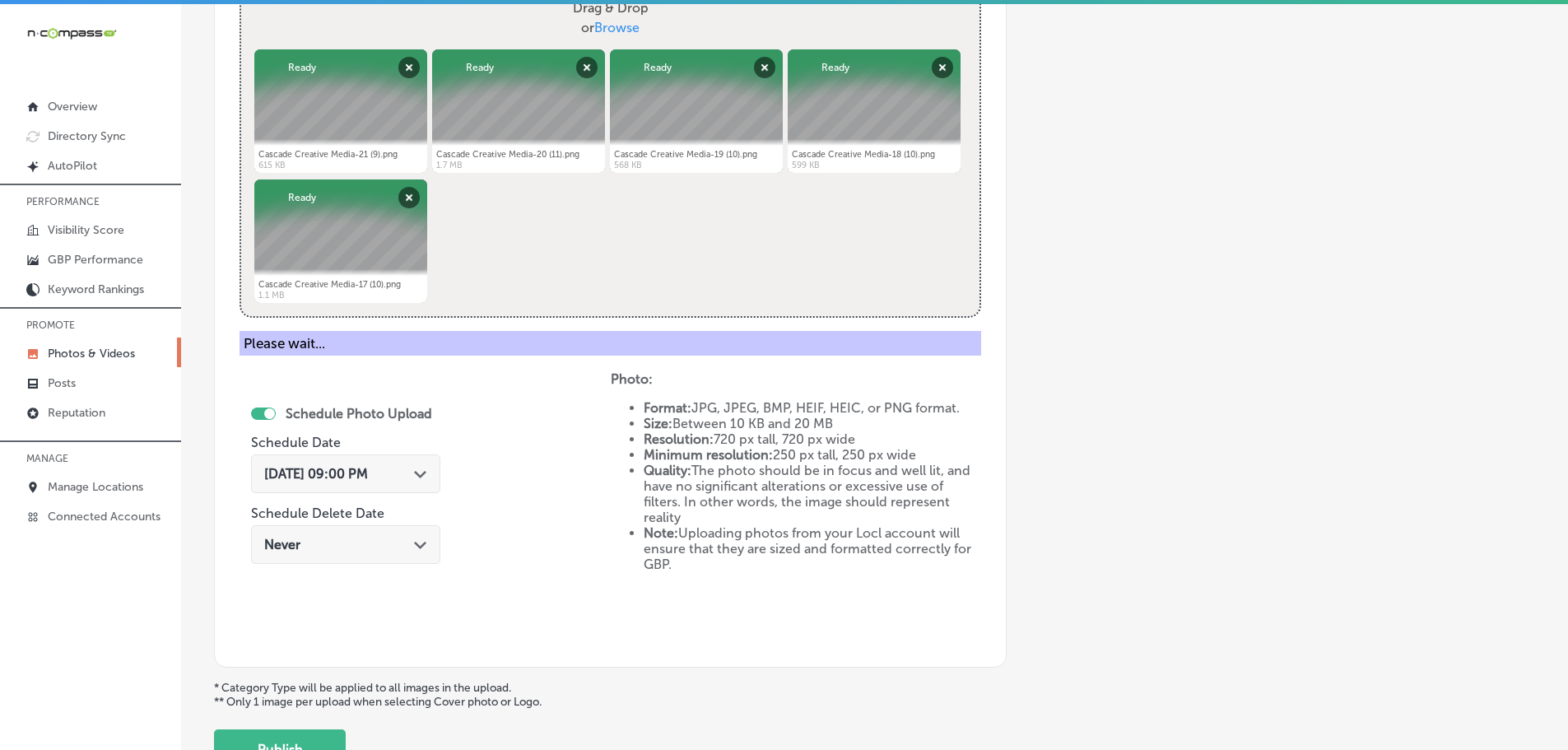
scroll to position [498, 0]
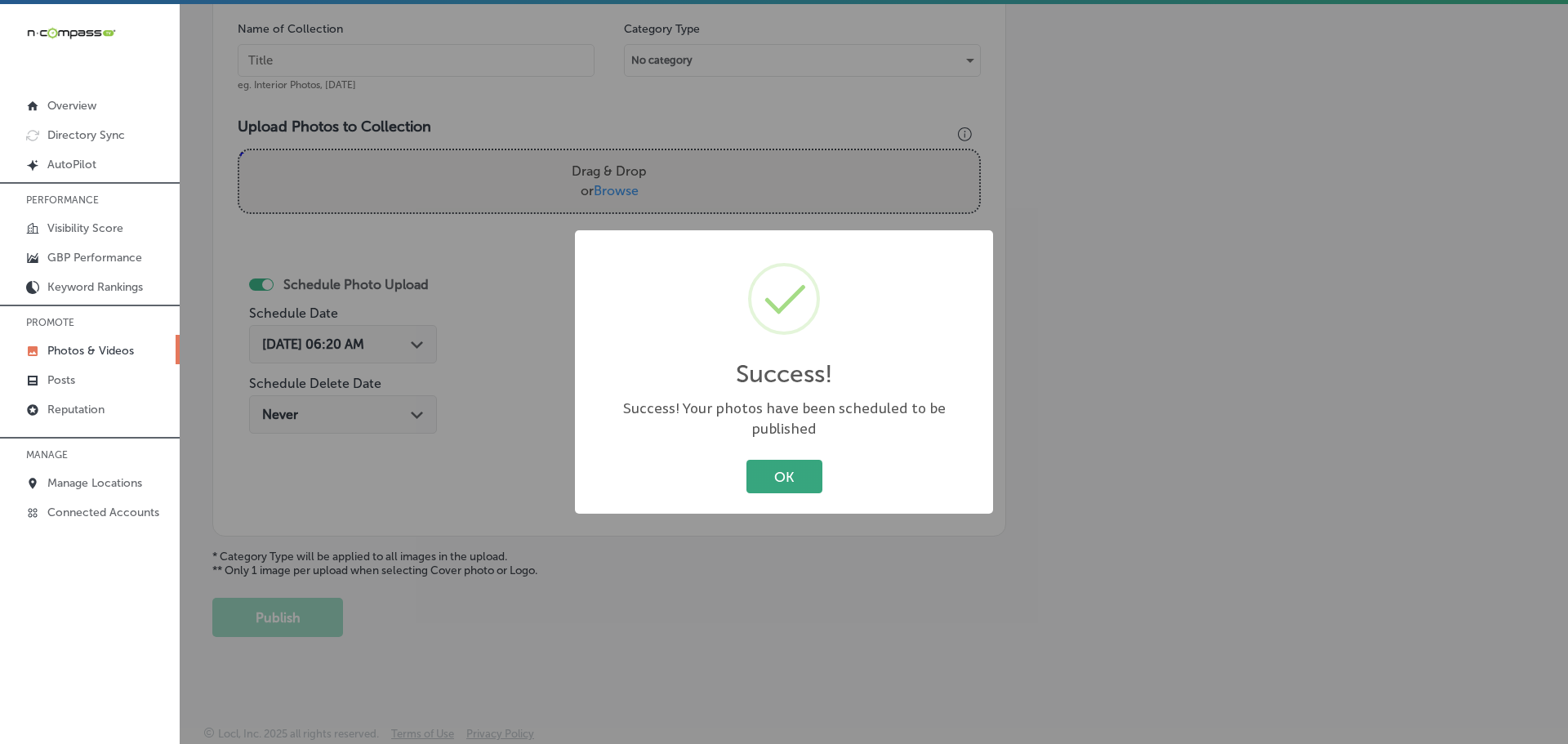
click at [763, 470] on button "OK" at bounding box center [785, 476] width 76 height 33
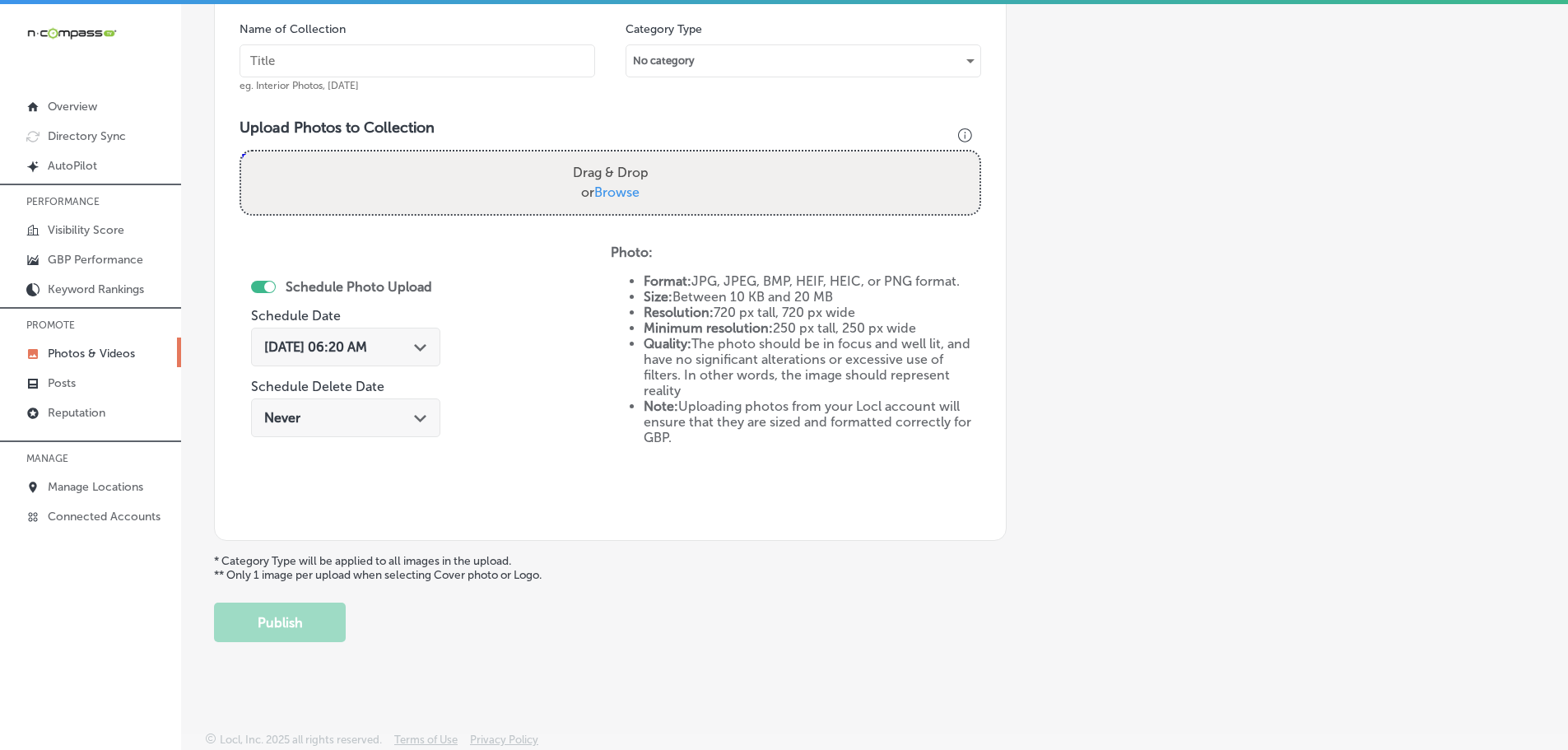
click at [618, 188] on span "Browse" at bounding box center [617, 192] width 45 height 16
click at [618, 156] on input "Drag & Drop or Browse" at bounding box center [610, 154] width 739 height 5
type input "C:\fakepath\Cascade Creative Media-21 (10).png"
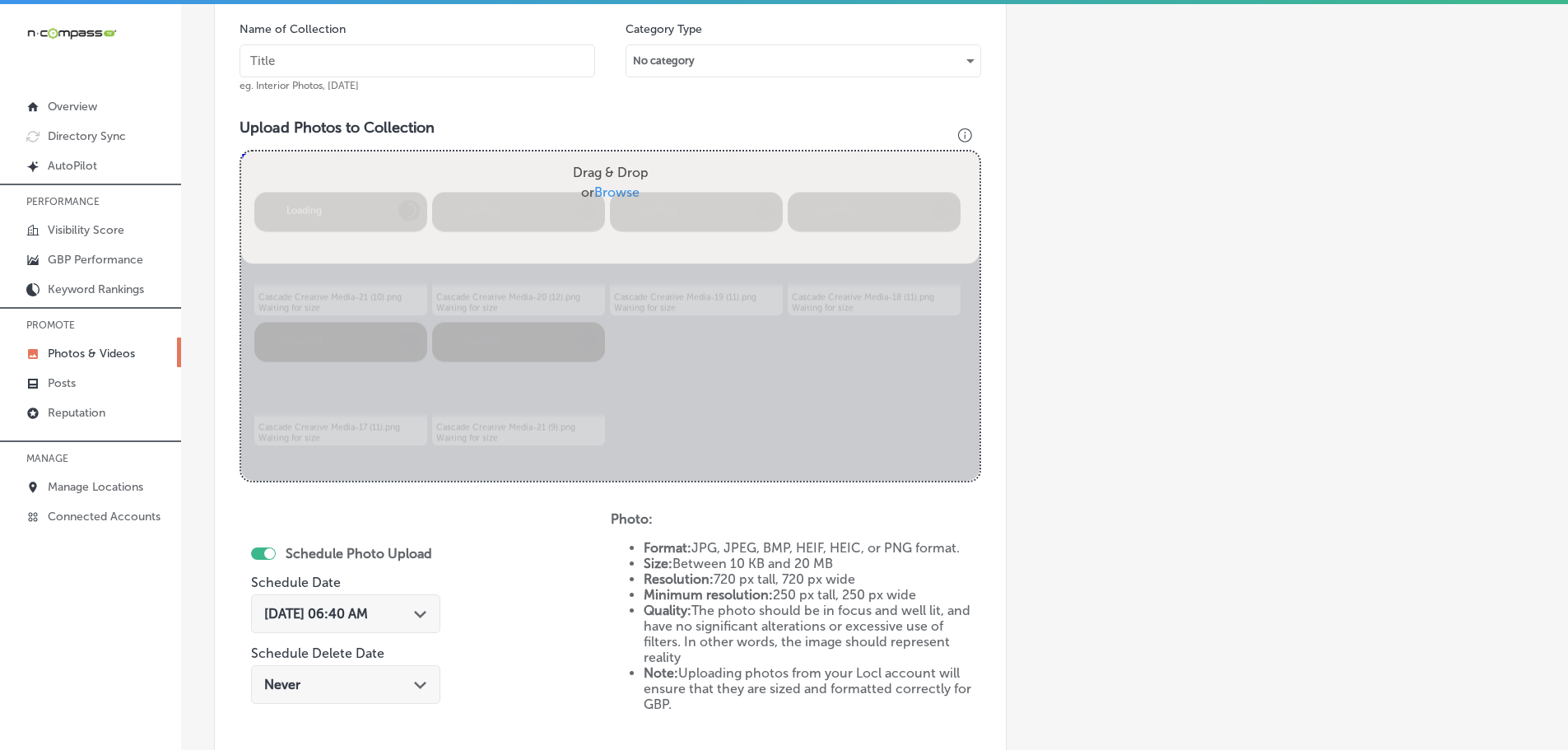
click at [405, 67] on input "text" at bounding box center [418, 60] width 356 height 33
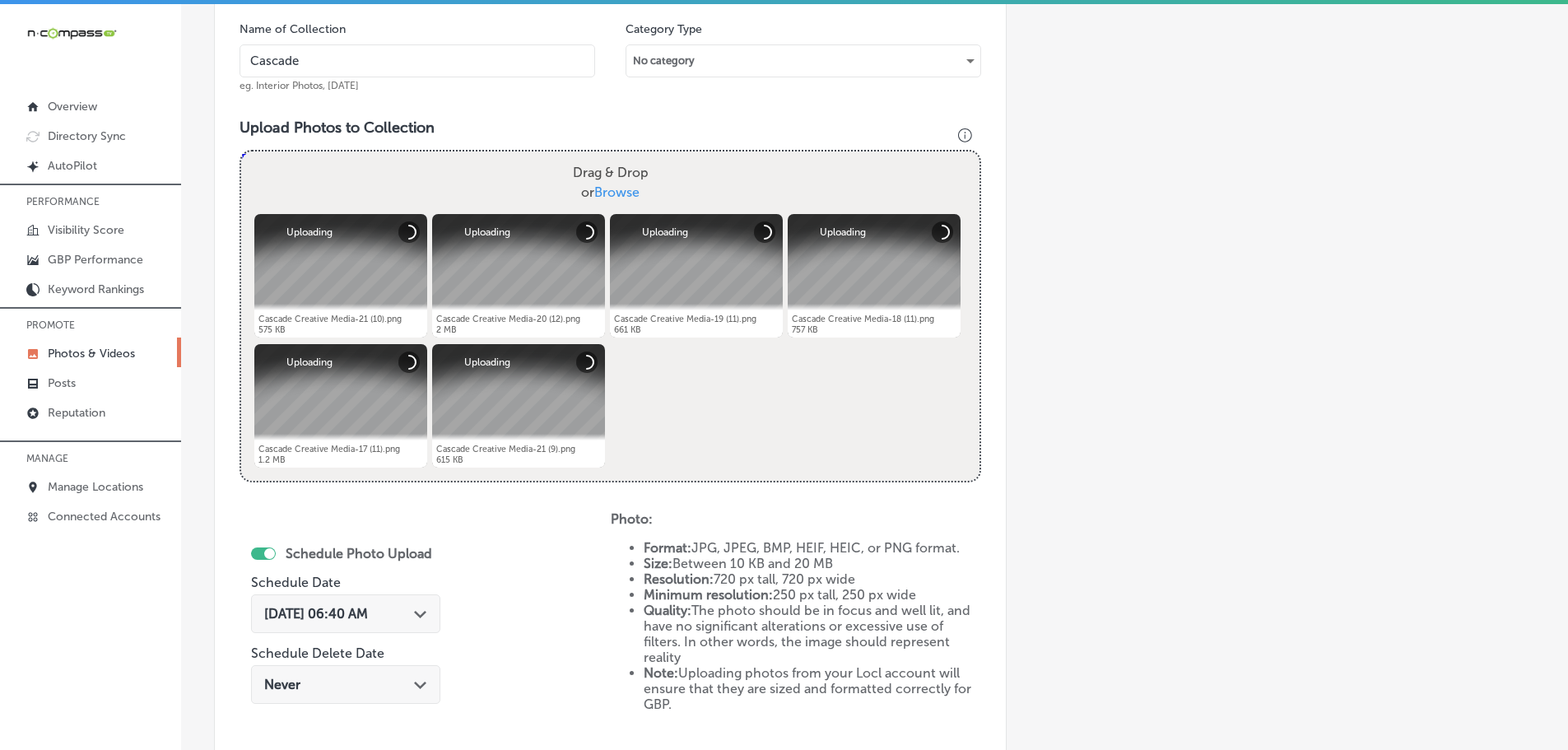
type input "Cascade Creative Media"
click at [418, 606] on div "[DATE] 06:40 AM Path Created with Sketch." at bounding box center [345, 613] width 163 height 16
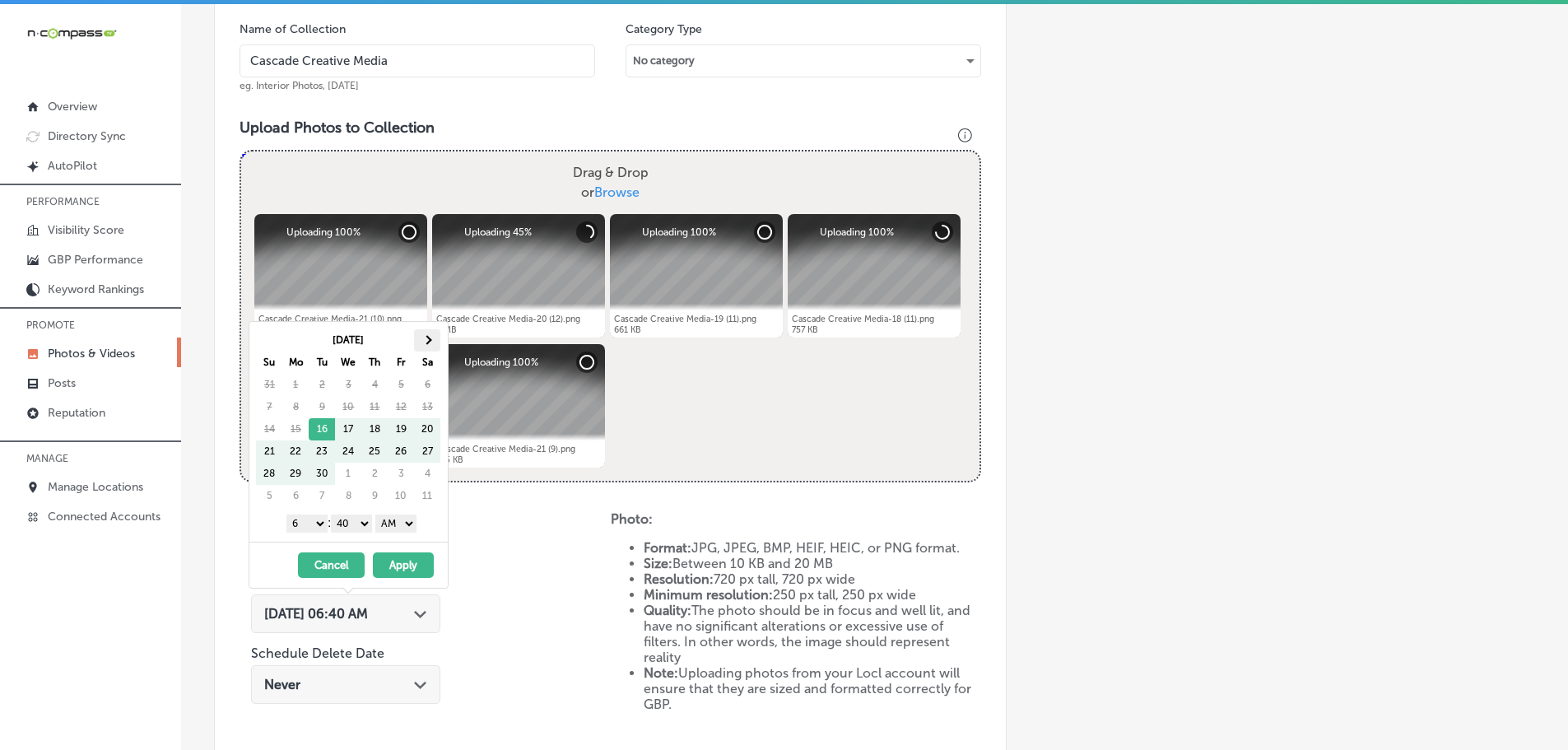
click at [424, 342] on span at bounding box center [428, 340] width 9 height 9
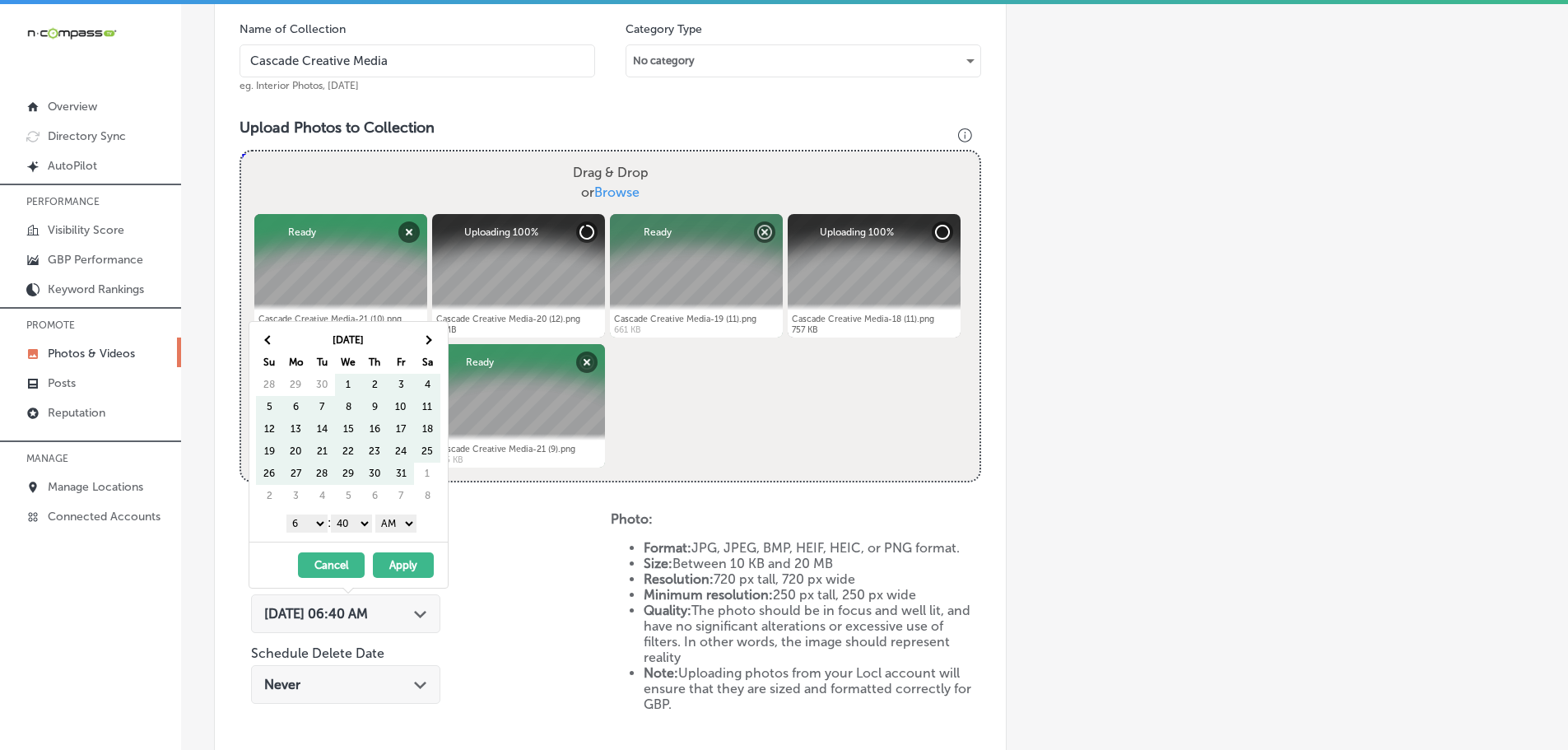
click at [424, 342] on span at bounding box center [428, 340] width 9 height 9
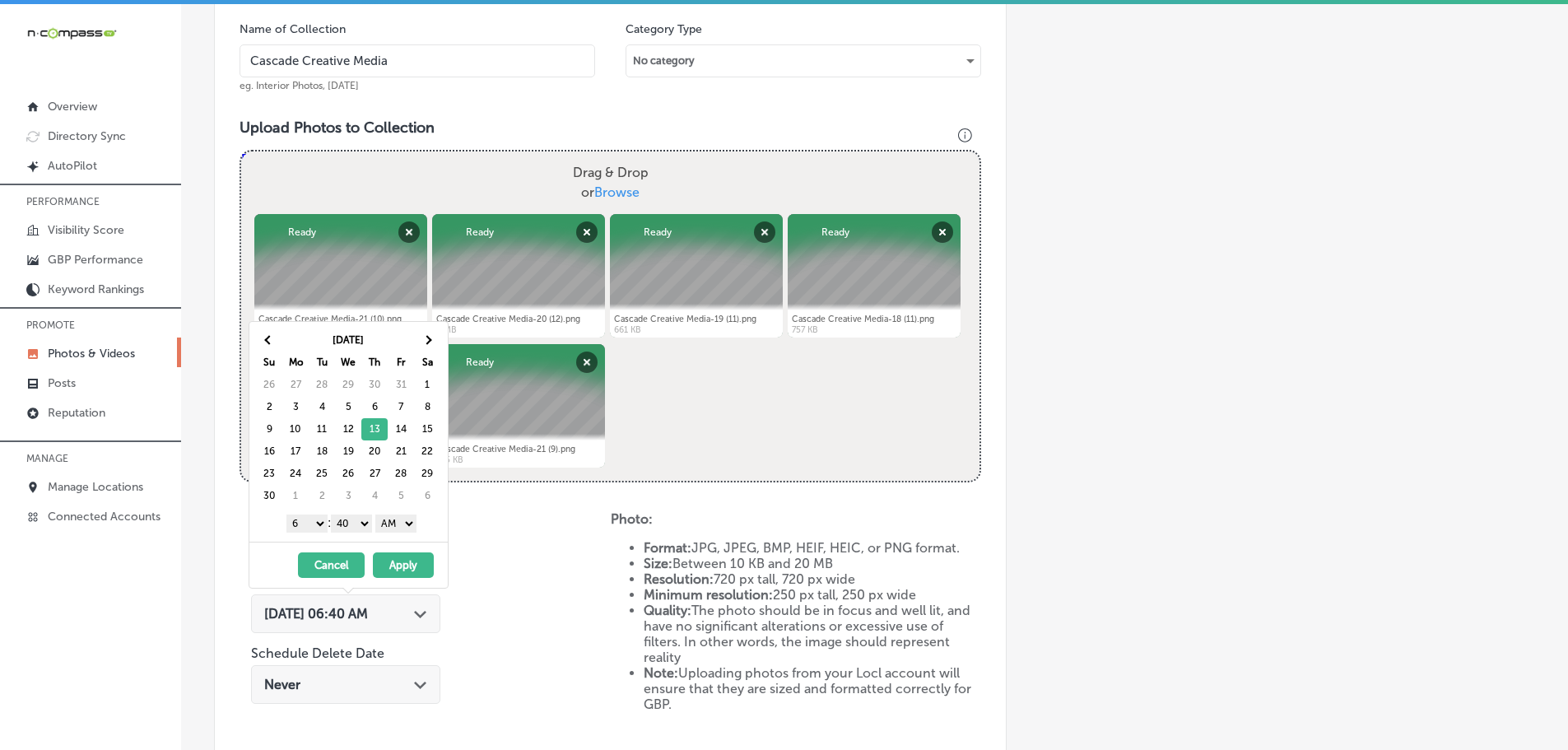
click at [302, 522] on select "1 2 3 4 5 6 7 8 9 10 11 12" at bounding box center [307, 522] width 41 height 18
click at [346, 521] on select "00 10 20 30 40 50" at bounding box center [351, 522] width 41 height 18
click at [387, 525] on select "AM PM" at bounding box center [396, 522] width 41 height 18
click at [404, 559] on button "Apply" at bounding box center [403, 565] width 61 height 25
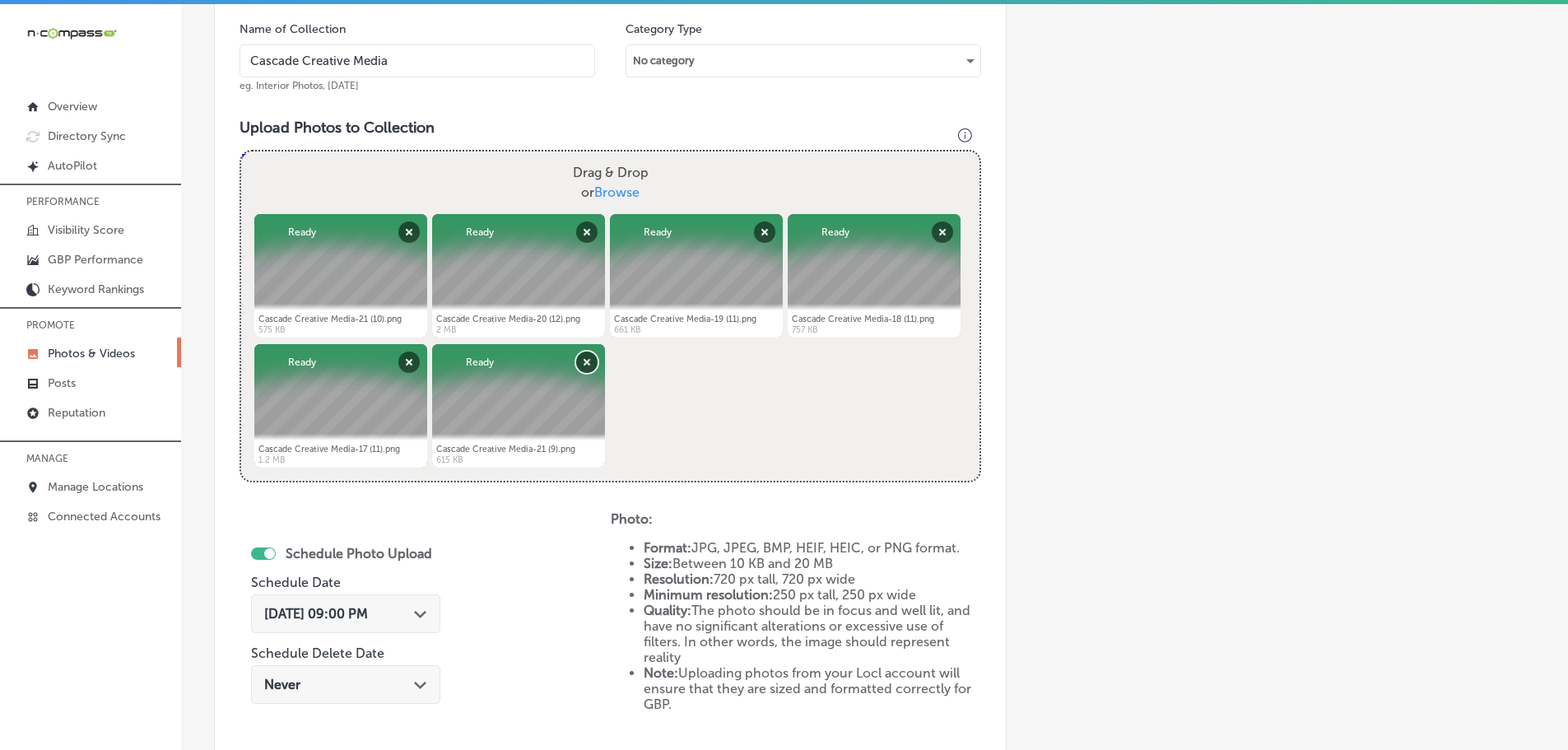
click at [586, 358] on button "Remove" at bounding box center [586, 361] width 22 height 22
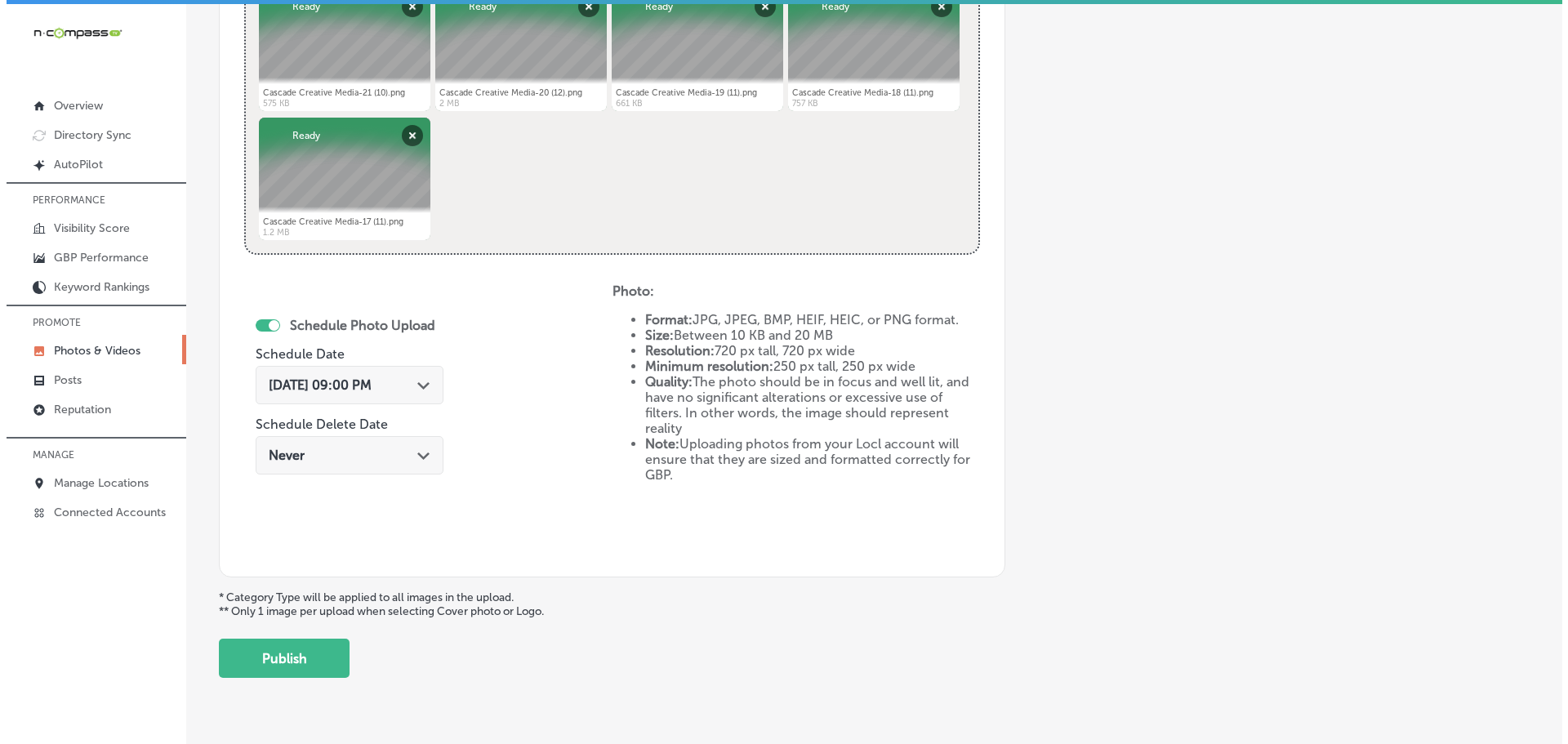
scroll to position [759, 0]
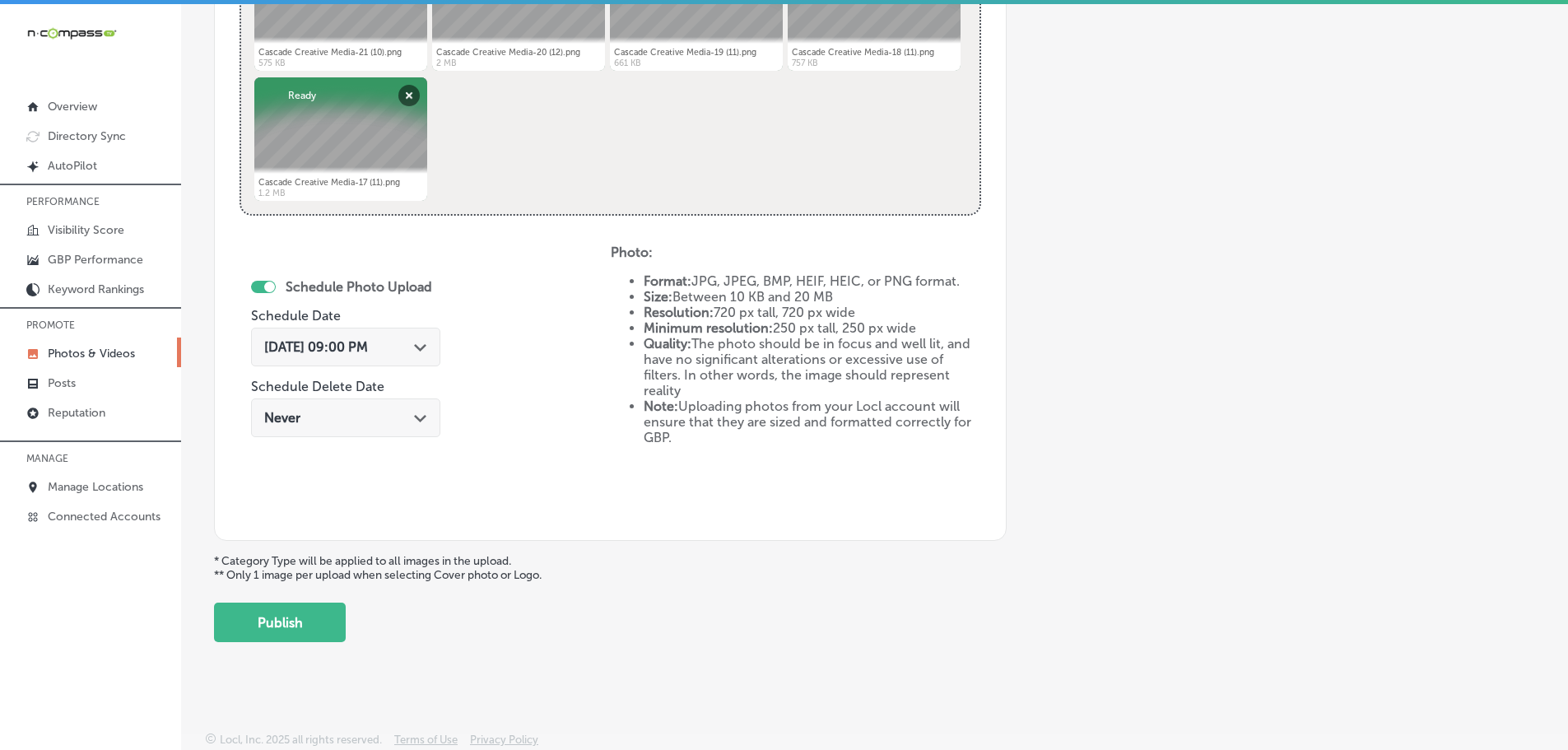
click at [316, 622] on button "Publish" at bounding box center [280, 623] width 132 height 39
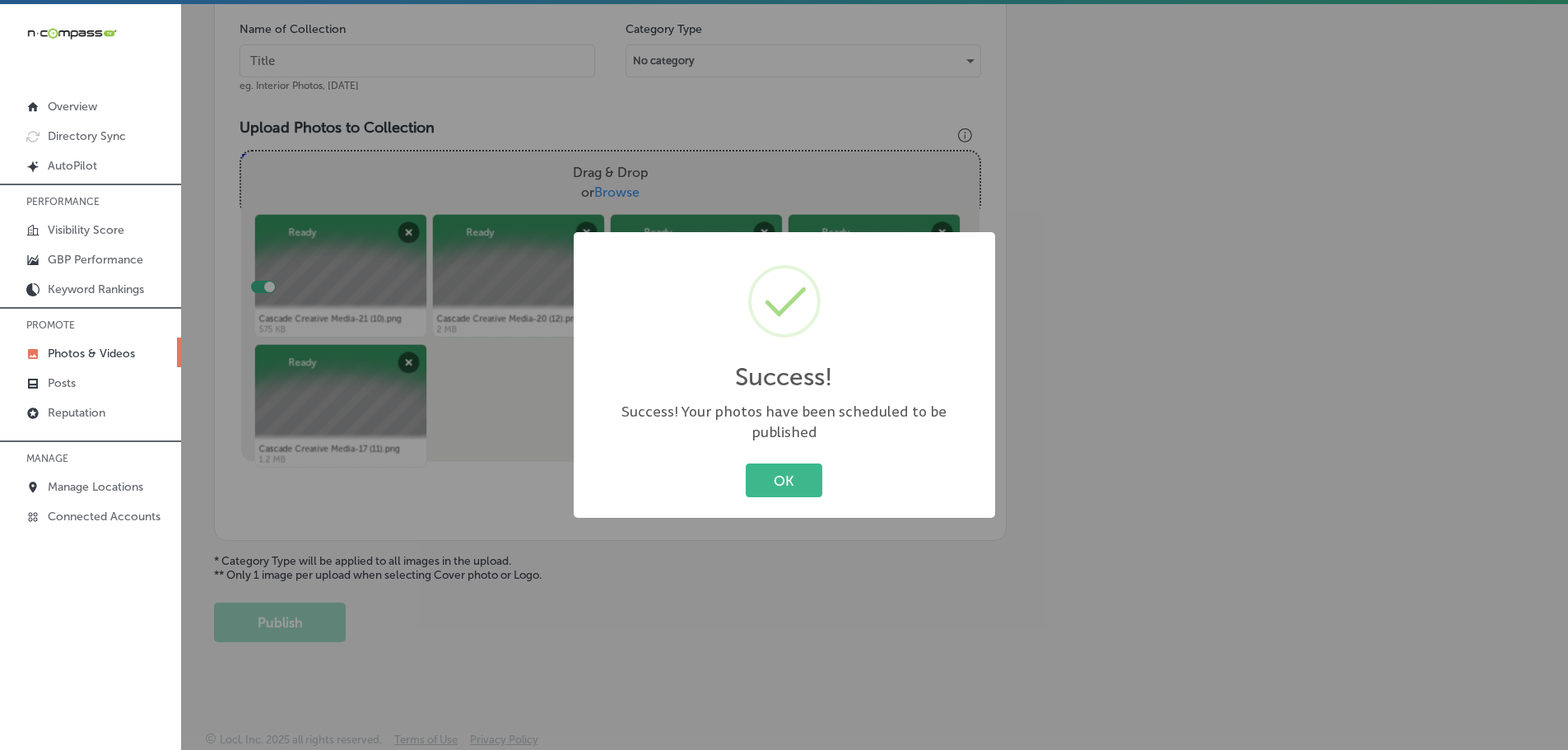
scroll to position [498, 0]
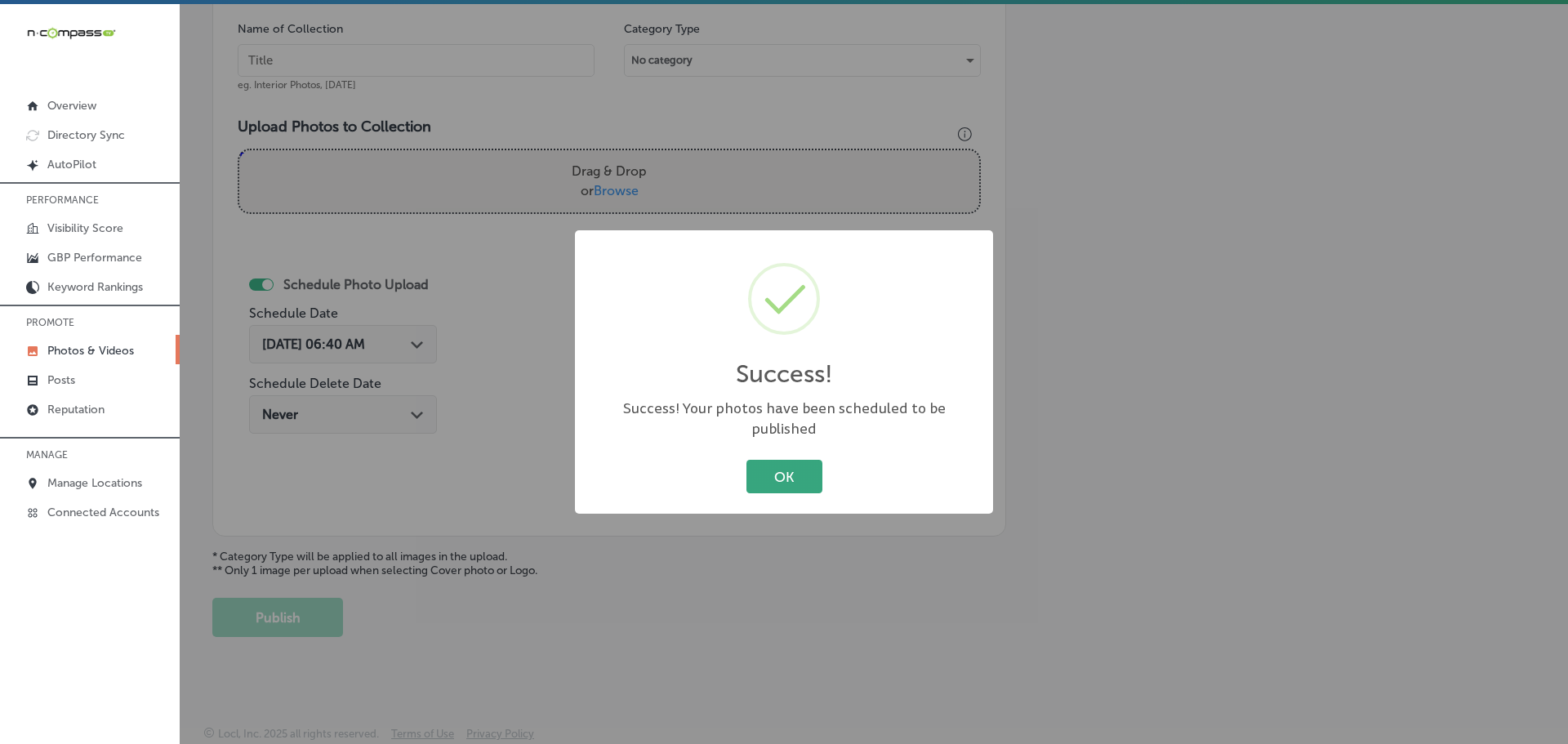
click at [817, 469] on button "OK" at bounding box center [785, 476] width 76 height 33
